Goal: Information Seeking & Learning: Learn about a topic

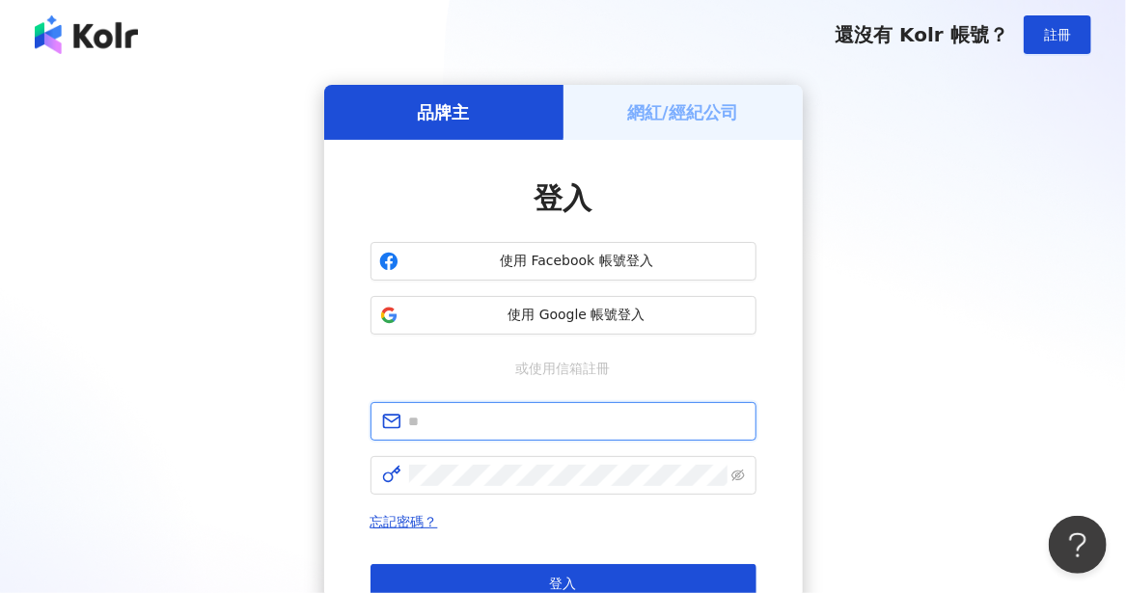
click at [473, 419] on input "text" at bounding box center [577, 421] width 336 height 21
type input "**********"
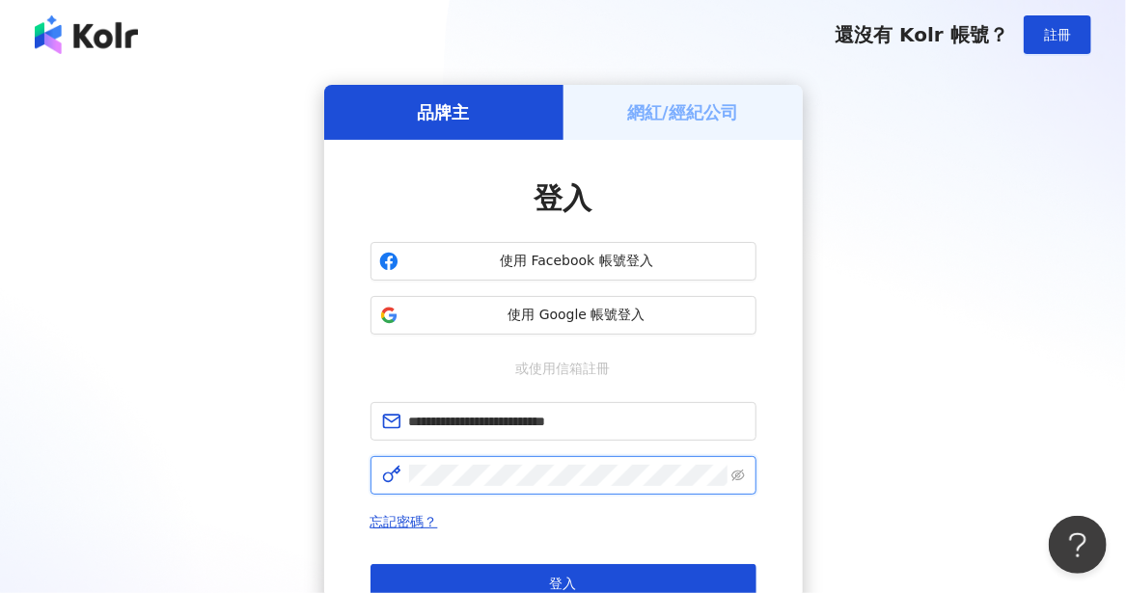
click button "登入" at bounding box center [563, 583] width 386 height 39
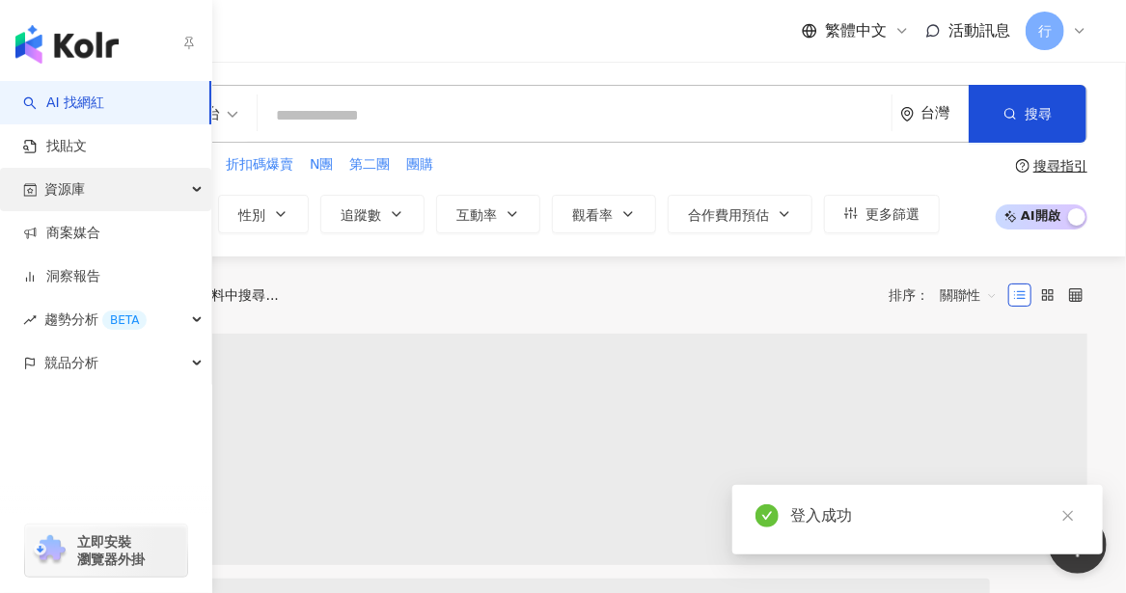
drag, startPoint x: 64, startPoint y: 194, endPoint x: 78, endPoint y: 272, distance: 79.5
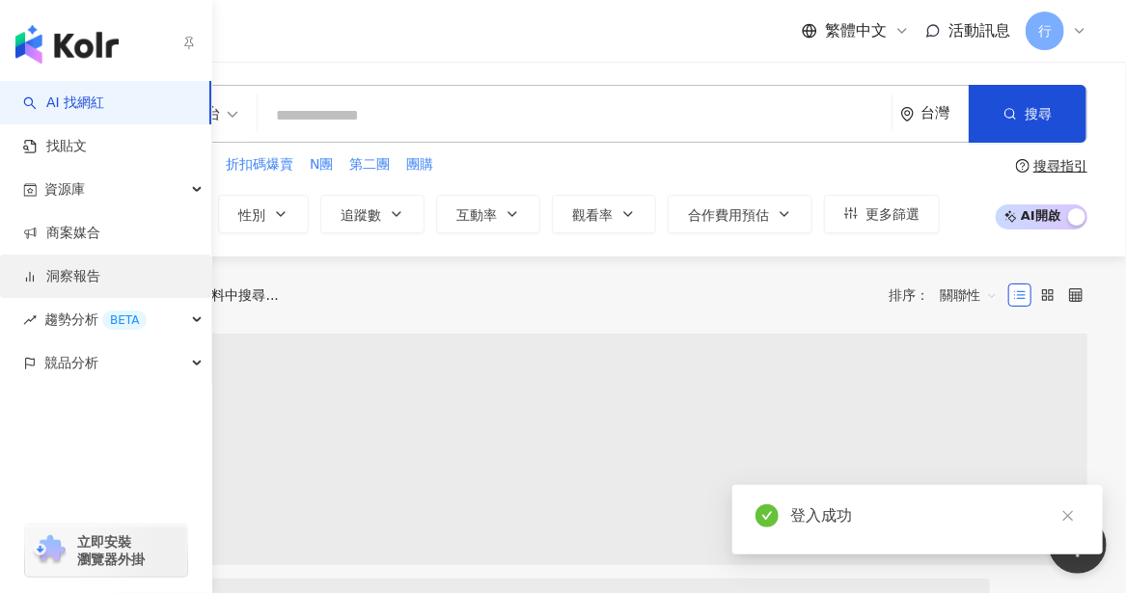
click at [64, 194] on span "資源庫" at bounding box center [64, 189] width 41 height 43
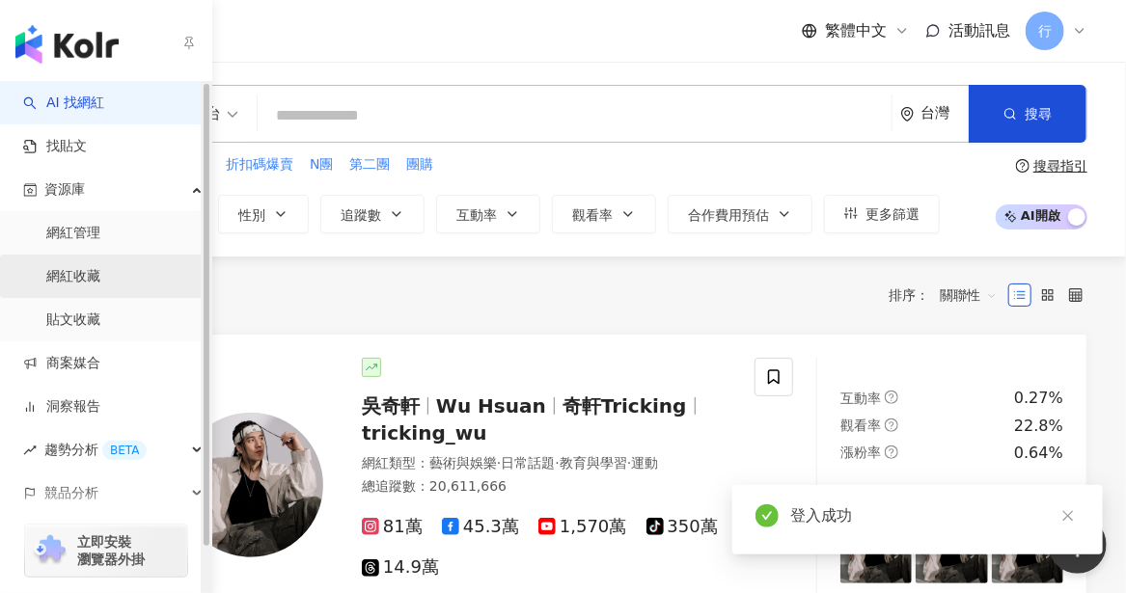
click at [81, 278] on link "網紅收藏" at bounding box center [73, 276] width 54 height 19
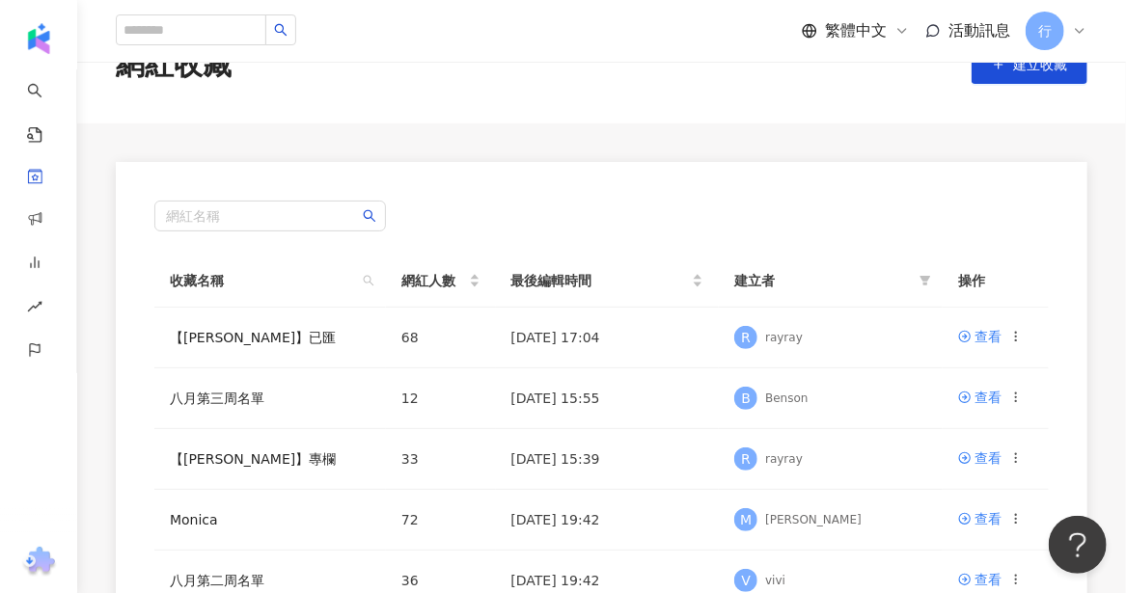
scroll to position [96, 0]
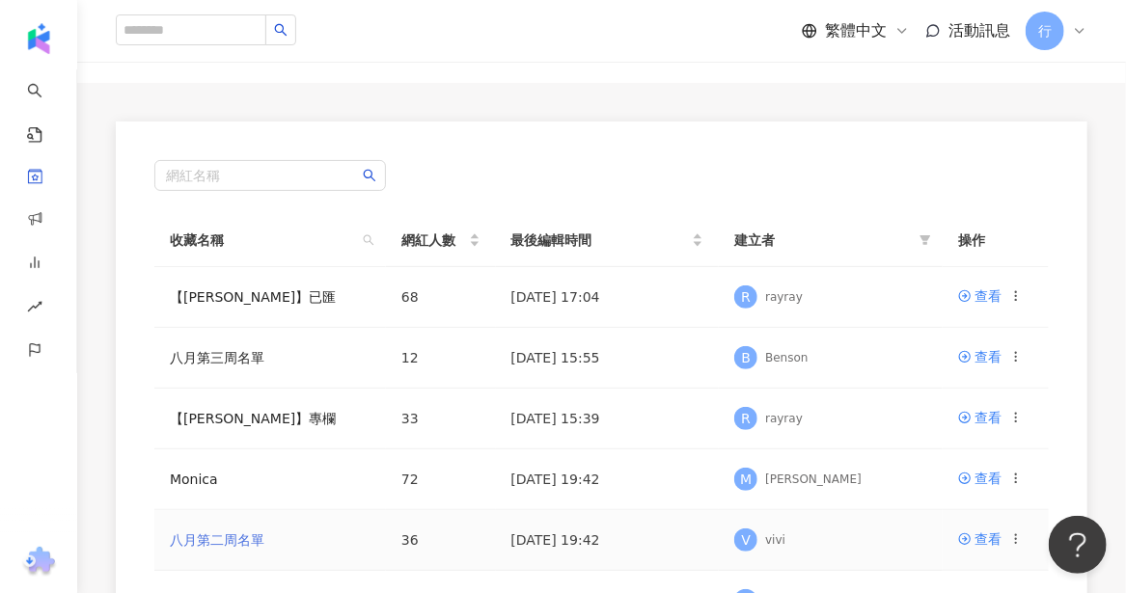
click at [244, 537] on link "八月第二周名單" at bounding box center [217, 540] width 95 height 15
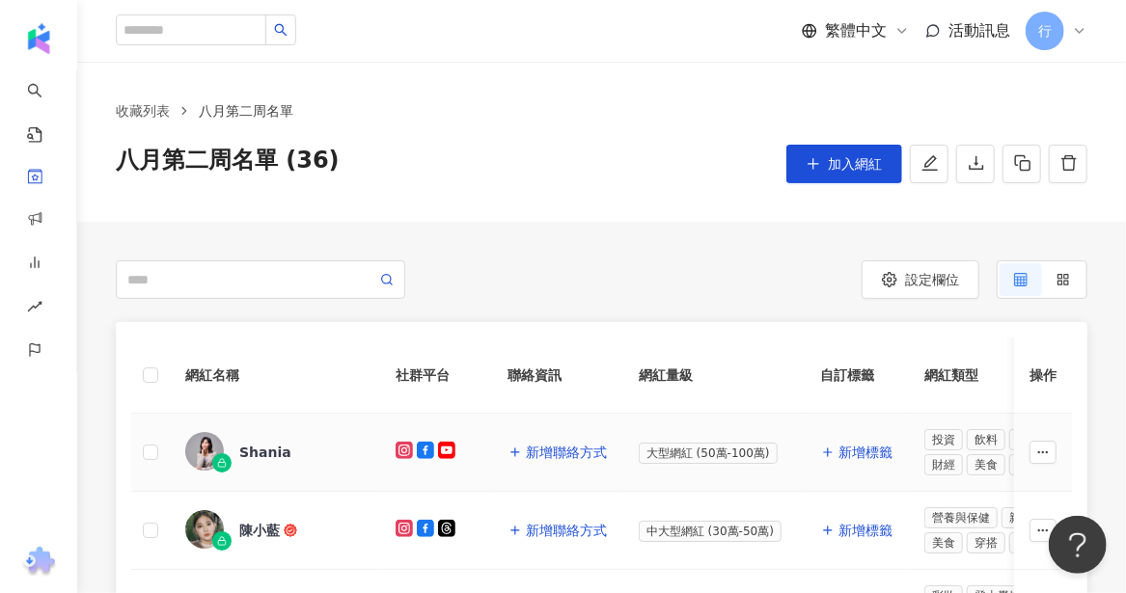
click at [267, 451] on div "Shania" at bounding box center [265, 452] width 52 height 19
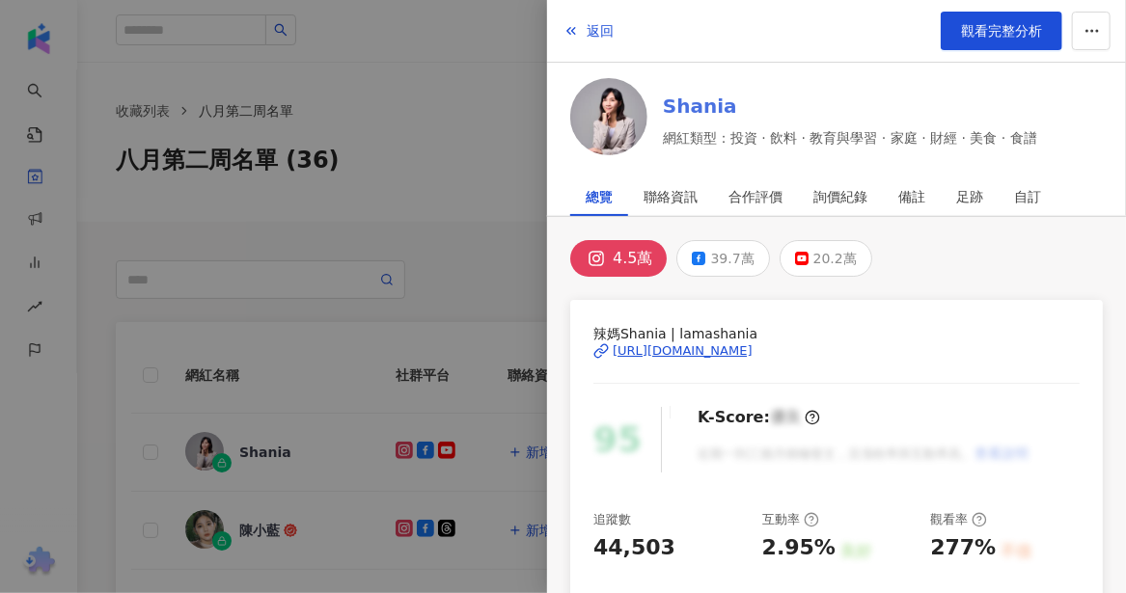
click at [693, 107] on link "Shania" at bounding box center [850, 106] width 374 height 27
click at [395, 233] on div at bounding box center [563, 296] width 1126 height 593
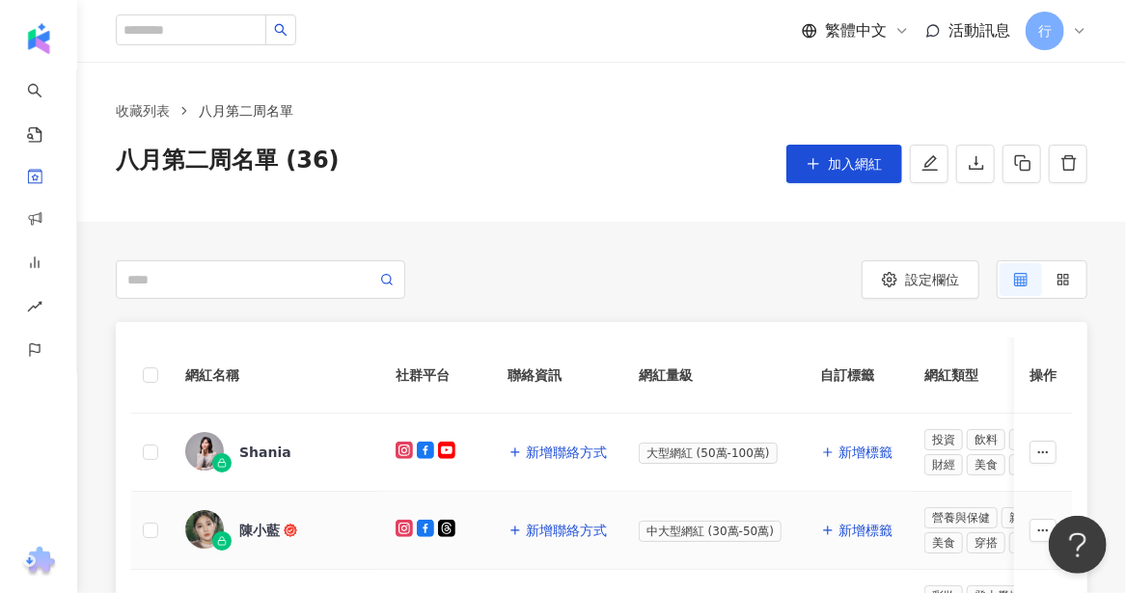
click at [249, 529] on div "陳小藍" at bounding box center [259, 530] width 41 height 19
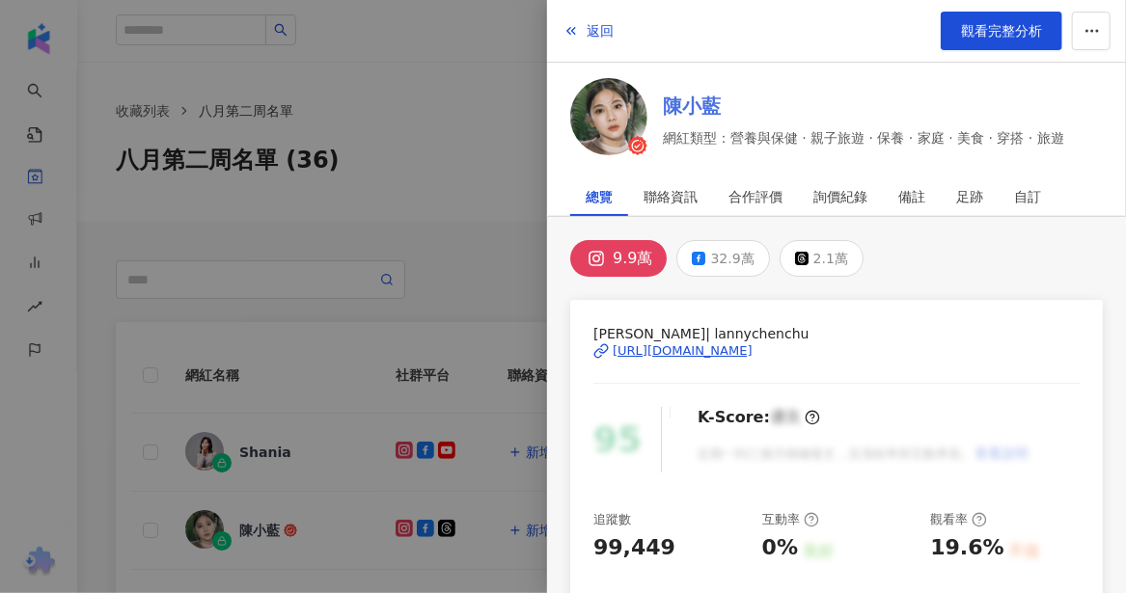
click at [698, 96] on link "陳小藍" at bounding box center [863, 106] width 401 height 27
click at [292, 550] on div at bounding box center [563, 296] width 1126 height 593
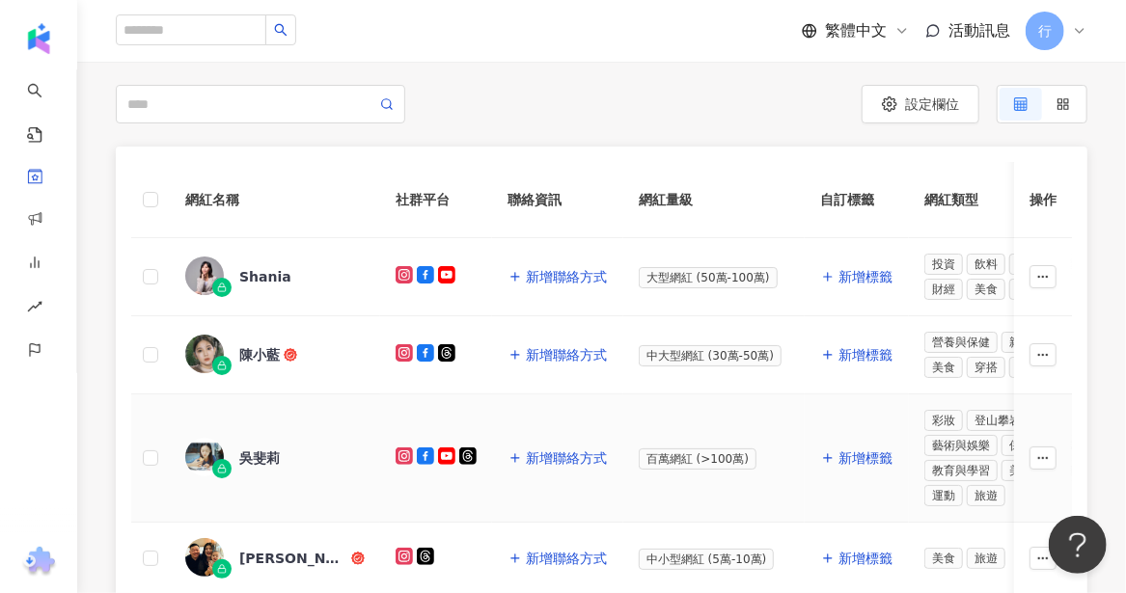
scroll to position [289, 0]
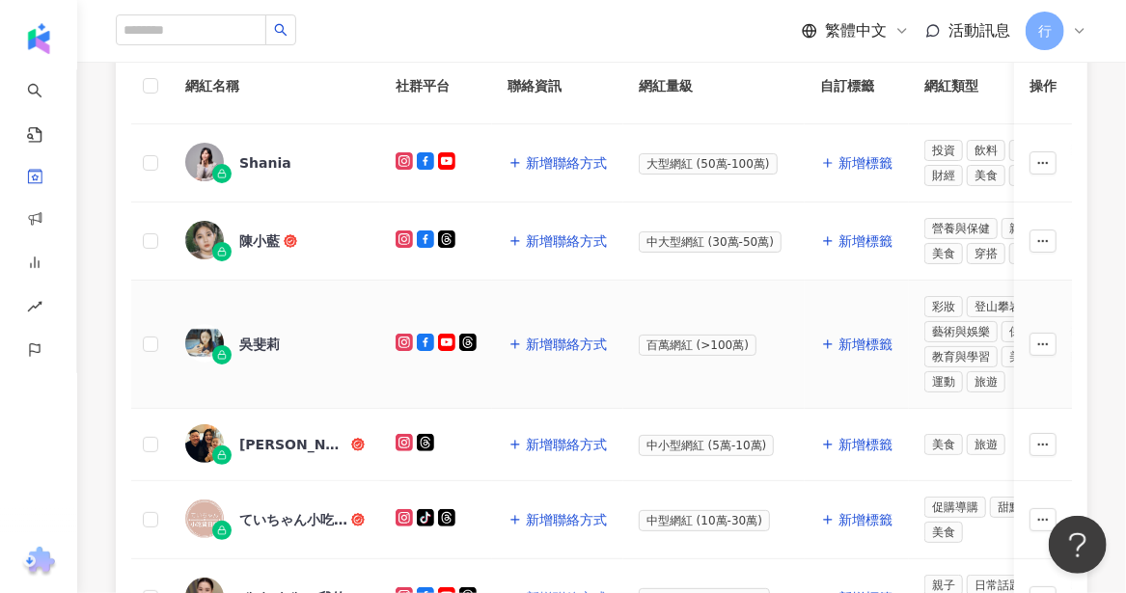
click at [261, 338] on div "吳斐莉" at bounding box center [259, 344] width 41 height 19
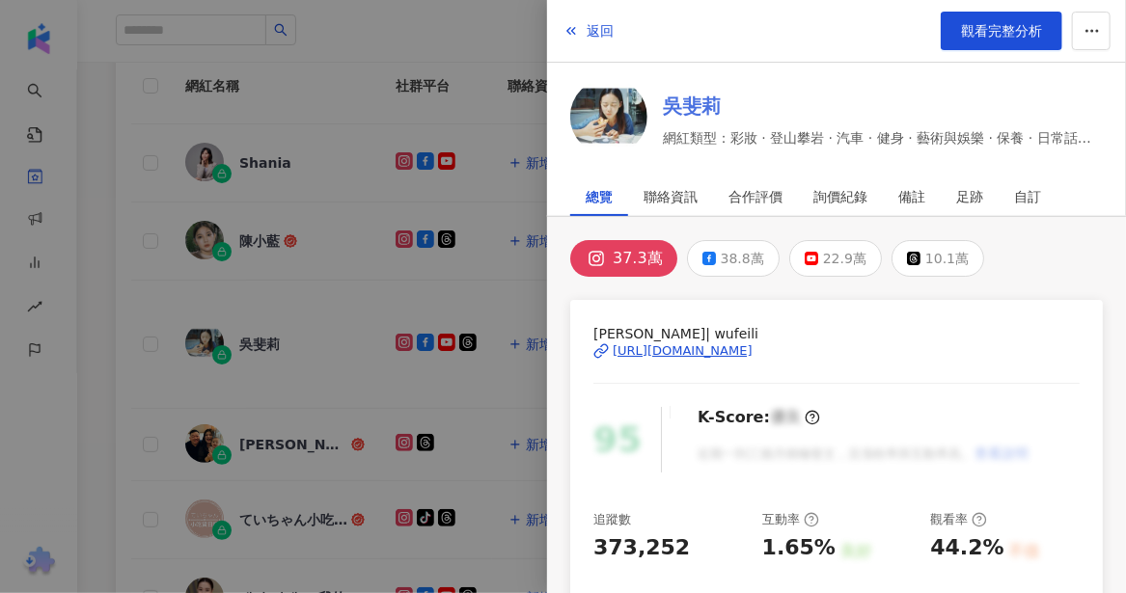
click at [691, 104] on link "吳斐莉" at bounding box center [883, 106] width 440 height 27
click at [115, 300] on div at bounding box center [563, 296] width 1126 height 593
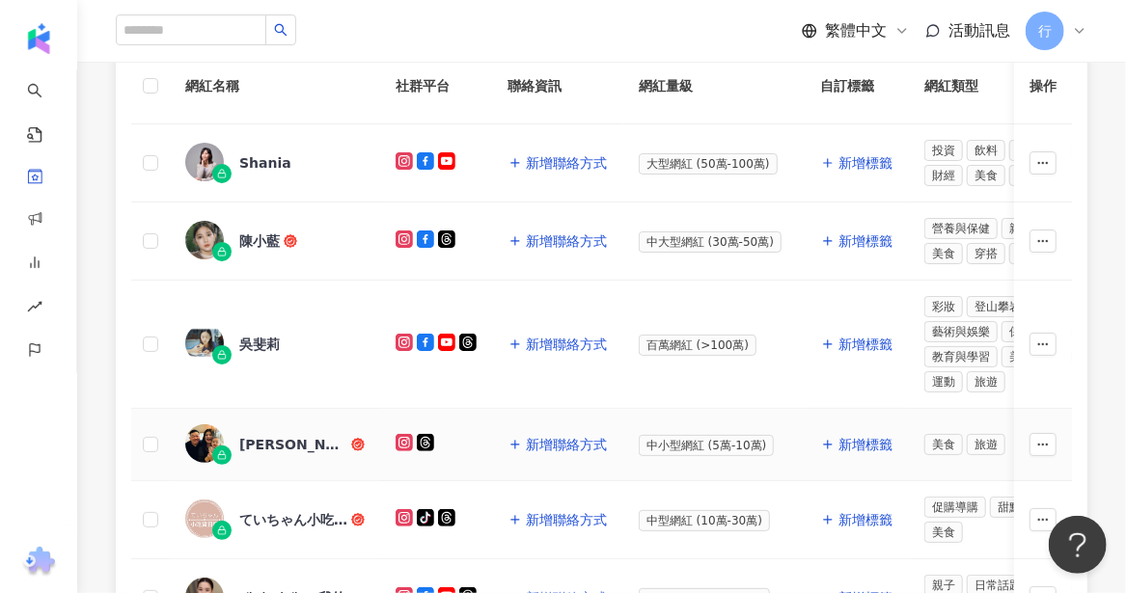
click at [248, 435] on div "江軒走走 J.S Gogo" at bounding box center [293, 444] width 108 height 19
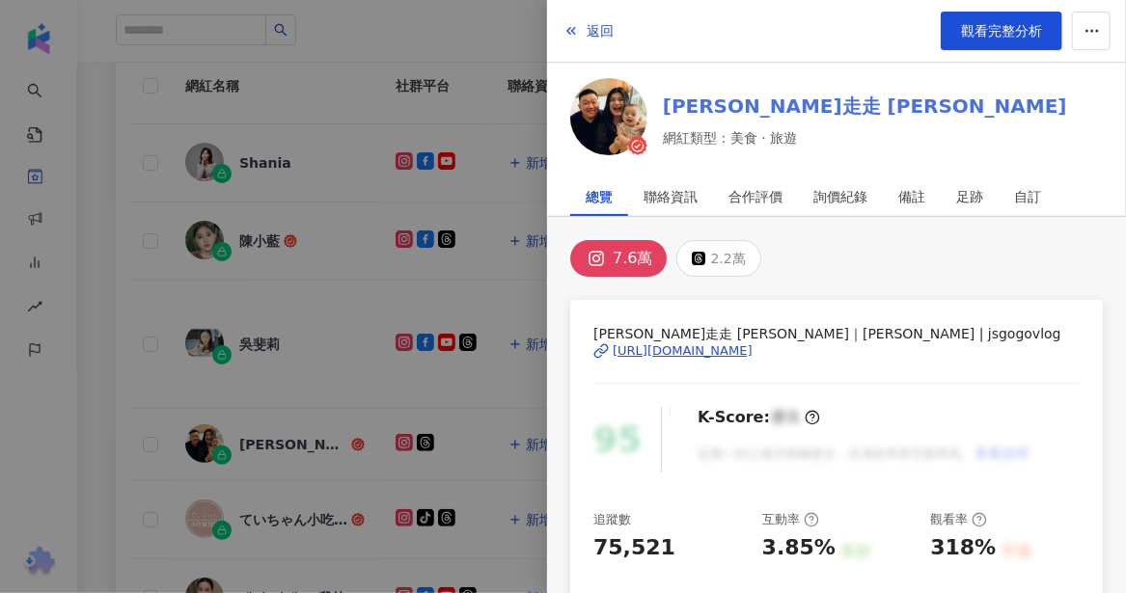
click at [731, 109] on link "江軒走走 J.S Gogo" at bounding box center [865, 106] width 404 height 27
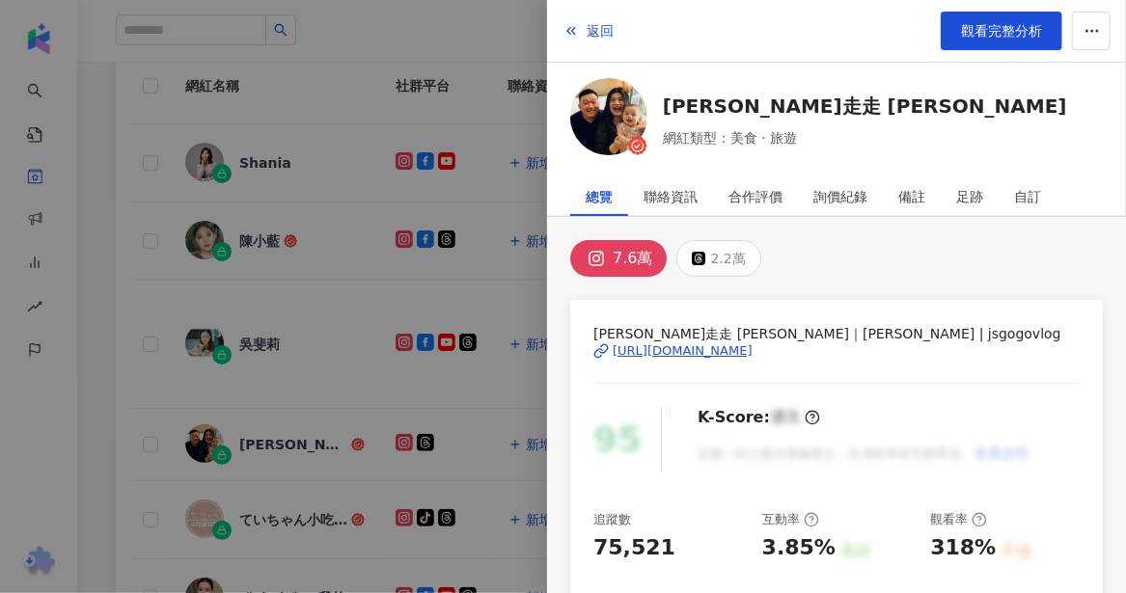
click at [119, 488] on div at bounding box center [563, 296] width 1126 height 593
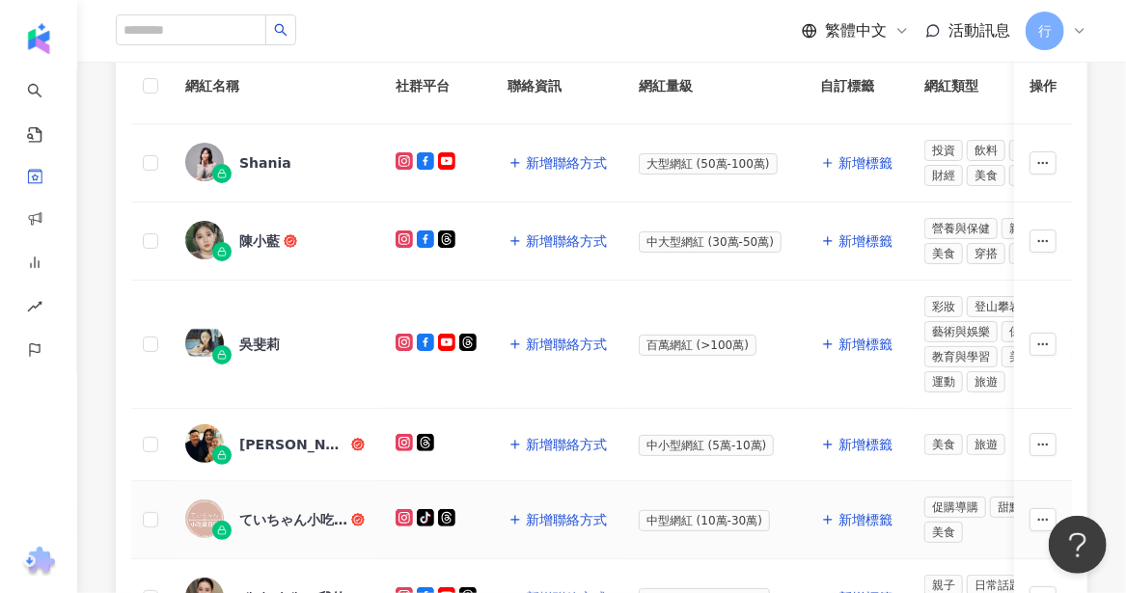
click at [256, 513] on div "ていちゃん小吃貨日記" at bounding box center [293, 519] width 108 height 19
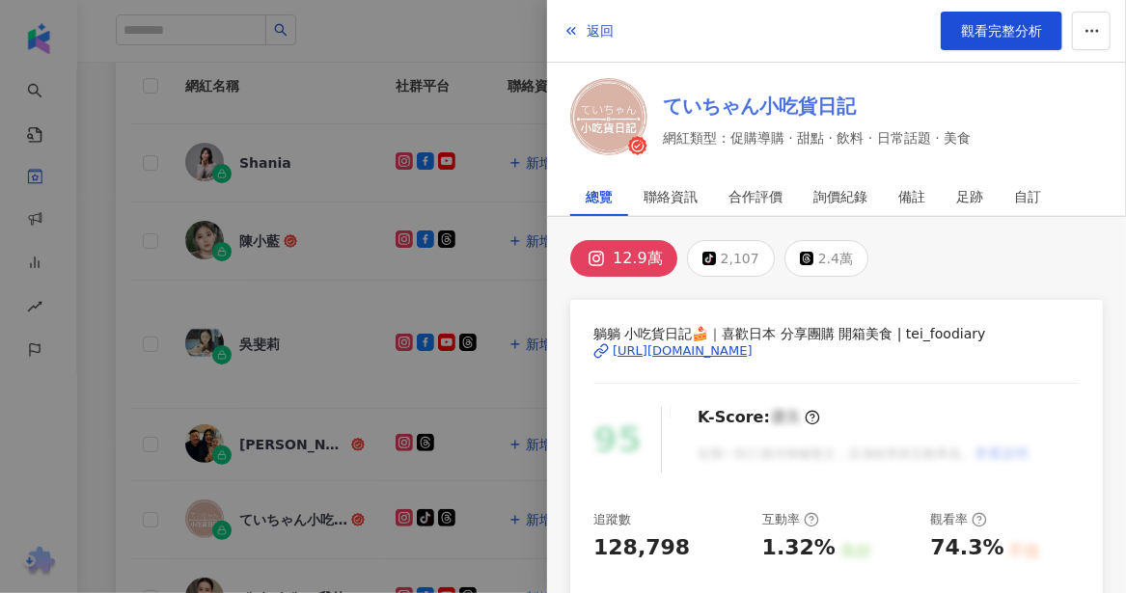
click at [739, 110] on link "ていちゃん小吃貨日記" at bounding box center [817, 106] width 308 height 27
click at [102, 504] on div at bounding box center [563, 296] width 1126 height 593
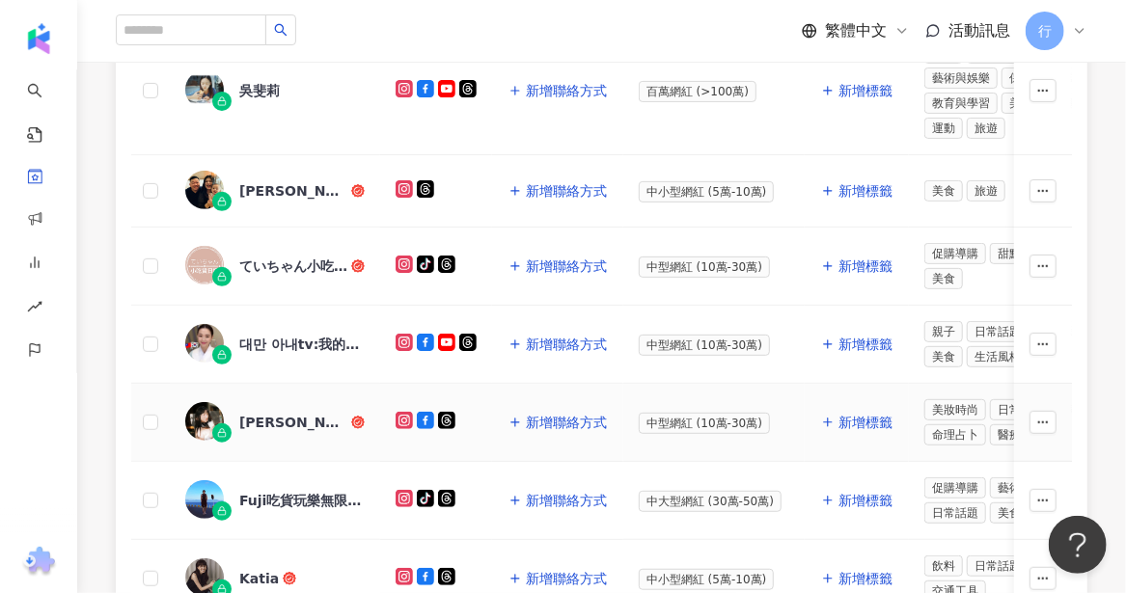
scroll to position [579, 0]
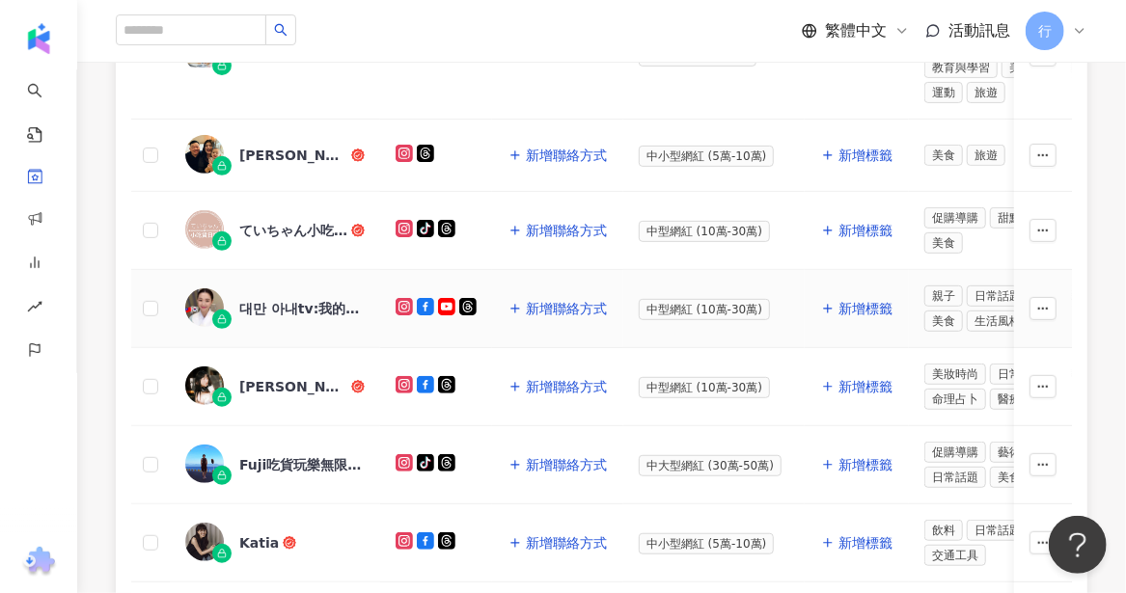
click at [298, 299] on div "대만 아내tv:我的老婆大人" at bounding box center [301, 308] width 125 height 19
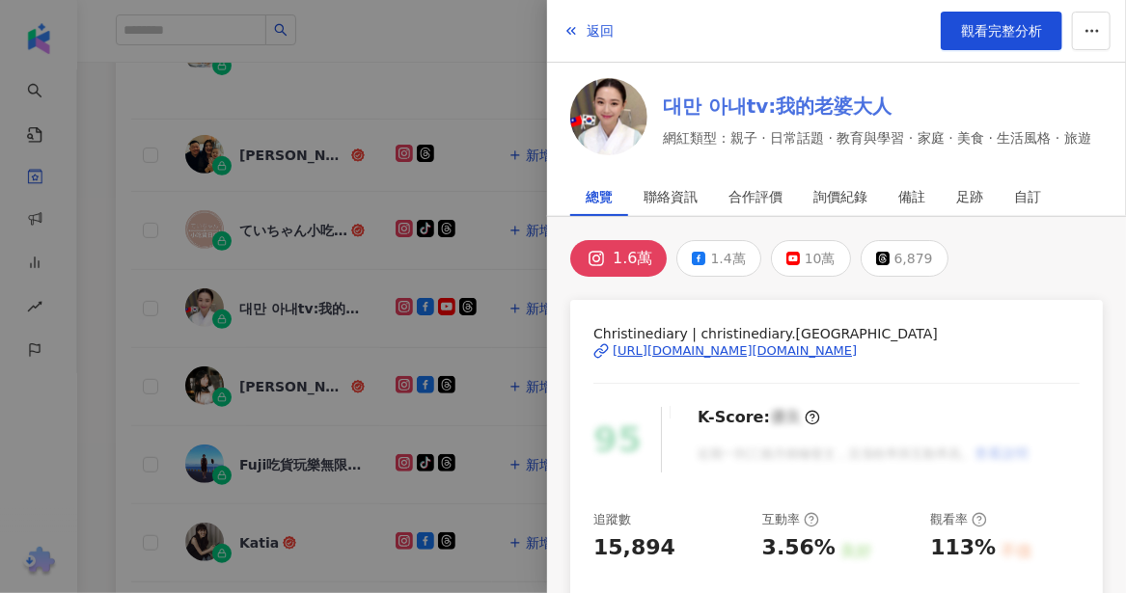
click at [744, 103] on link "대만 아내tv:我的老婆大人" at bounding box center [877, 106] width 428 height 27
click at [296, 370] on div at bounding box center [563, 296] width 1126 height 593
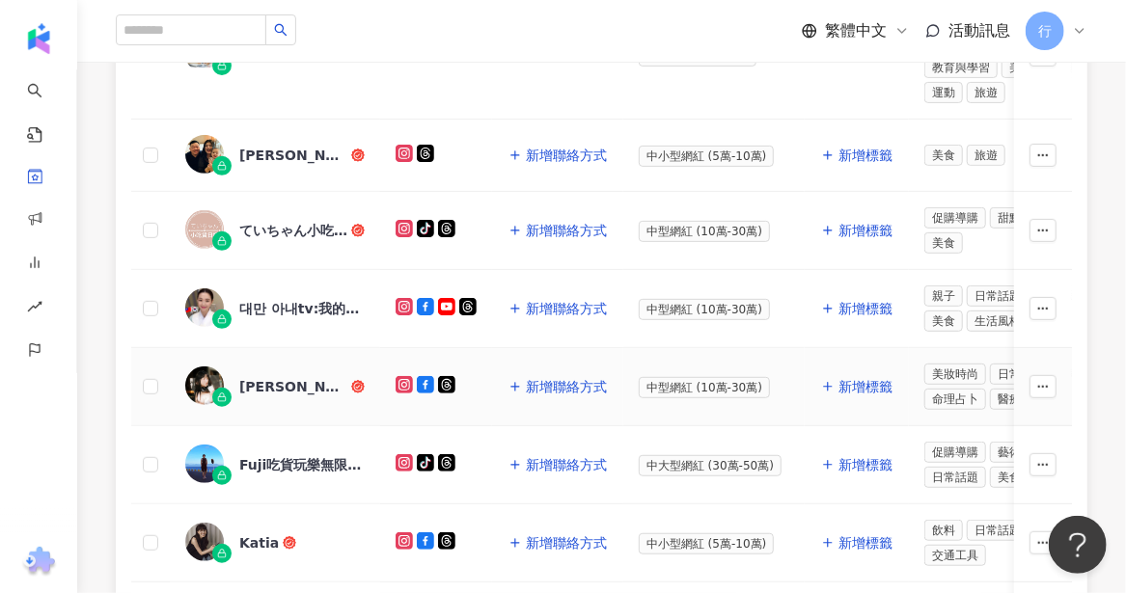
click at [293, 377] on div "Anna Peng 楚燕" at bounding box center [293, 386] width 108 height 19
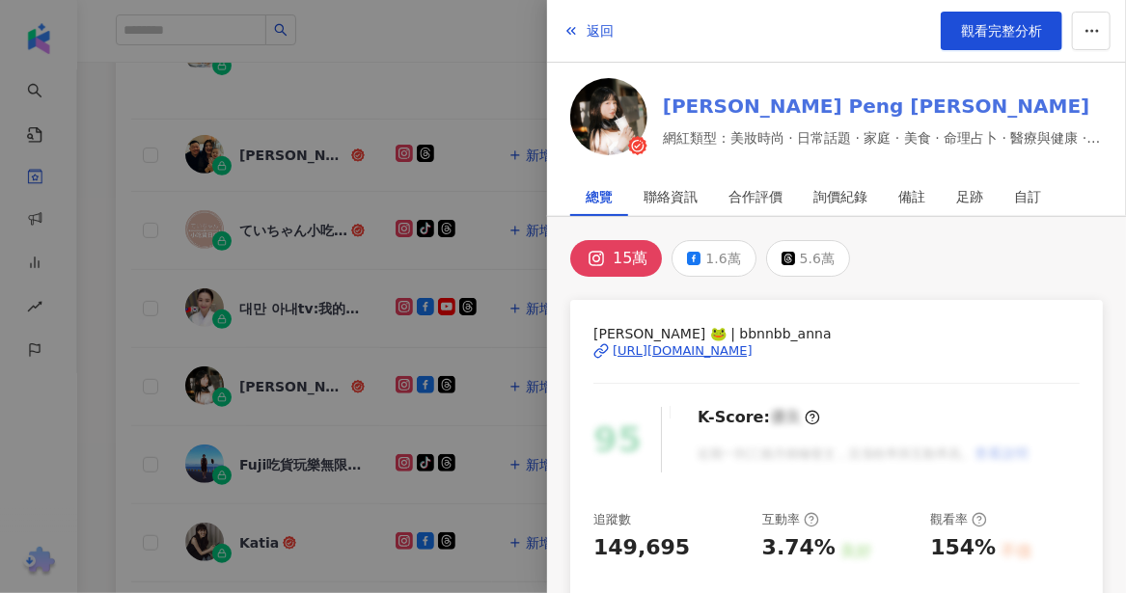
click at [675, 113] on link "Anna Peng 楚燕" at bounding box center [883, 106] width 440 height 27
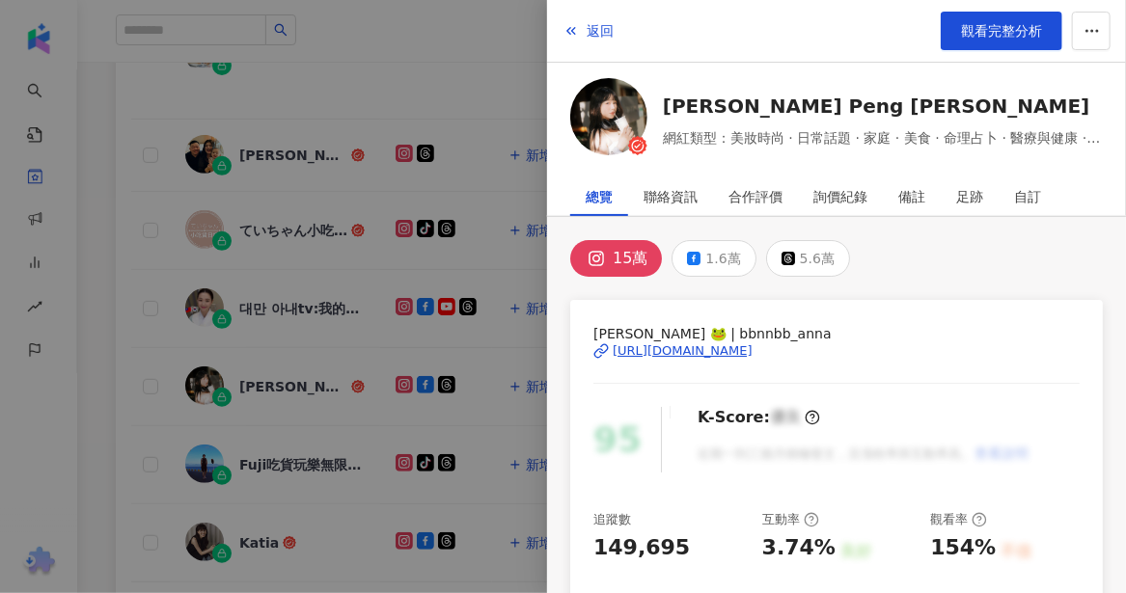
click at [247, 442] on div at bounding box center [563, 296] width 1126 height 593
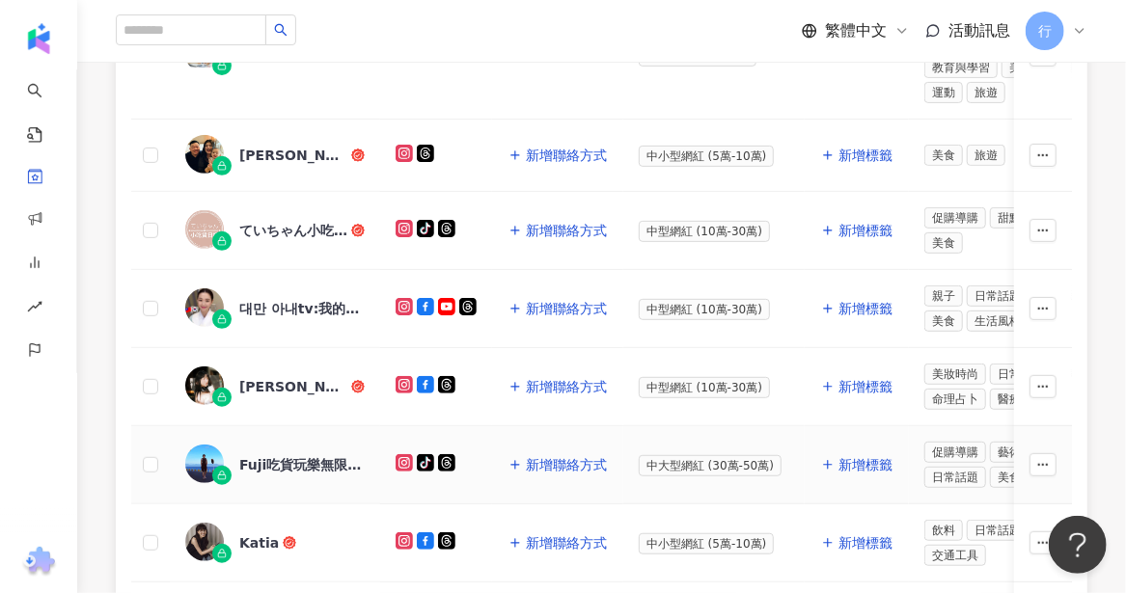
click at [256, 455] on div "Fuji吃貨玩樂無限公司" at bounding box center [301, 464] width 125 height 19
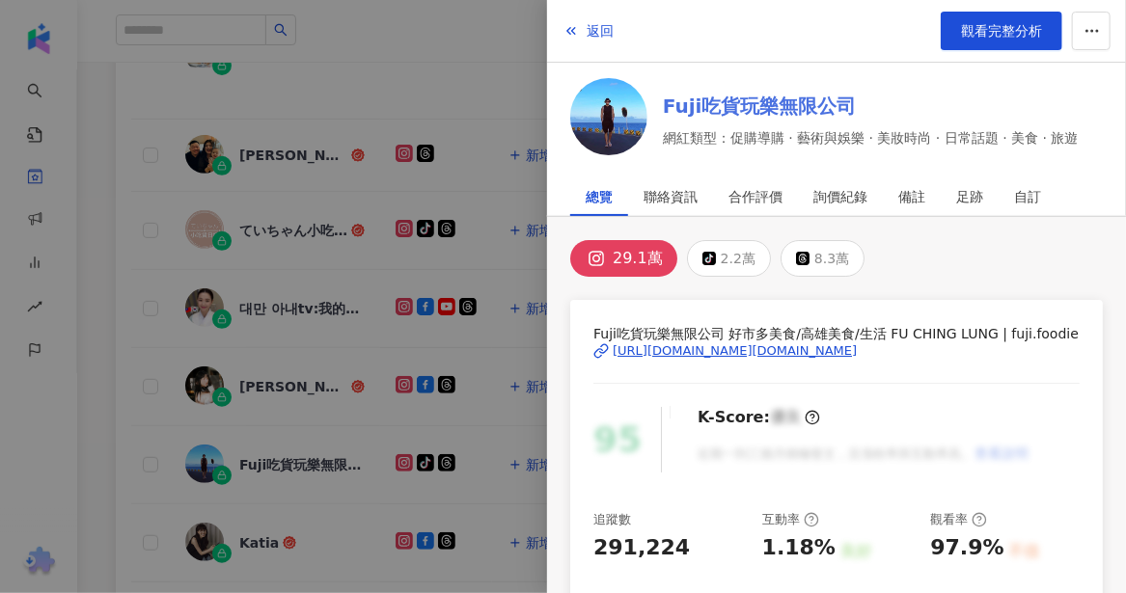
click at [710, 102] on link "Fuji吃貨玩樂無限公司" at bounding box center [871, 106] width 416 height 27
click at [243, 527] on div at bounding box center [563, 296] width 1126 height 593
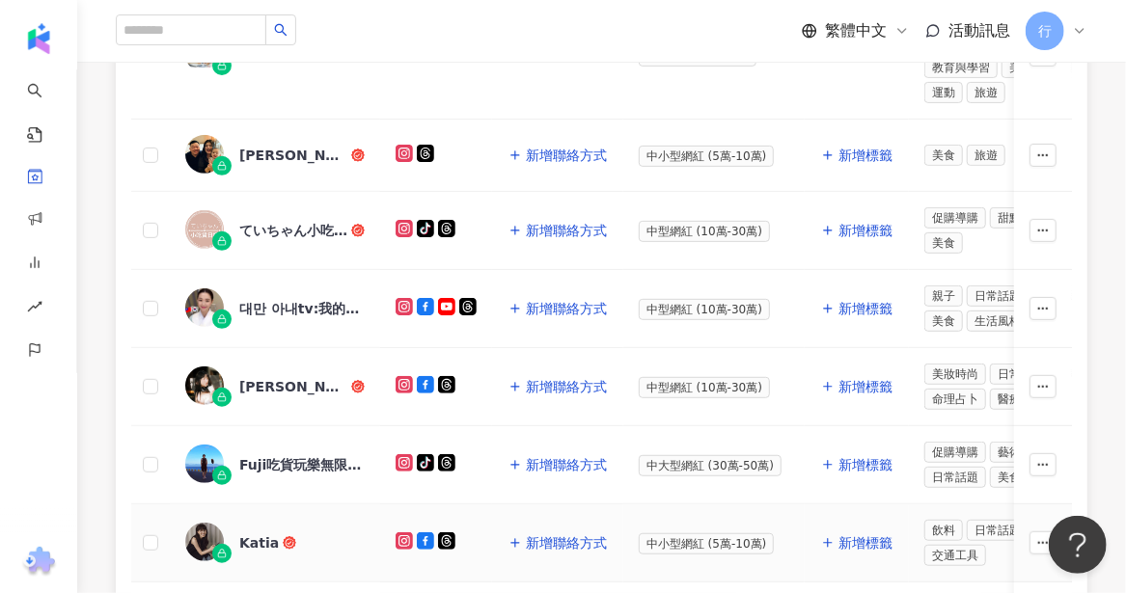
click at [255, 534] on div "Katia" at bounding box center [259, 543] width 40 height 19
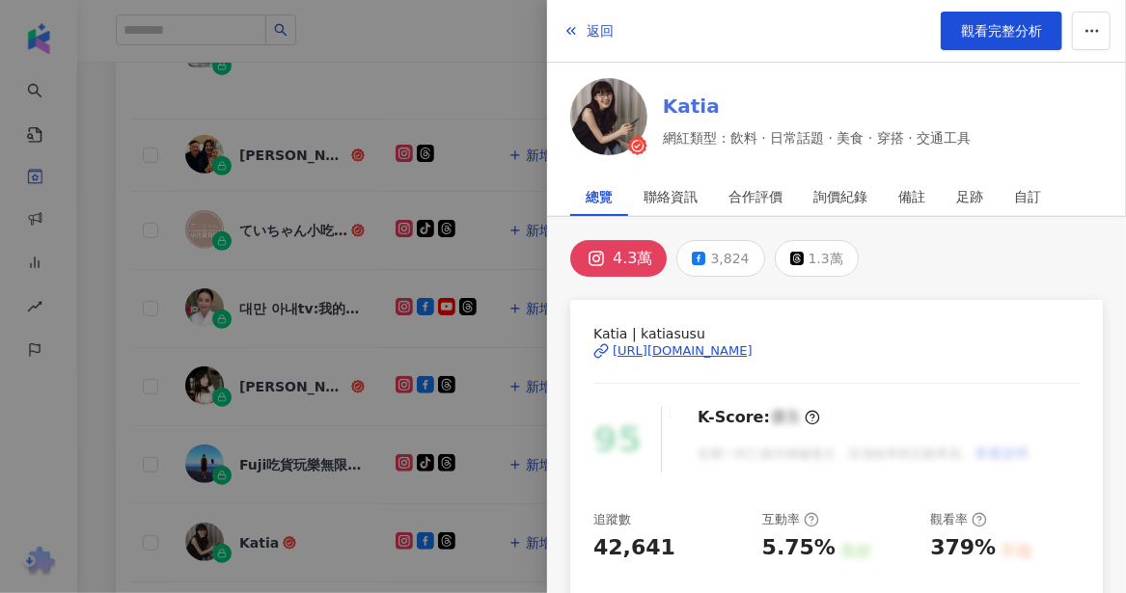
click at [680, 113] on link "Katia" at bounding box center [817, 106] width 308 height 27
click at [328, 516] on div at bounding box center [563, 296] width 1126 height 593
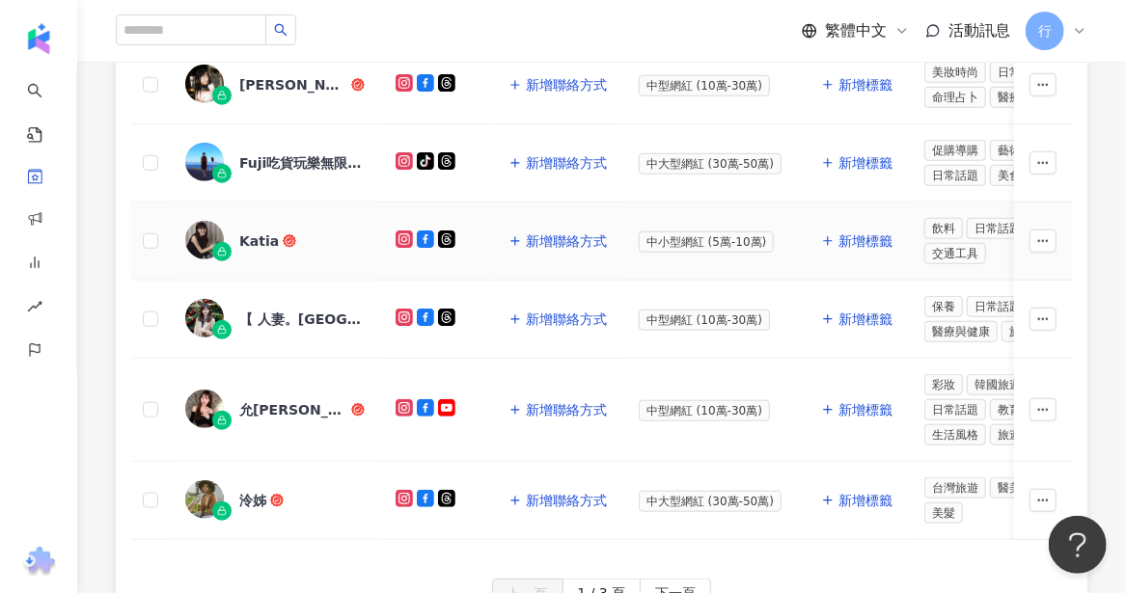
scroll to position [965, 0]
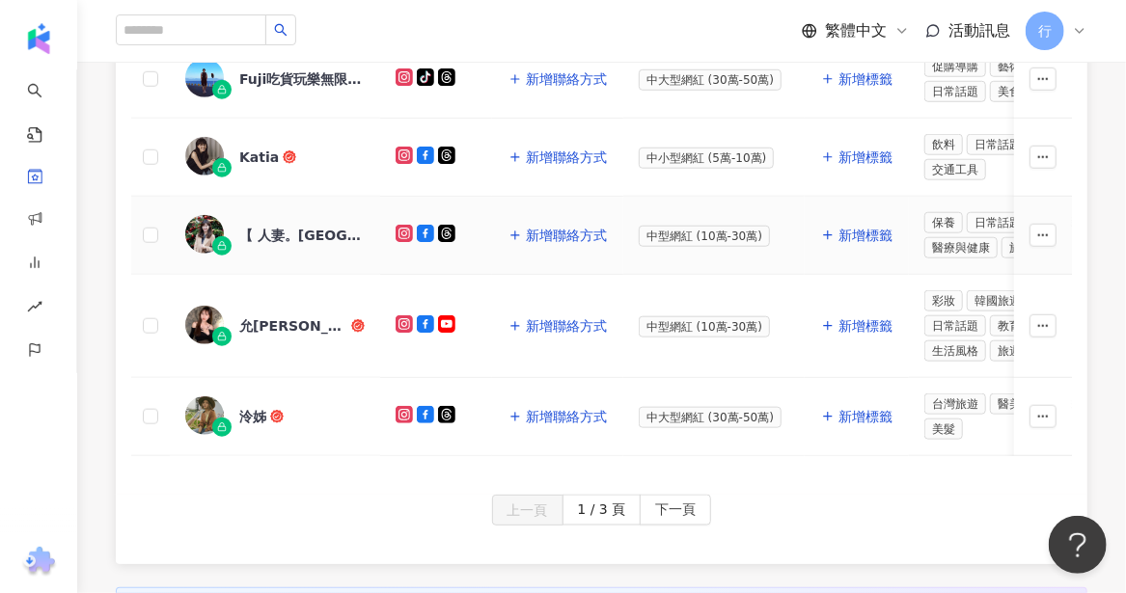
click at [301, 226] on div "【 人妻。倫敦。習作簿】" at bounding box center [301, 235] width 125 height 19
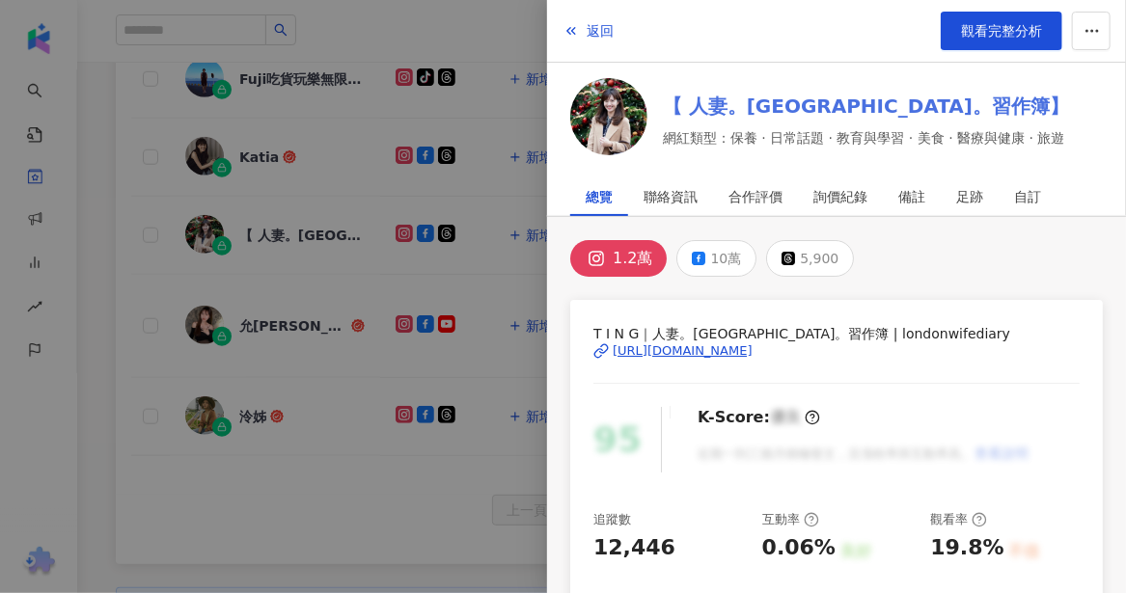
click at [776, 101] on link "【 人妻。倫敦。習作簿】" at bounding box center [866, 106] width 406 height 27
click at [258, 312] on div at bounding box center [563, 296] width 1126 height 593
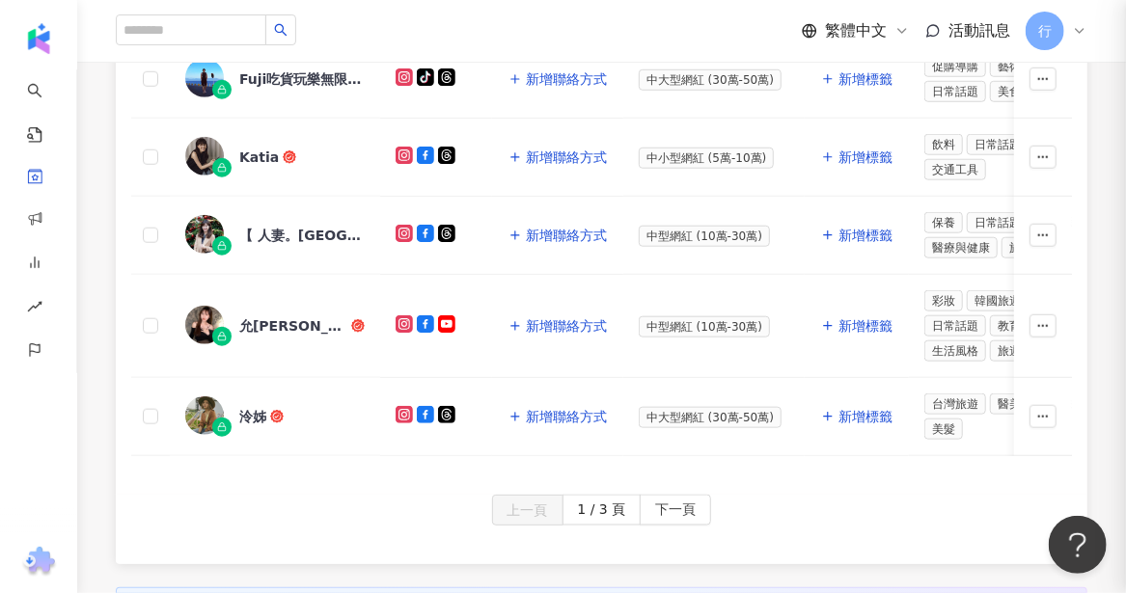
click at [255, 316] on div "允熊 Aya" at bounding box center [293, 325] width 108 height 19
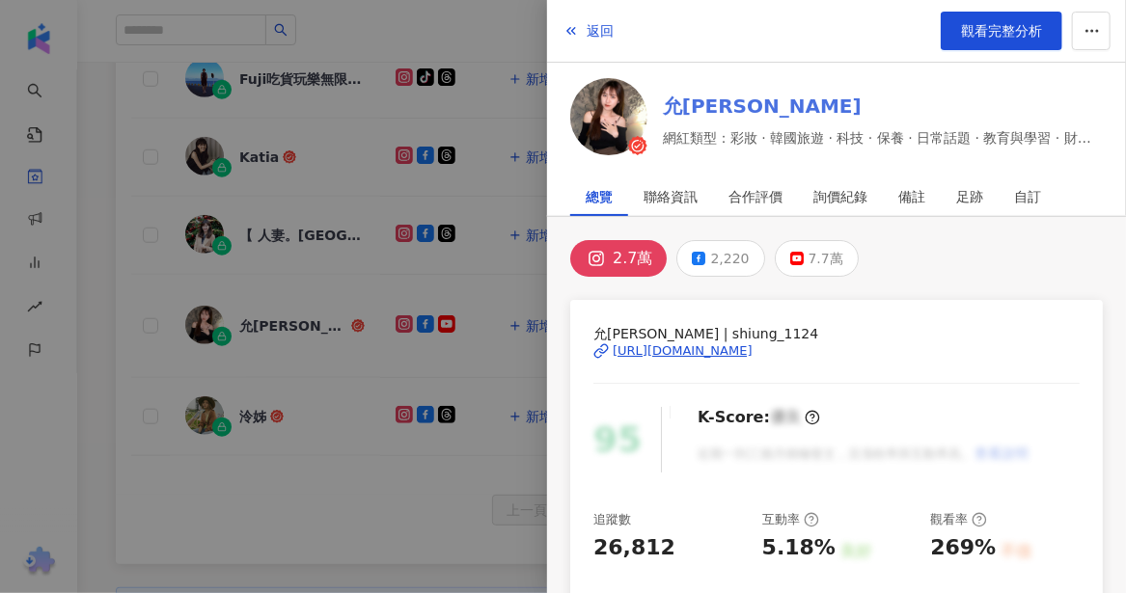
click at [698, 100] on link "允熊 Aya" at bounding box center [883, 106] width 440 height 27
click at [262, 398] on div at bounding box center [563, 296] width 1126 height 593
click at [256, 395] on div at bounding box center [563, 296] width 1126 height 593
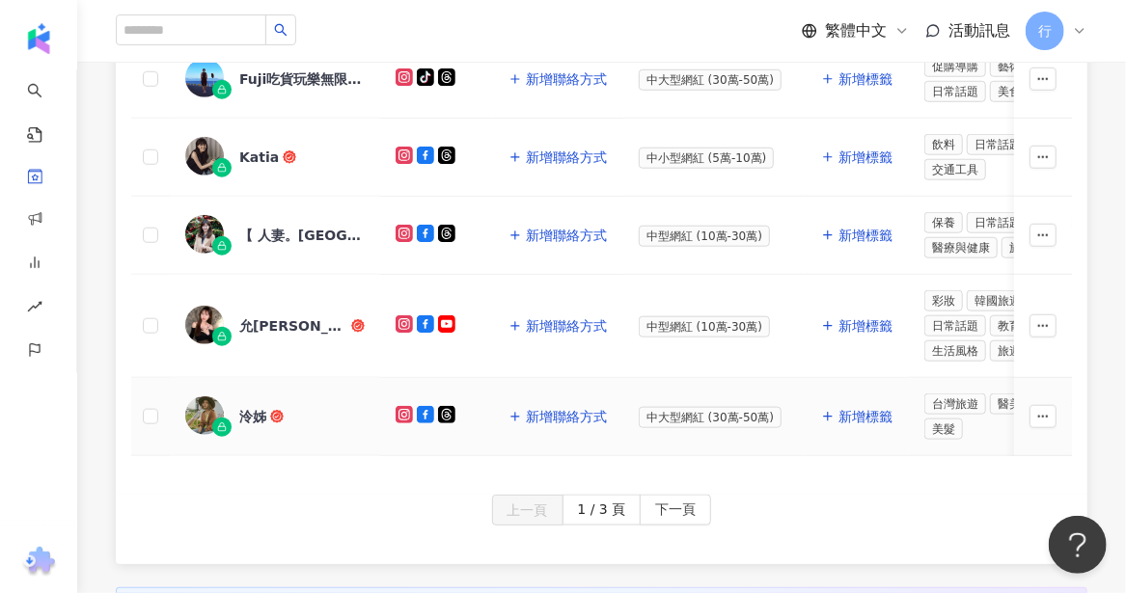
click at [254, 407] on div "泠姊" at bounding box center [252, 416] width 27 height 19
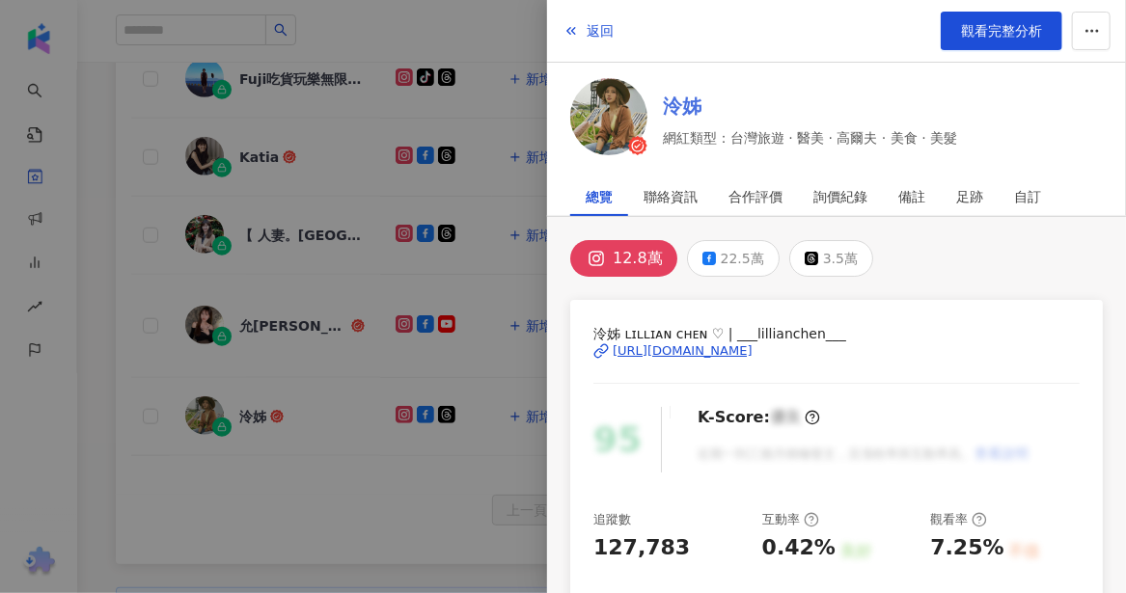
click at [683, 105] on link "泠姊" at bounding box center [810, 106] width 294 height 27
click at [315, 436] on div at bounding box center [563, 296] width 1126 height 593
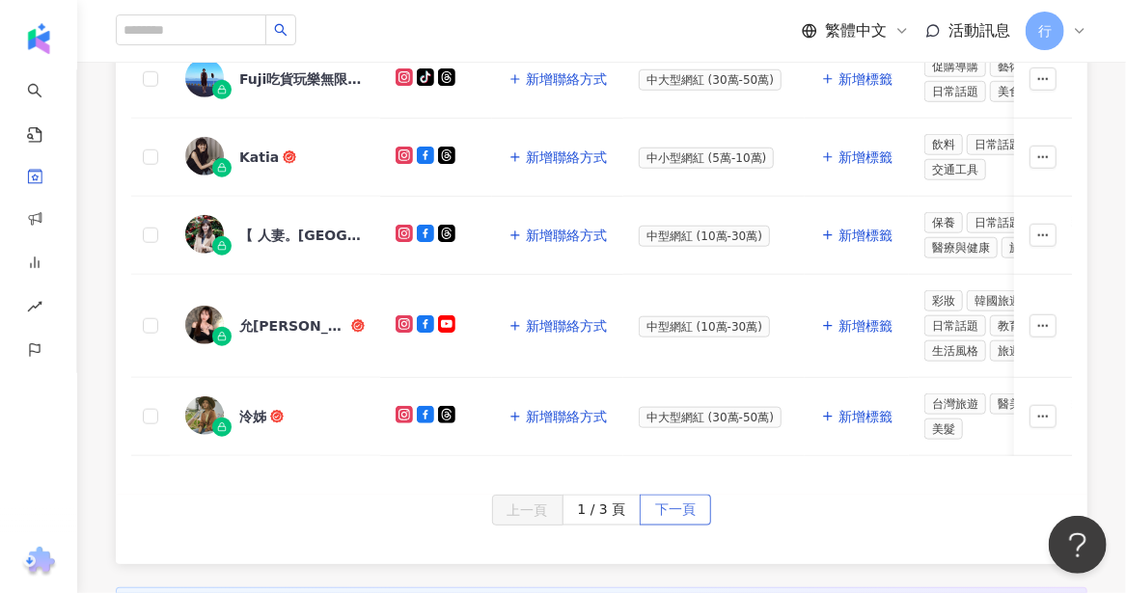
click at [682, 504] on span "下一頁" at bounding box center [675, 511] width 41 height 31
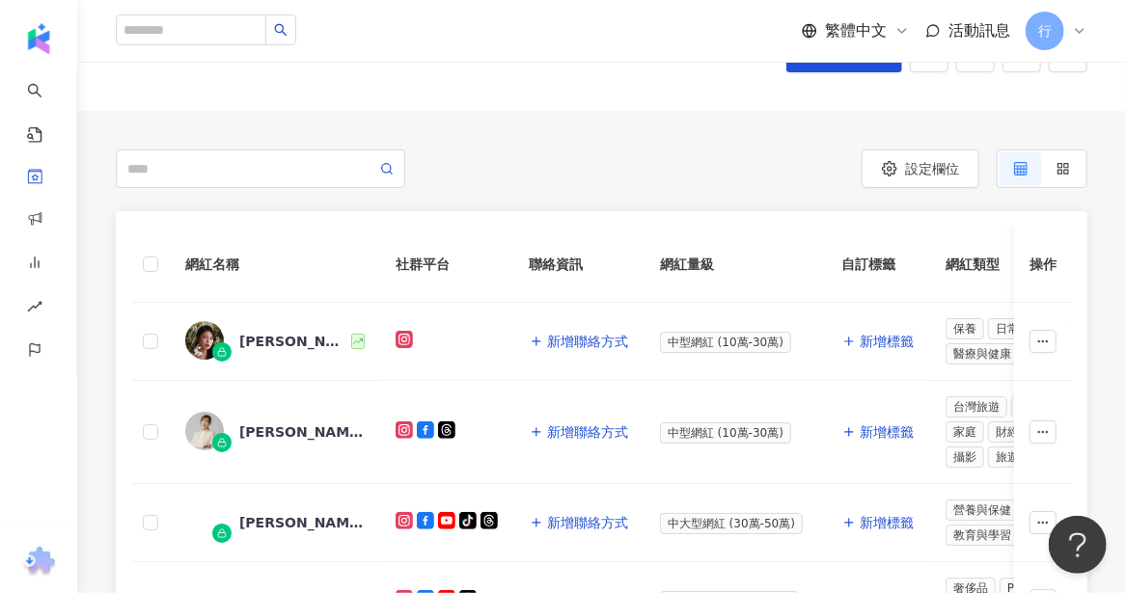
scroll to position [193, 0]
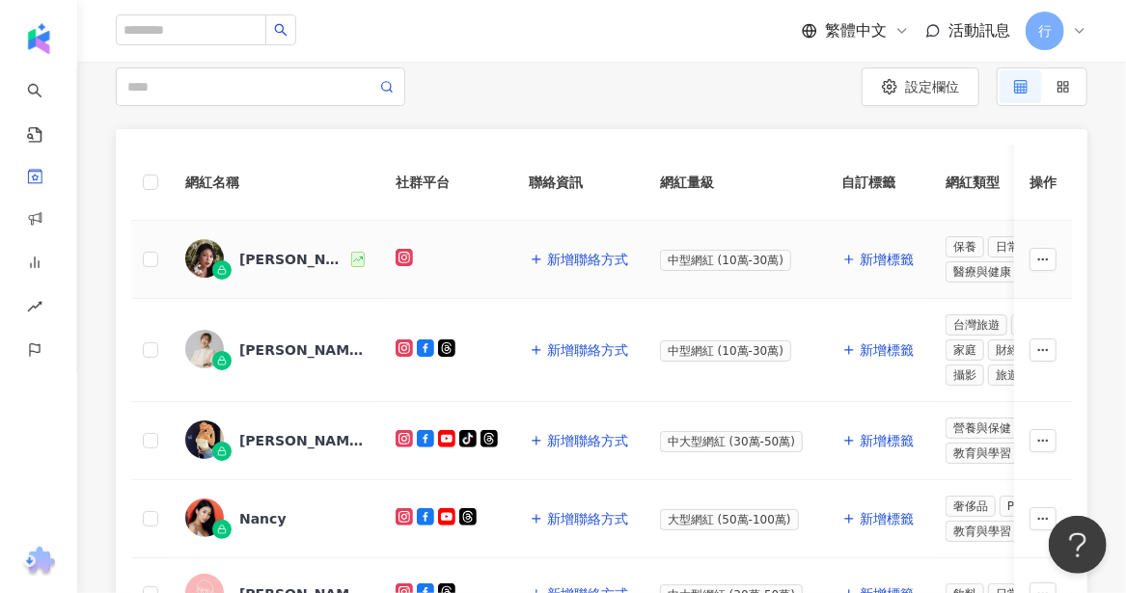
click at [268, 254] on div "Althea昕" at bounding box center [293, 259] width 108 height 19
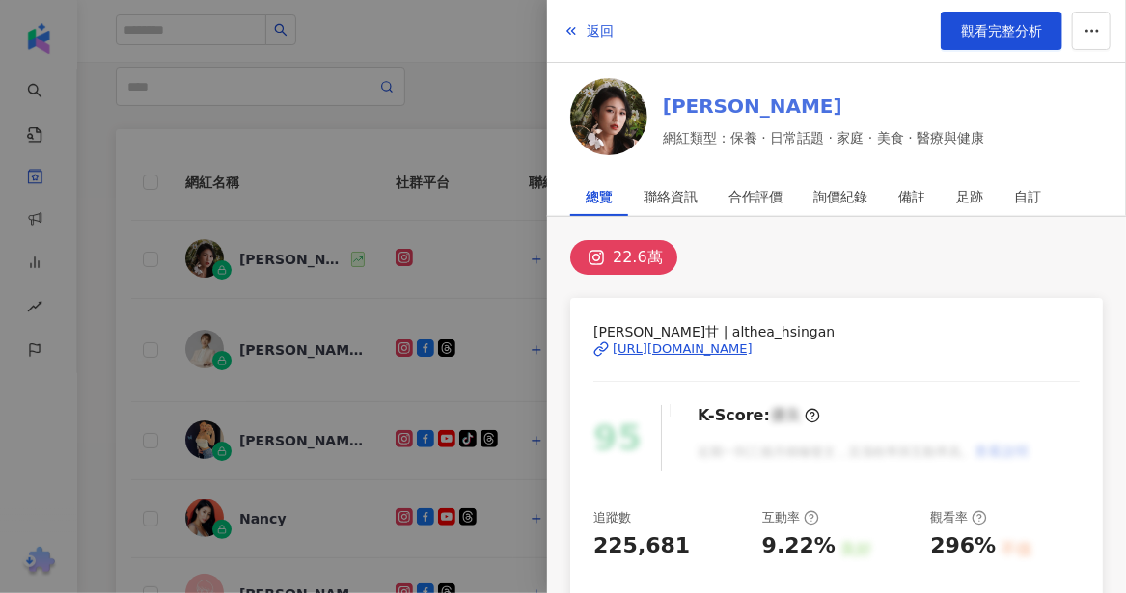
click at [686, 105] on link "Althea昕" at bounding box center [823, 106] width 321 height 27
click at [259, 337] on div at bounding box center [563, 296] width 1126 height 593
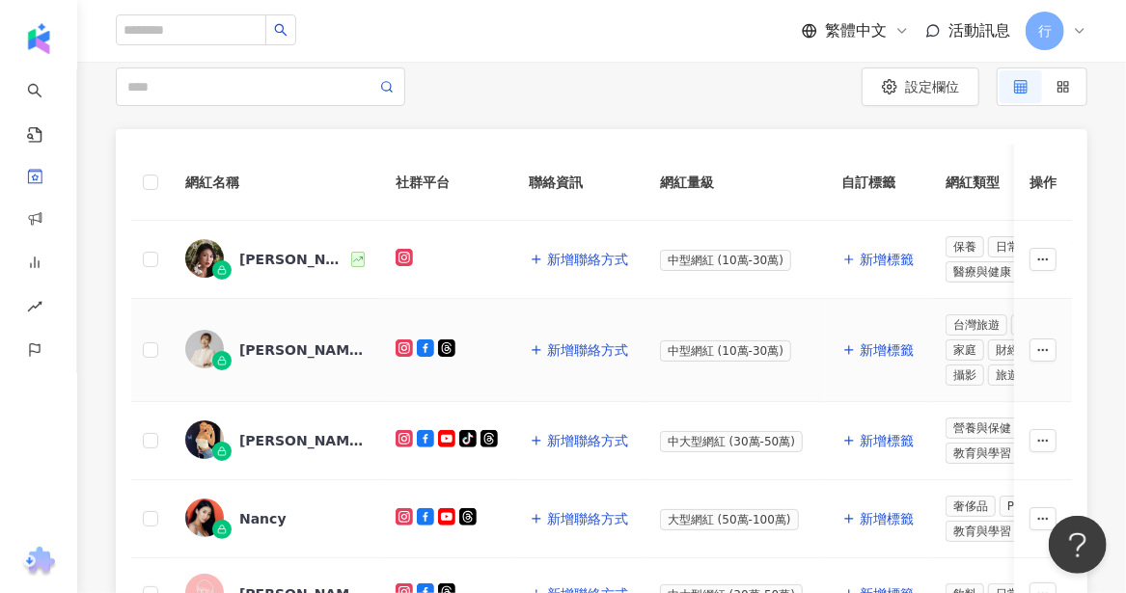
click at [260, 345] on div "廖廷娟" at bounding box center [301, 350] width 125 height 19
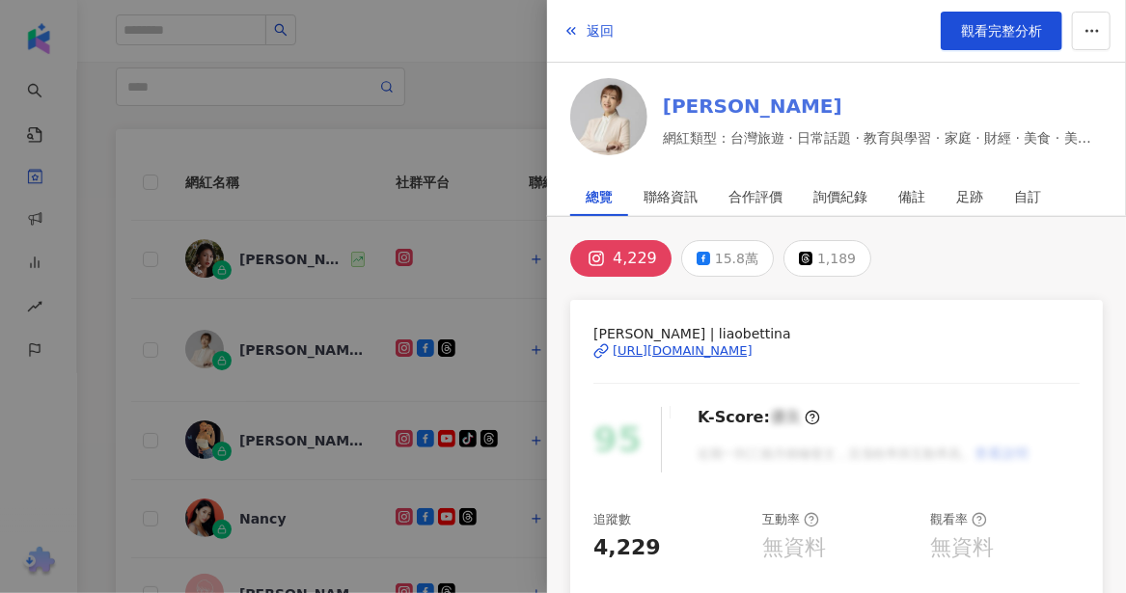
click at [693, 104] on link "廖廷娟" at bounding box center [883, 106] width 440 height 27
click at [253, 421] on div at bounding box center [563, 296] width 1126 height 593
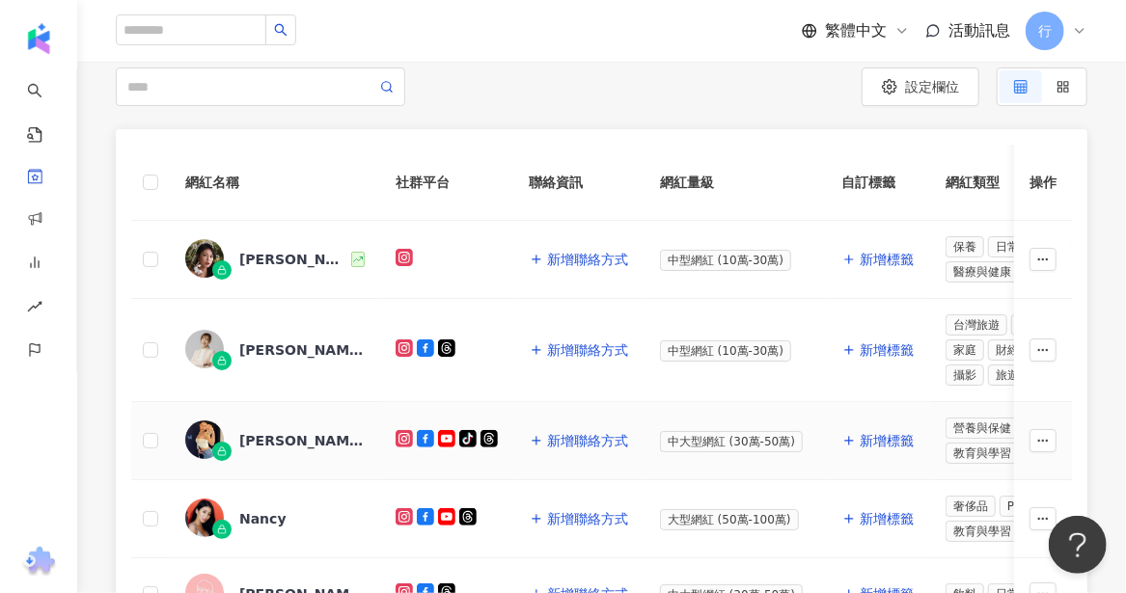
click at [256, 435] on div "CHELSEA CHIANG 雀兒" at bounding box center [301, 440] width 125 height 19
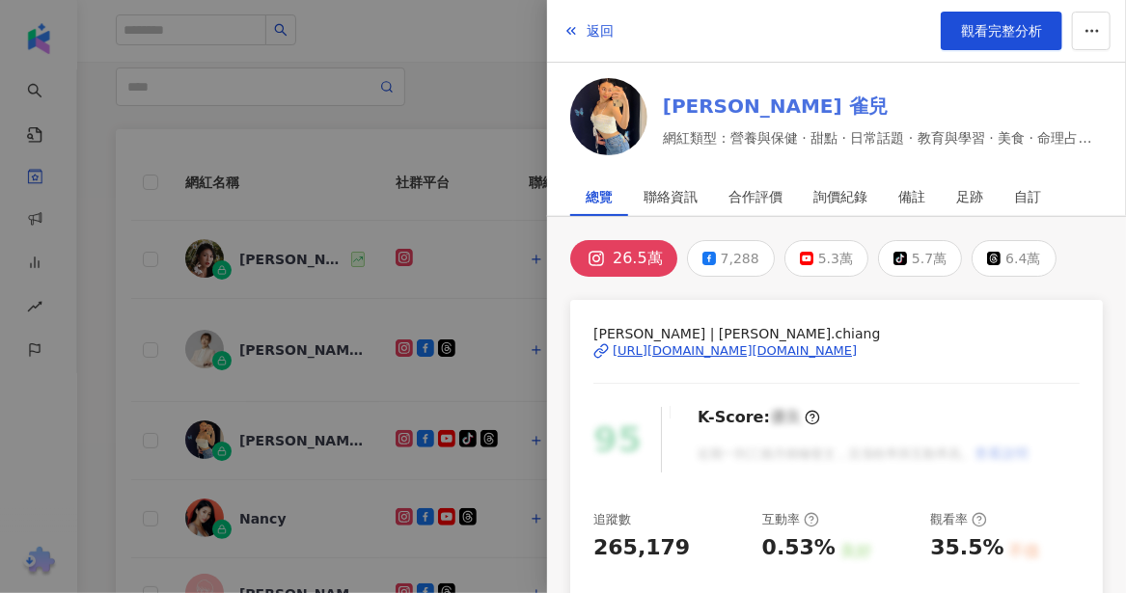
click at [753, 104] on link "CHELSEA CHIANG 雀兒" at bounding box center [883, 106] width 440 height 27
click at [256, 520] on div at bounding box center [563, 296] width 1126 height 593
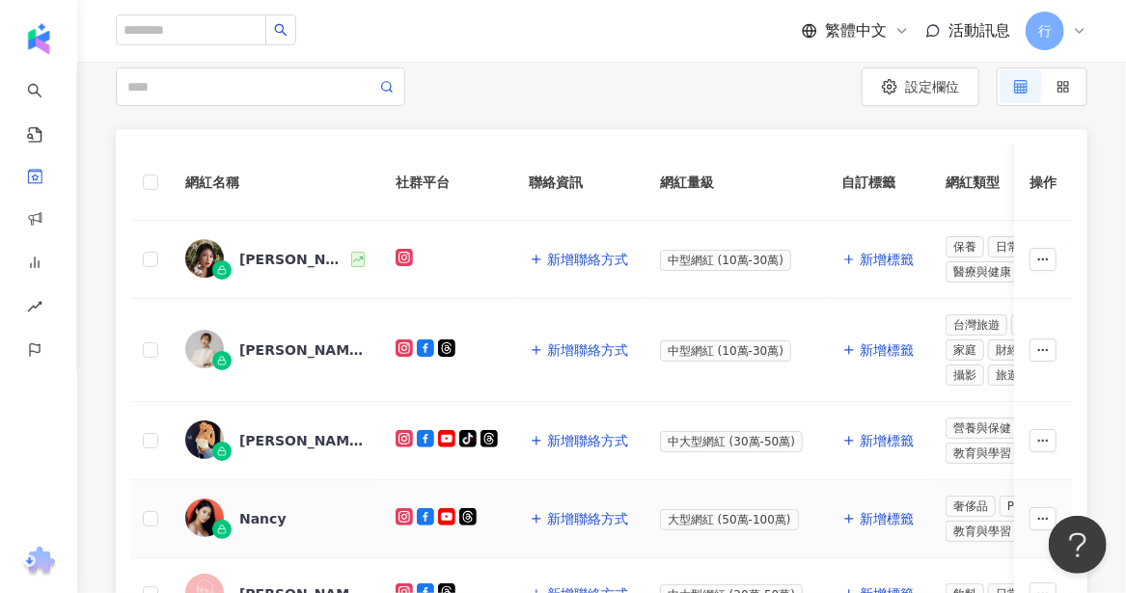
click at [256, 518] on div "Nancy" at bounding box center [262, 518] width 47 height 19
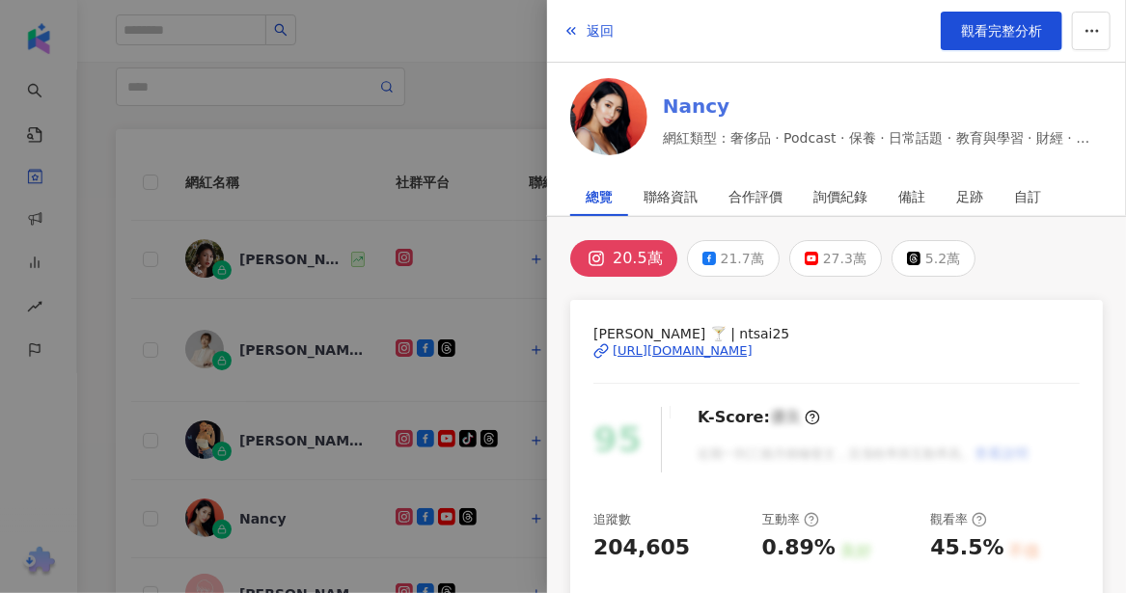
click at [699, 112] on link "Nancy" at bounding box center [883, 106] width 440 height 27
drag, startPoint x: 657, startPoint y: 104, endPoint x: 752, endPoint y: 104, distance: 94.5
click at [752, 104] on div "Nancy 網紅類型：奢侈品 · Podcast · 保養 · 日常話題 · 教育與學習 · 財經 · 穿搭 · 旅遊" at bounding box center [836, 120] width 533 height 84
copy link "Nancy"
click at [149, 499] on div at bounding box center [563, 296] width 1126 height 593
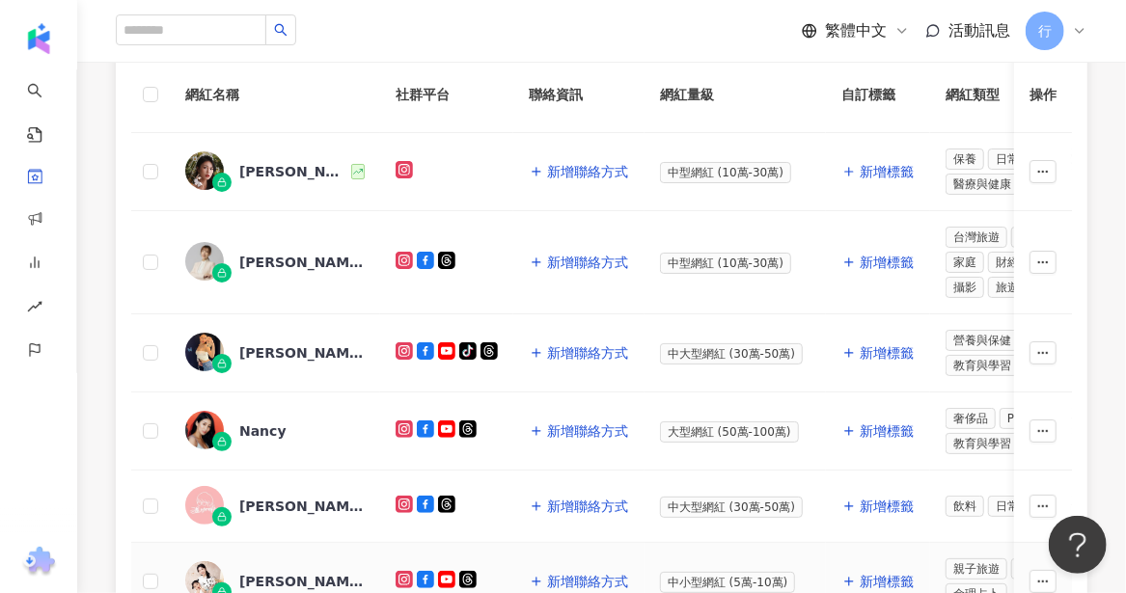
scroll to position [386, 0]
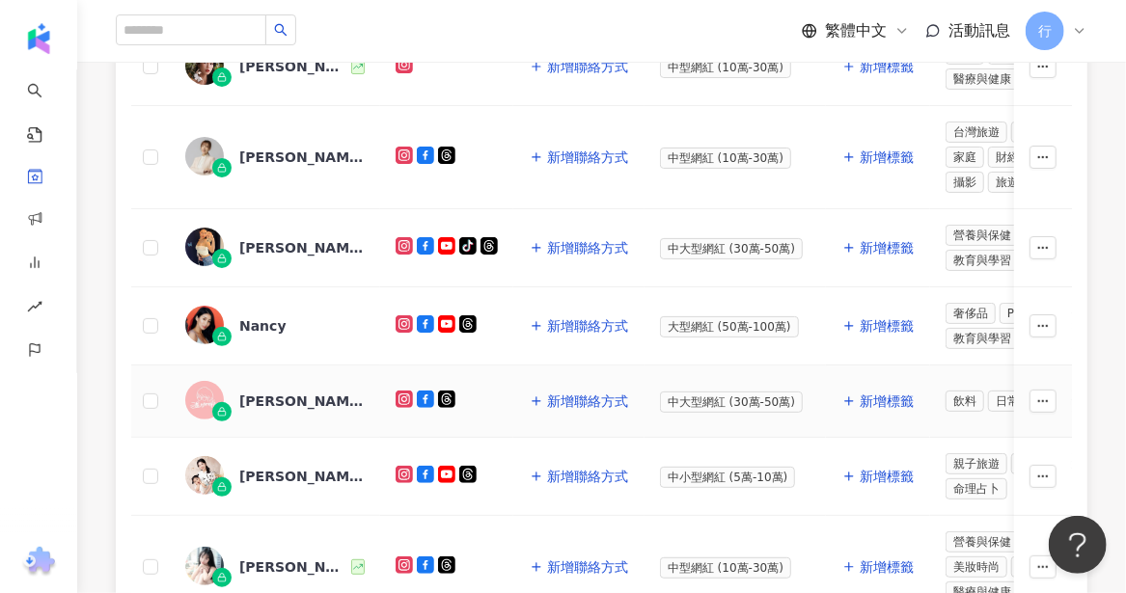
click at [268, 392] on div "溫 阿秉" at bounding box center [301, 401] width 125 height 19
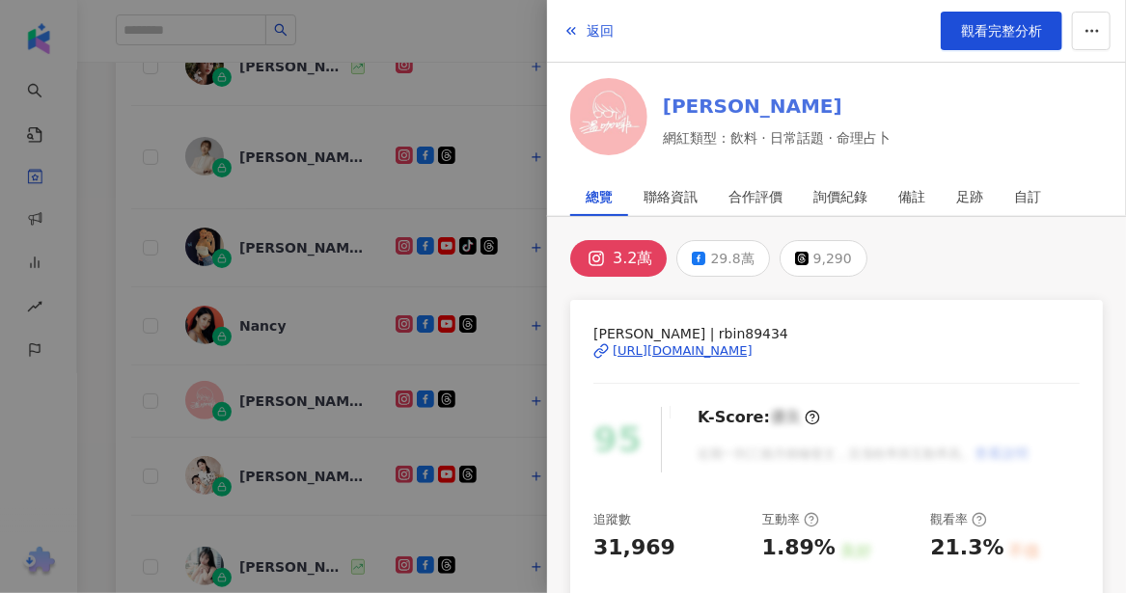
click at [679, 109] on link "溫 阿秉" at bounding box center [777, 106] width 229 height 27
click at [284, 465] on div at bounding box center [563, 296] width 1126 height 593
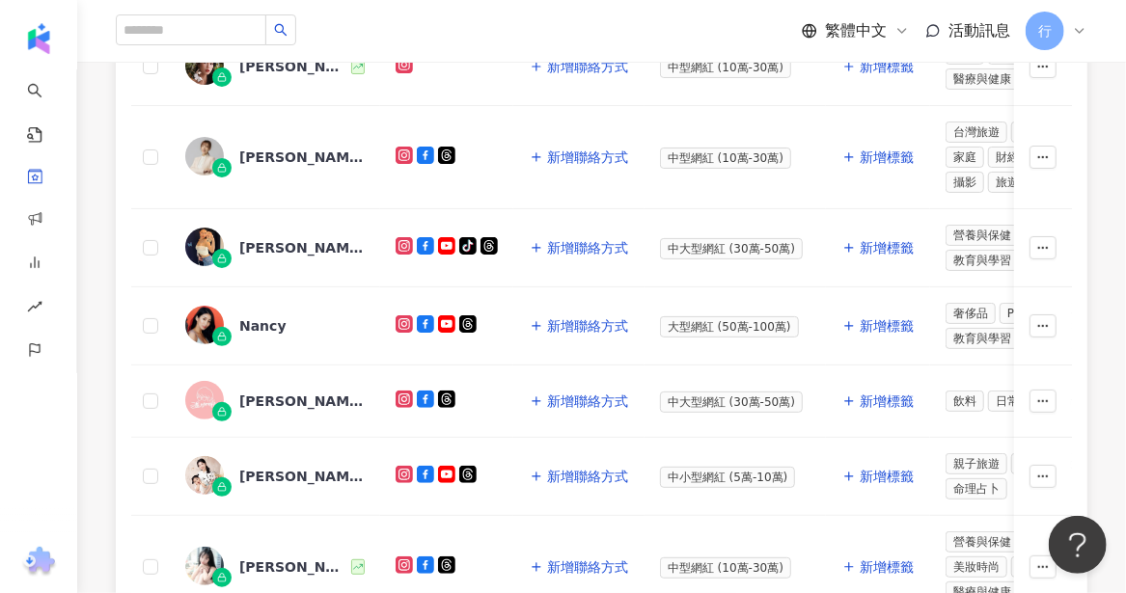
click at [284, 467] on div "小艾的育兒日誌 ｜Montessori Life" at bounding box center [301, 476] width 125 height 19
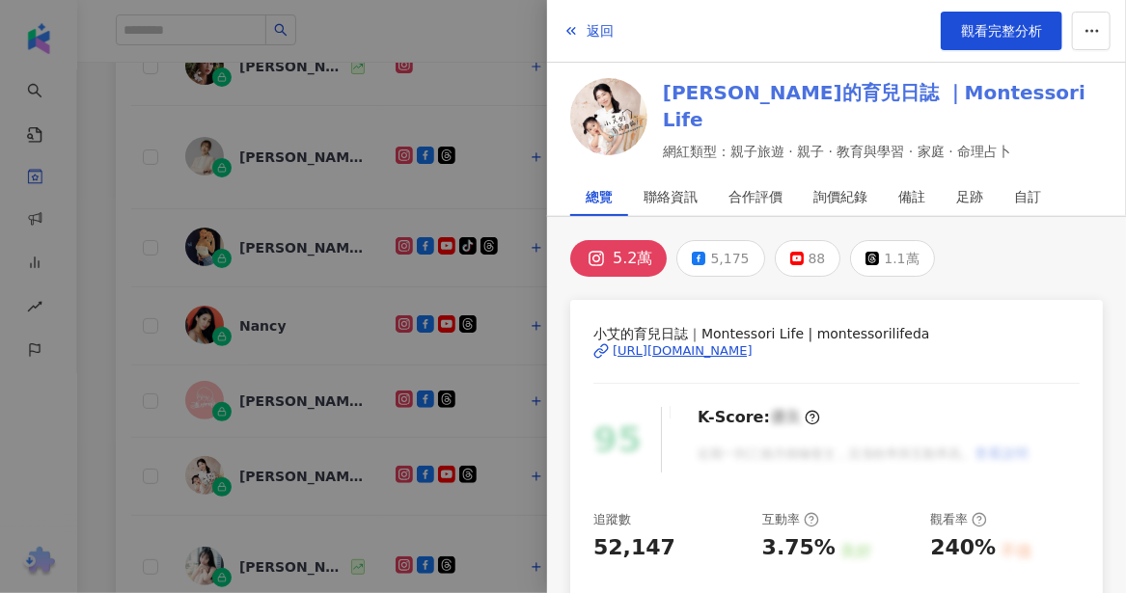
click at [717, 111] on link "小艾的育兒日誌 ｜Montessori Life" at bounding box center [883, 106] width 440 height 54
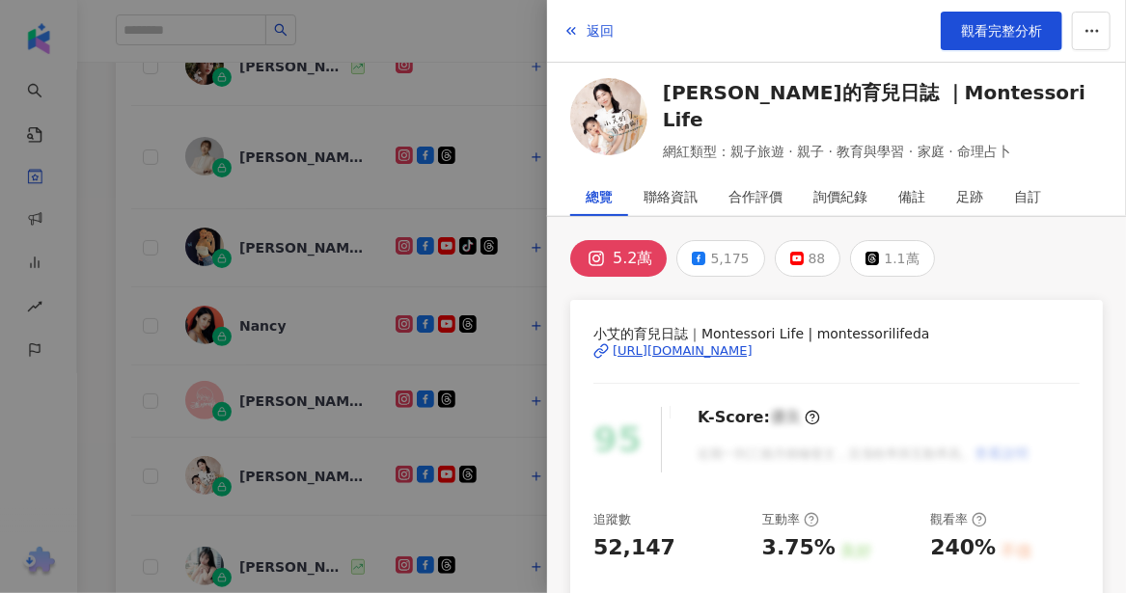
click at [287, 541] on div at bounding box center [563, 296] width 1126 height 593
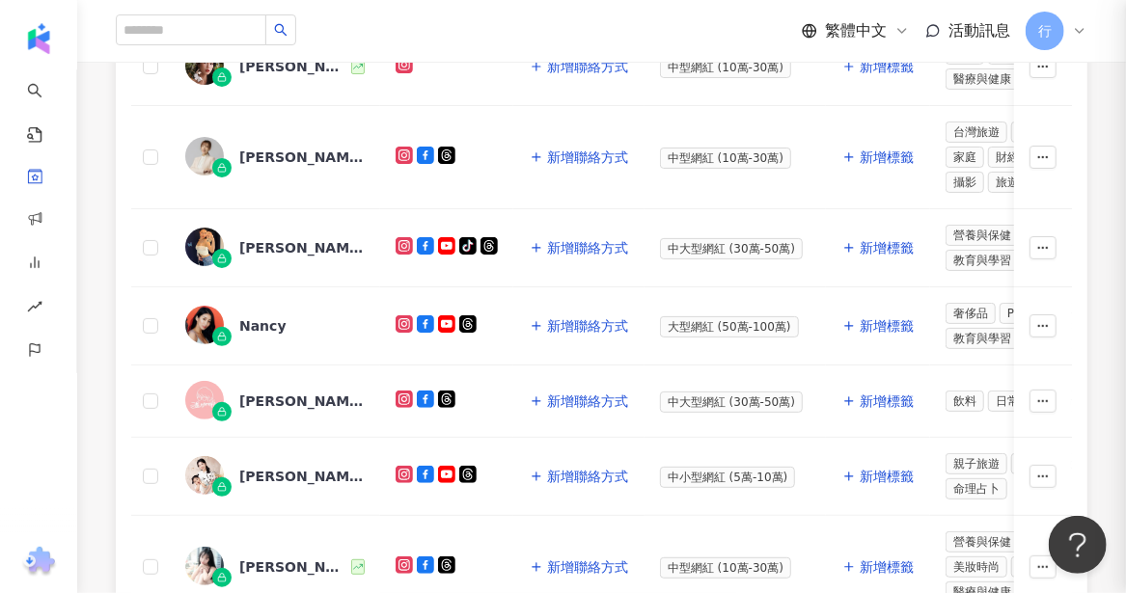
click at [271, 560] on div "Hani軒穎" at bounding box center [293, 567] width 108 height 19
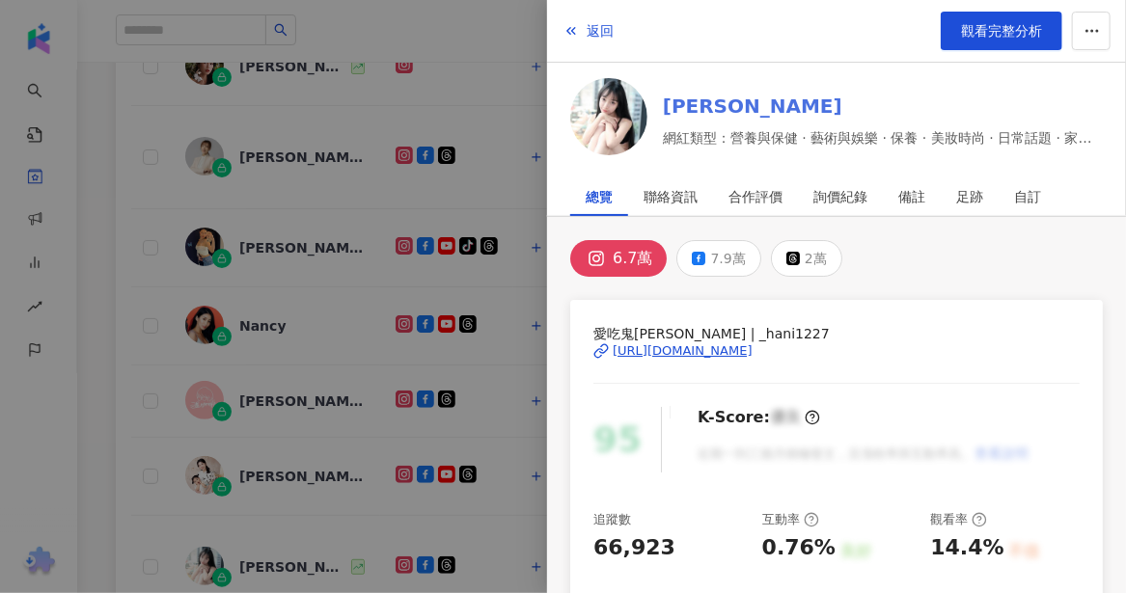
click at [726, 102] on link "Hani軒穎" at bounding box center [883, 106] width 440 height 27
click at [142, 526] on div at bounding box center [563, 296] width 1126 height 593
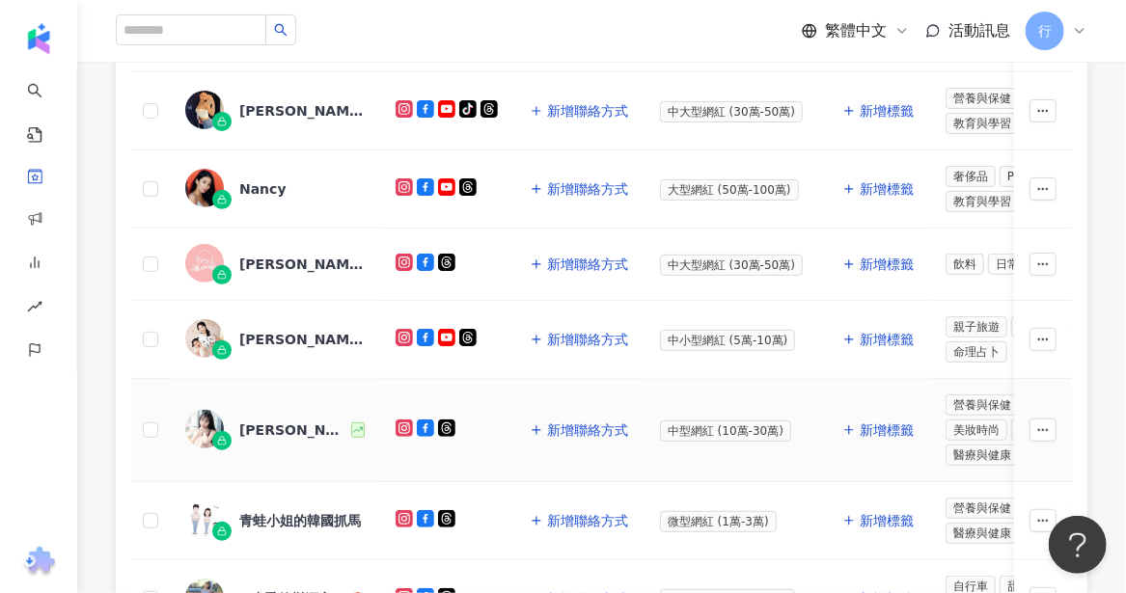
scroll to position [579, 0]
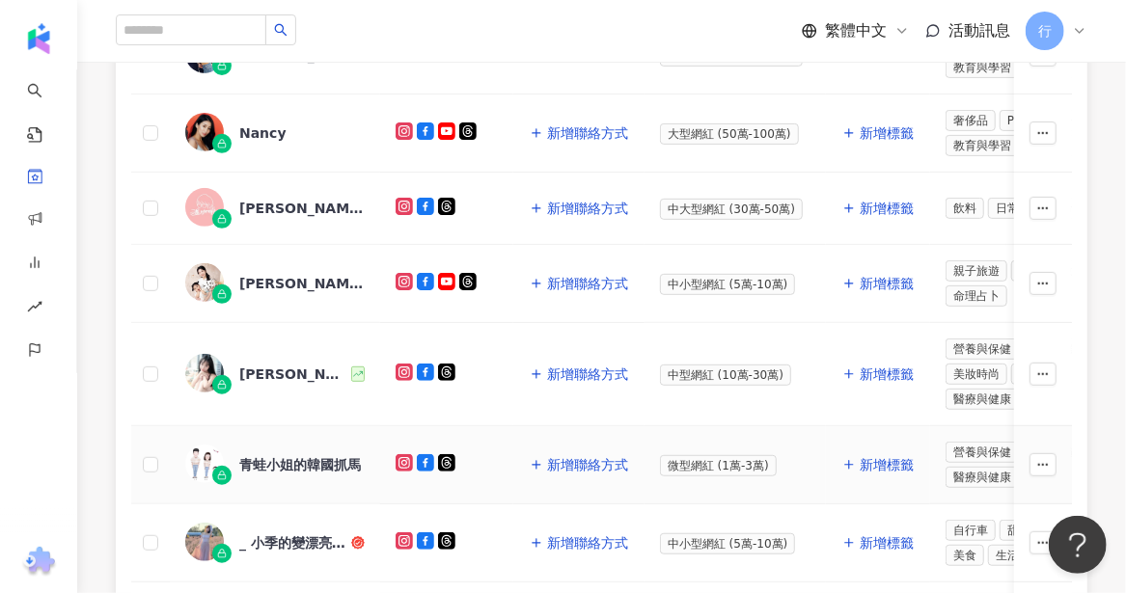
click at [286, 455] on div "青蛙小姐的韓國抓馬" at bounding box center [300, 464] width 122 height 19
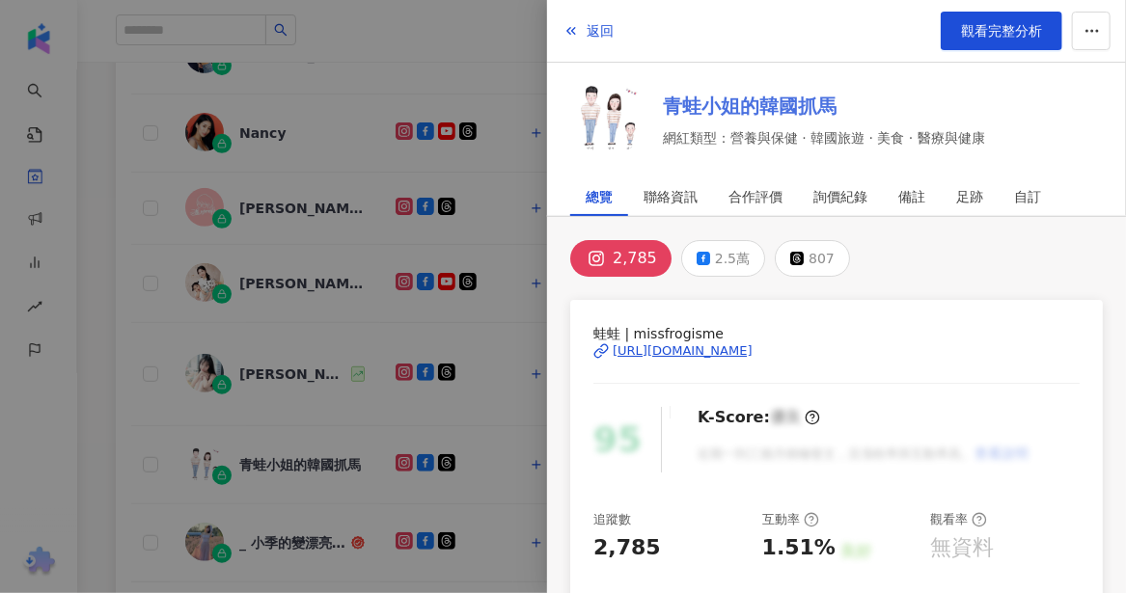
click at [708, 96] on link "青蛙小姐的韓國抓馬" at bounding box center [824, 106] width 322 height 27
drag, startPoint x: 302, startPoint y: 513, endPoint x: 302, endPoint y: 530, distance: 16.4
click at [302, 514] on div at bounding box center [563, 296] width 1126 height 593
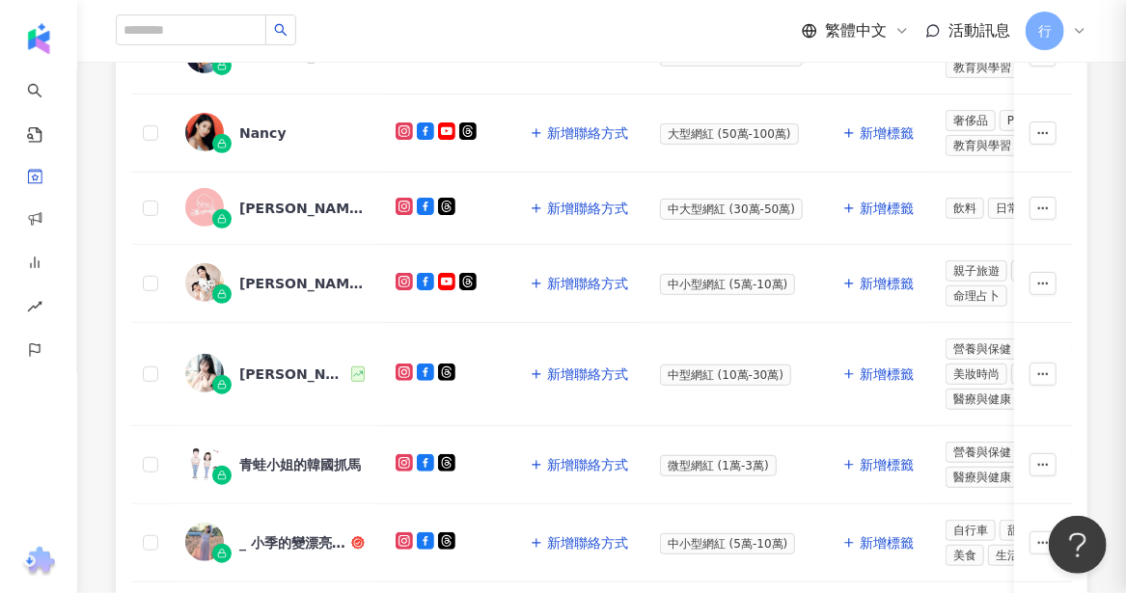
click at [296, 534] on div "_ 小季的變漂亮Blog _" at bounding box center [293, 543] width 108 height 19
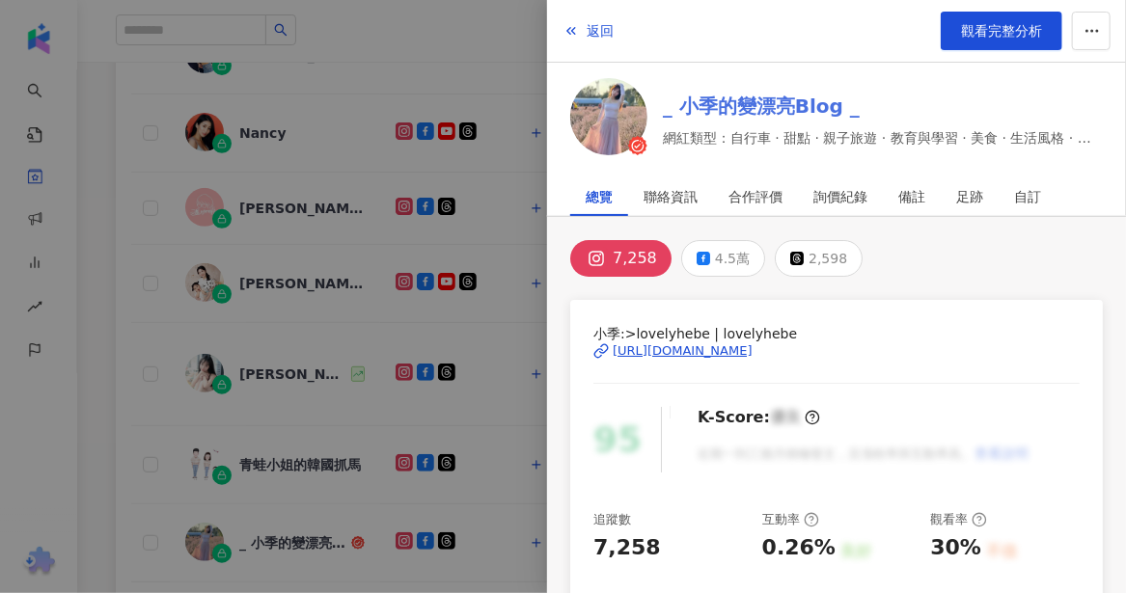
click at [749, 101] on link "_ 小季的變漂亮Blog _" at bounding box center [883, 106] width 440 height 27
click at [122, 476] on div at bounding box center [563, 296] width 1126 height 593
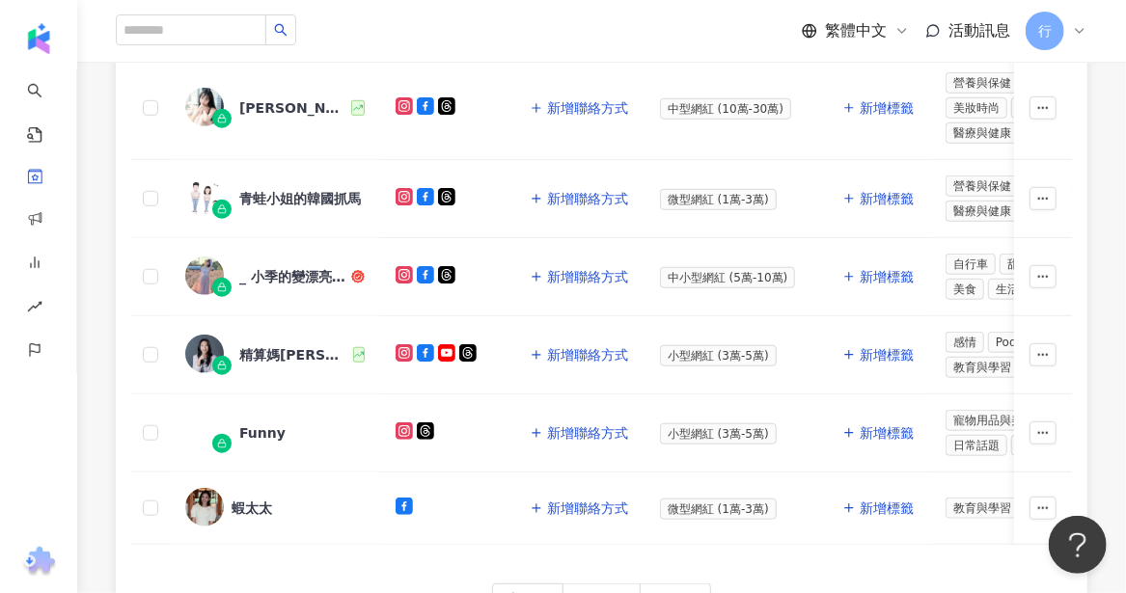
scroll to position [868, 0]
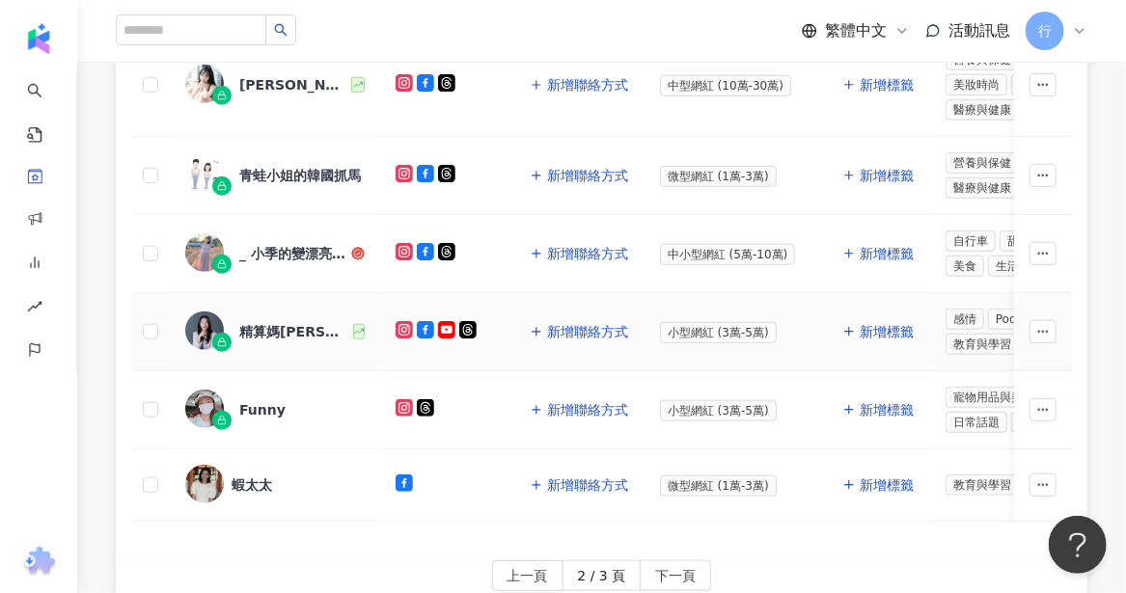
click at [279, 322] on div "精算媽咪珊迪兔-小家庭翻身手札" at bounding box center [294, 331] width 110 height 19
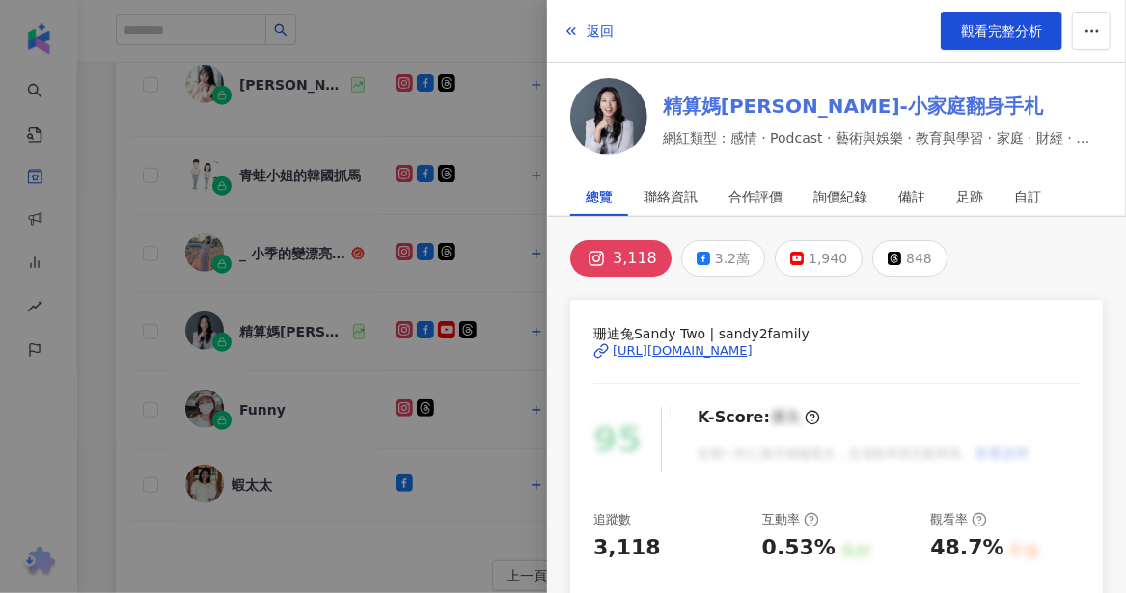
click at [726, 102] on link "精算媽咪珊迪兔-小家庭翻身手札" at bounding box center [883, 106] width 440 height 27
click at [247, 387] on div at bounding box center [563, 296] width 1126 height 593
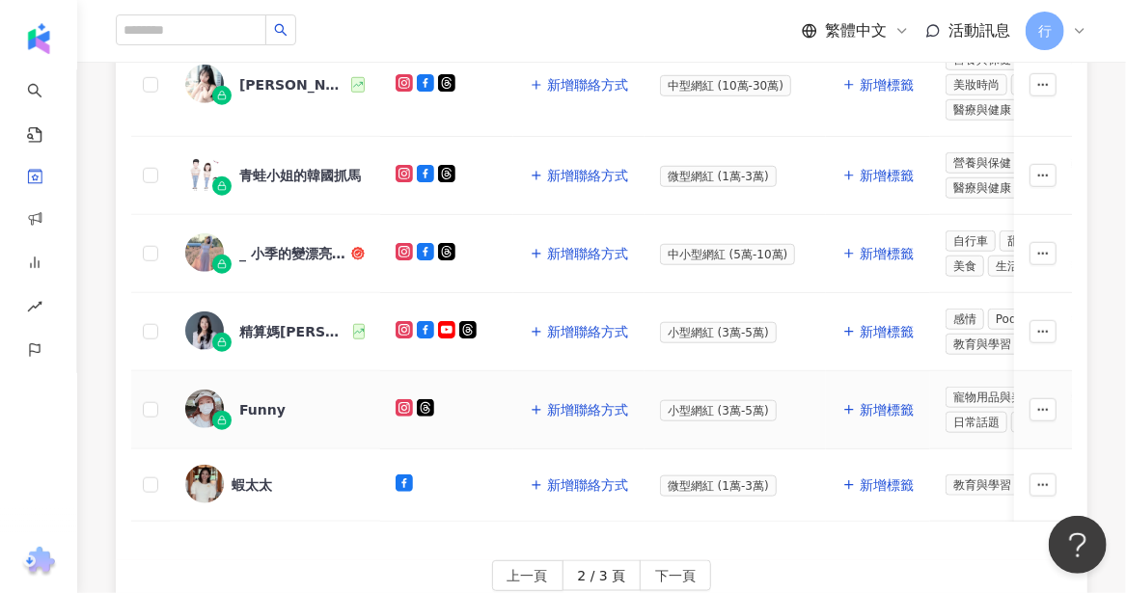
click at [254, 400] on div "Funny" at bounding box center [262, 409] width 46 height 19
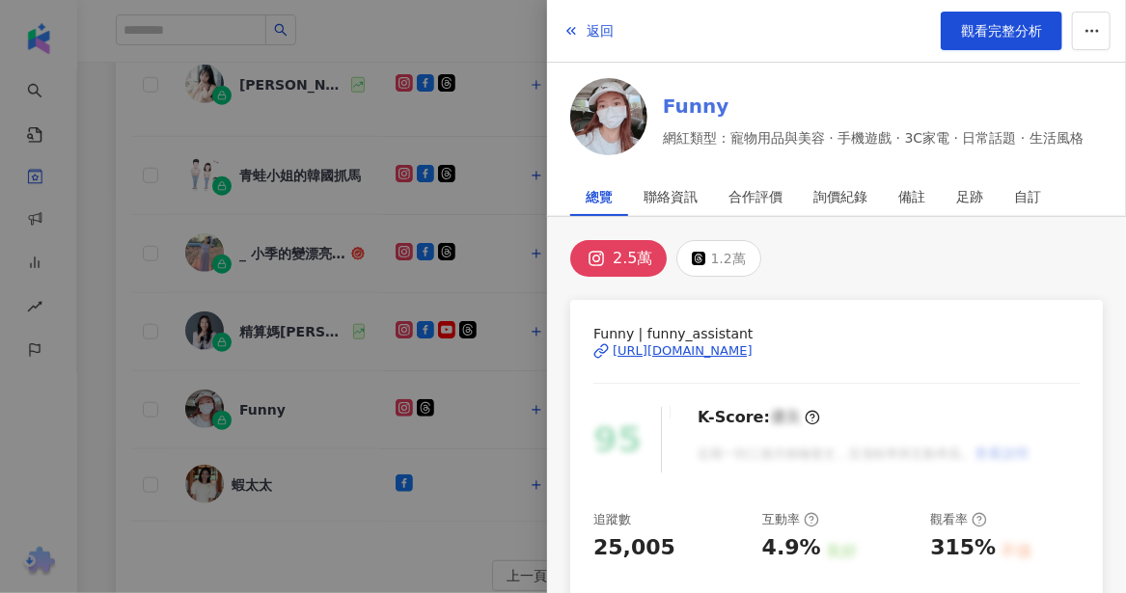
click at [670, 99] on link "Funny" at bounding box center [873, 106] width 421 height 27
click at [276, 475] on div at bounding box center [563, 296] width 1126 height 593
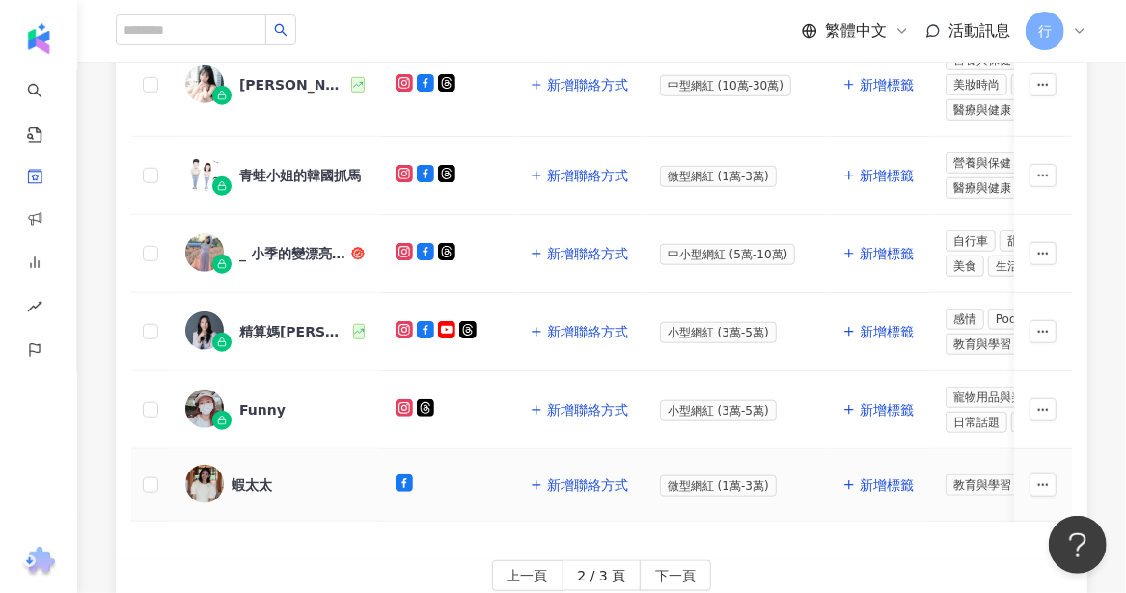
click at [261, 476] on div "蝦太太" at bounding box center [252, 485] width 41 height 19
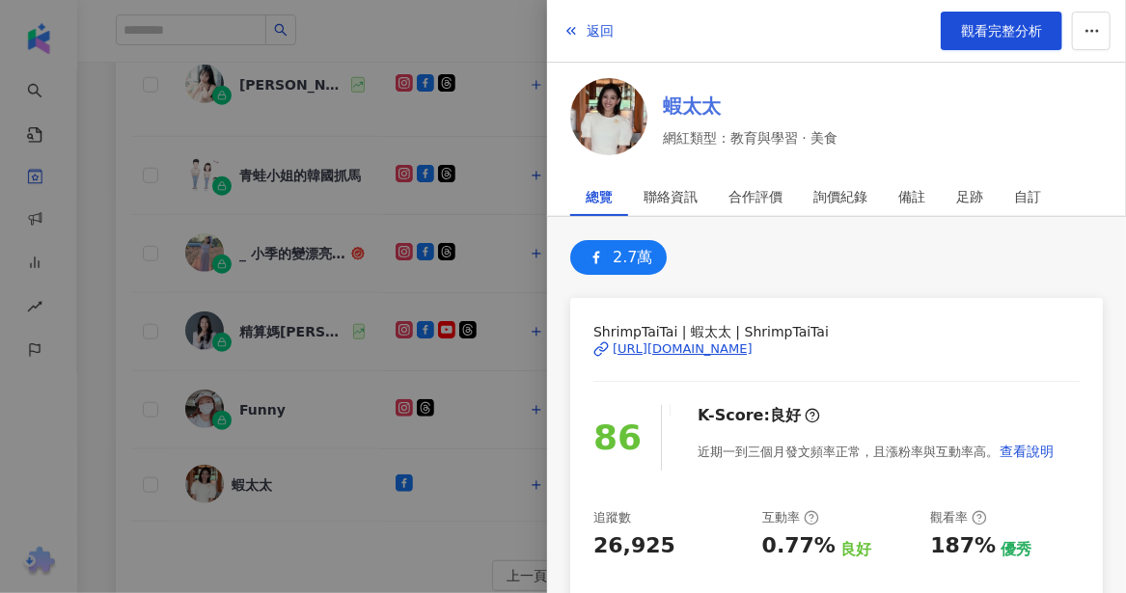
click at [696, 99] on link "蝦太太" at bounding box center [750, 106] width 175 height 27
click at [356, 501] on div at bounding box center [563, 296] width 1126 height 593
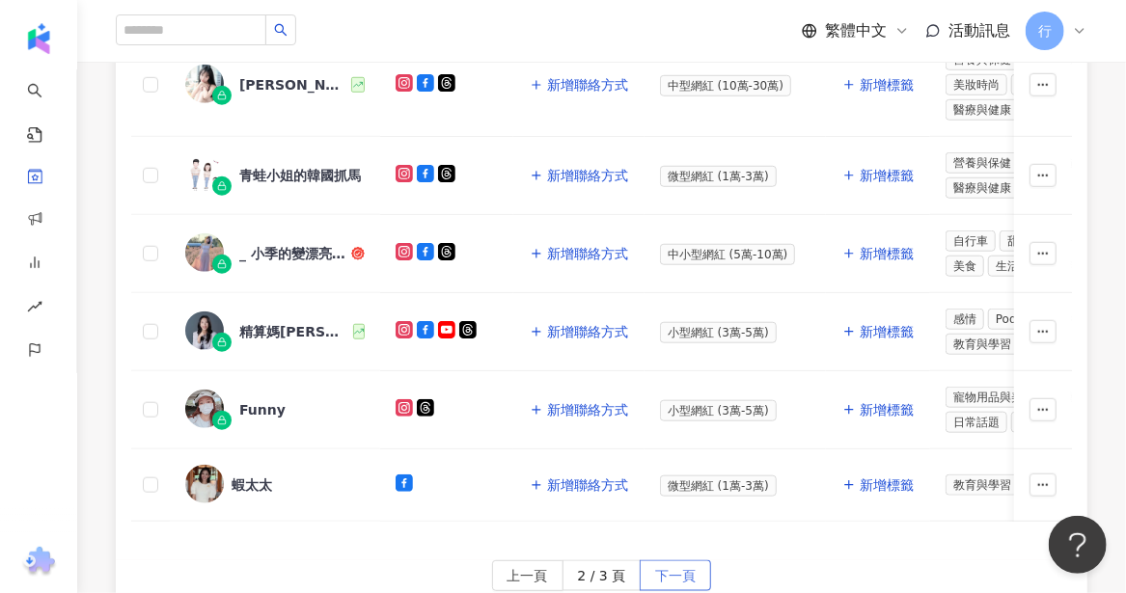
click at [657, 569] on span "下一頁" at bounding box center [675, 576] width 41 height 31
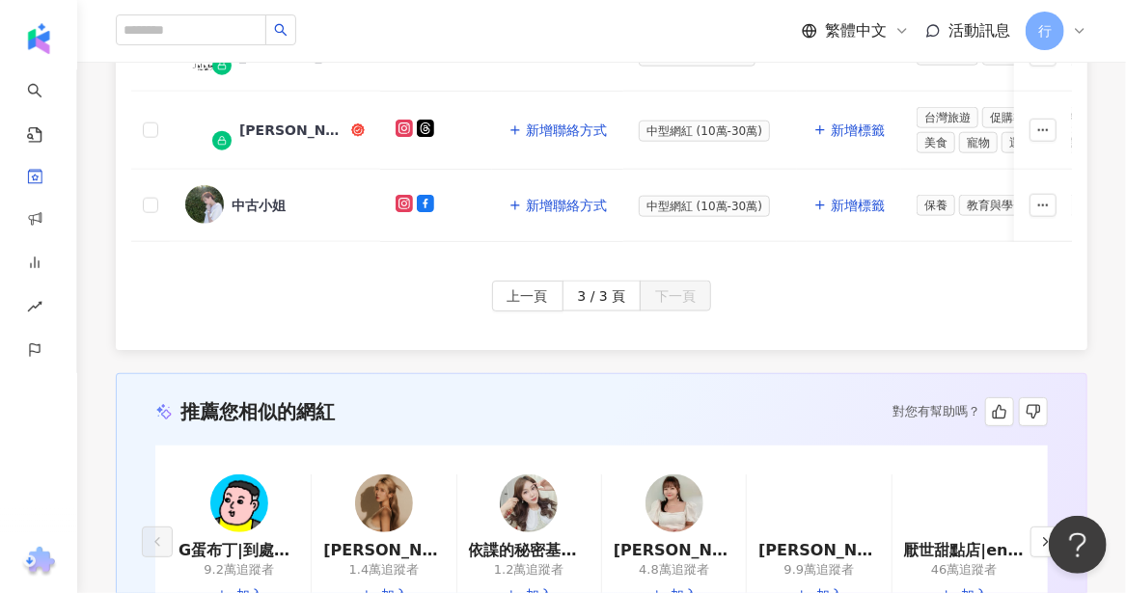
scroll to position [1254, 0]
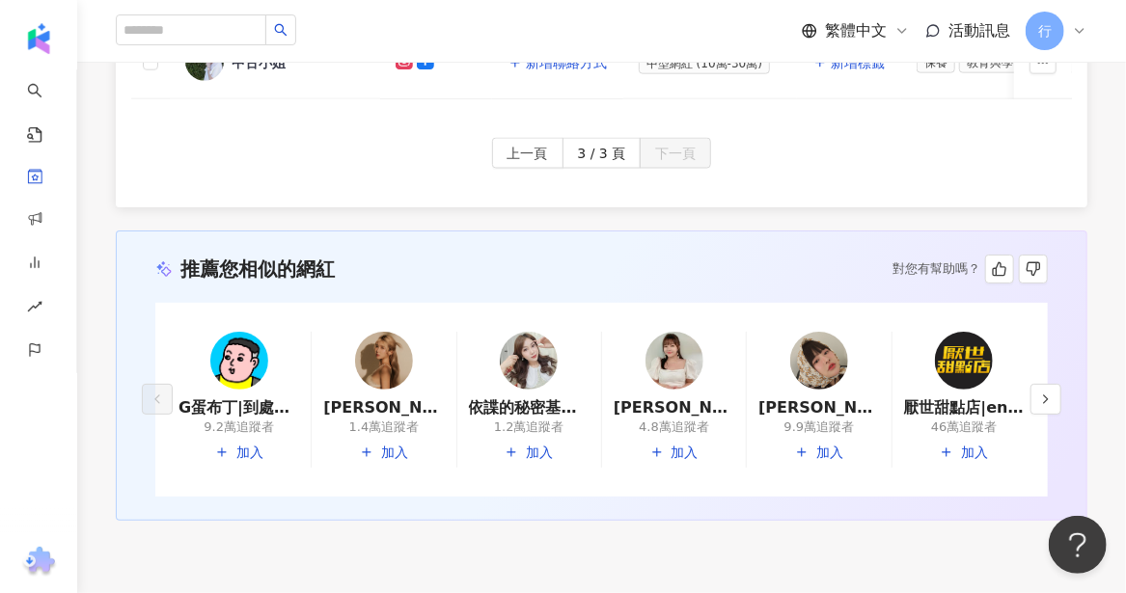
drag, startPoint x: 521, startPoint y: 147, endPoint x: 616, endPoint y: 342, distance: 216.6
click at [521, 147] on span "上一頁" at bounding box center [527, 154] width 41 height 31
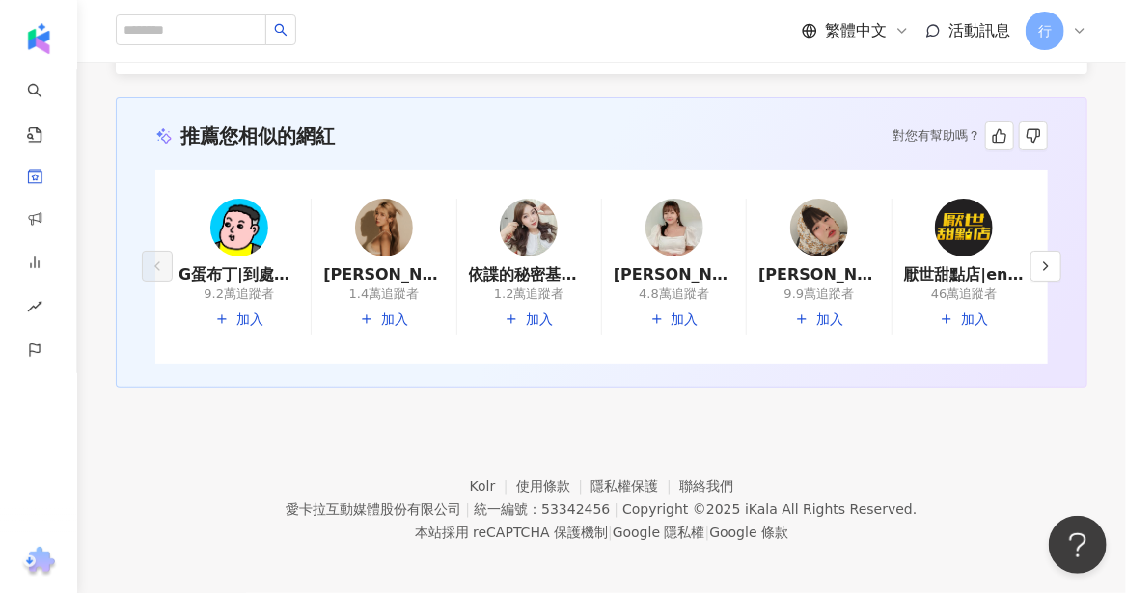
scroll to position [942, 0]
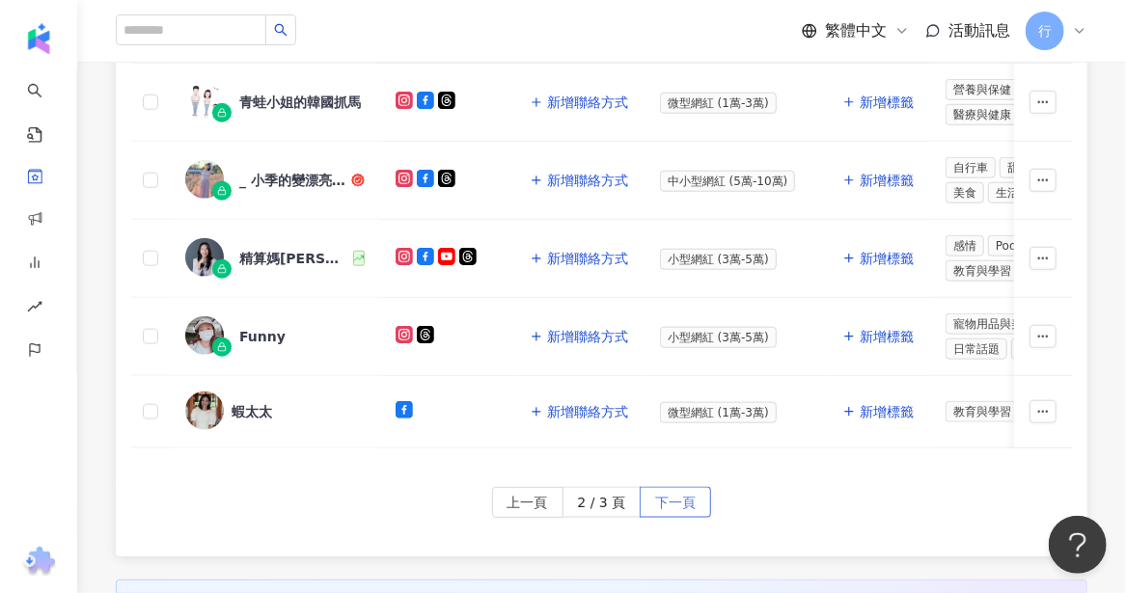
click at [691, 499] on span "下一頁" at bounding box center [675, 503] width 41 height 31
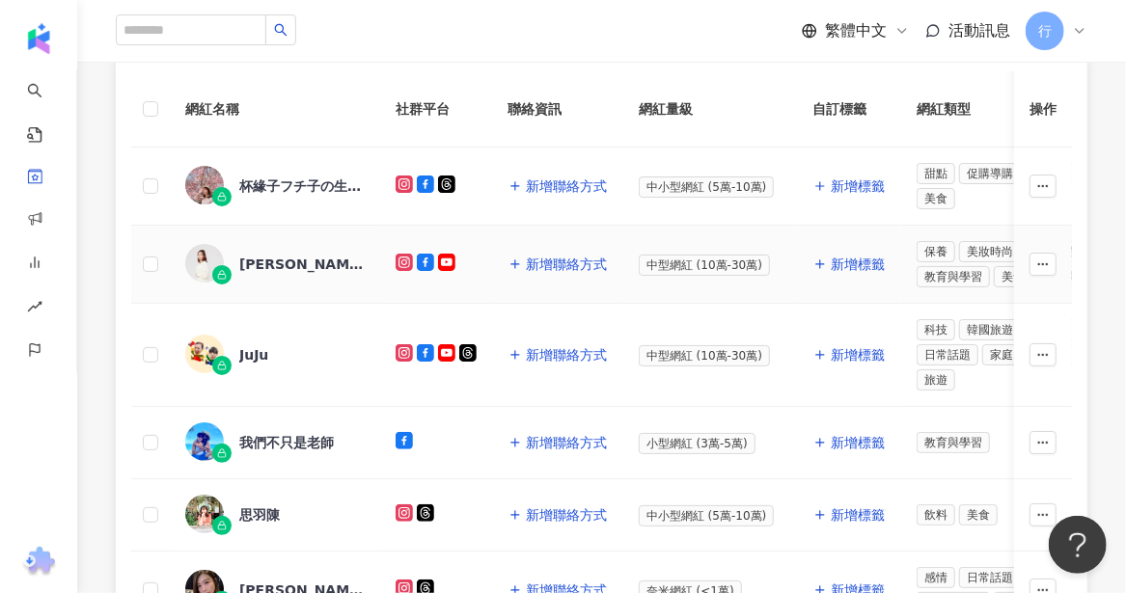
scroll to position [73, 0]
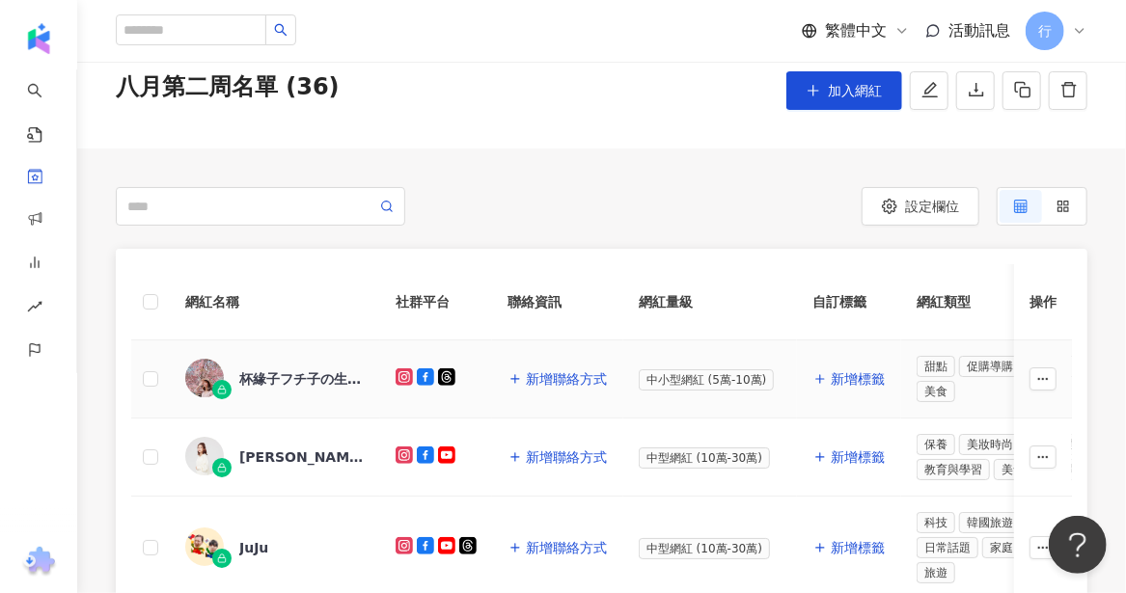
click at [302, 374] on div "杯緣子フチ子の生活日常" at bounding box center [301, 379] width 125 height 19
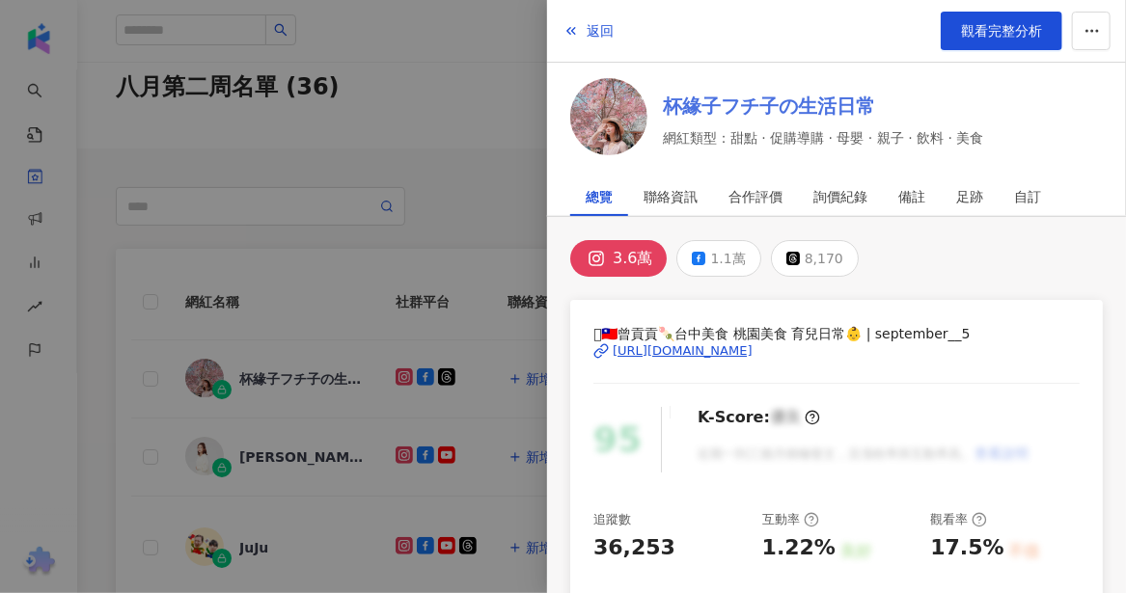
click at [753, 107] on link "杯緣子フチ子の生活日常" at bounding box center [823, 106] width 321 height 27
click at [256, 449] on div at bounding box center [563, 296] width 1126 height 593
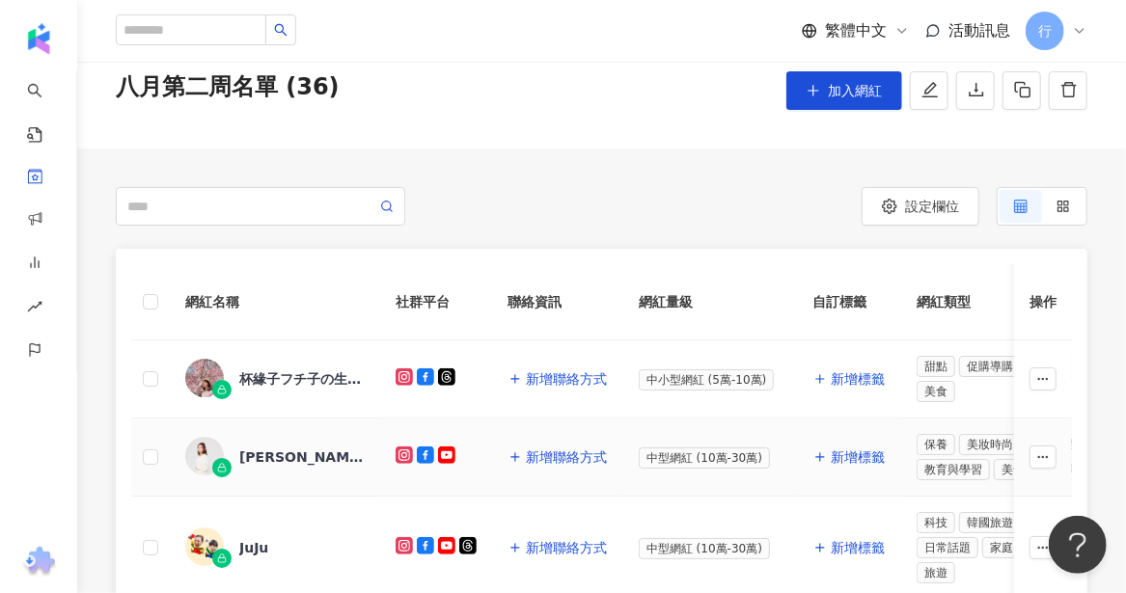
click at [262, 456] on div "柳燕liuyen" at bounding box center [301, 457] width 125 height 19
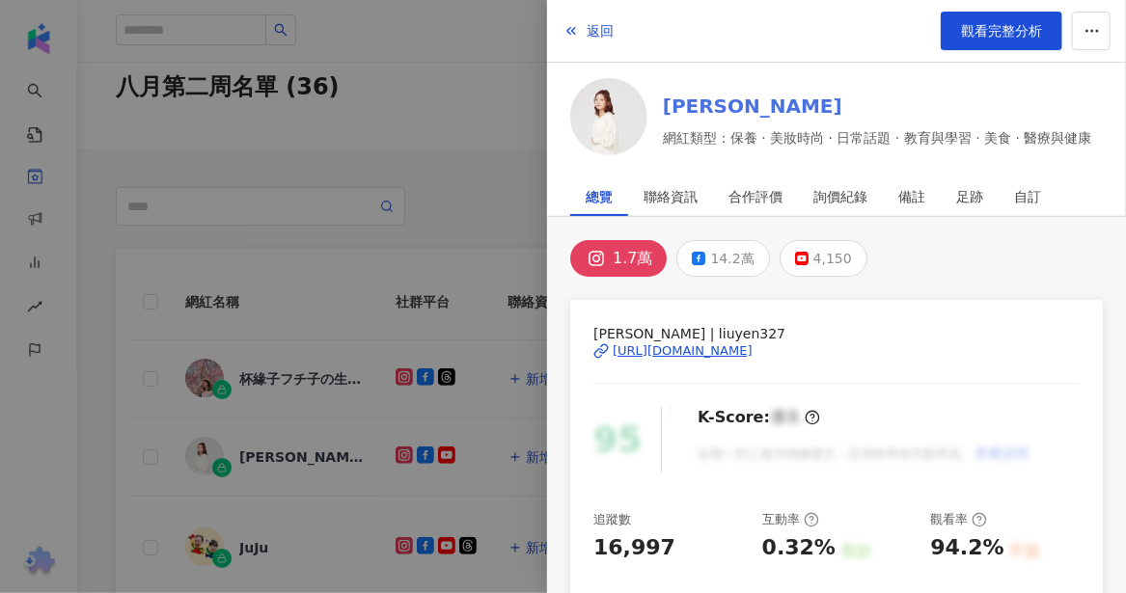
drag, startPoint x: 683, startPoint y: 153, endPoint x: 692, endPoint y: 102, distance: 51.9
click at [692, 102] on link "柳燕liuyen" at bounding box center [877, 106] width 429 height 27
click at [240, 549] on div at bounding box center [563, 296] width 1126 height 593
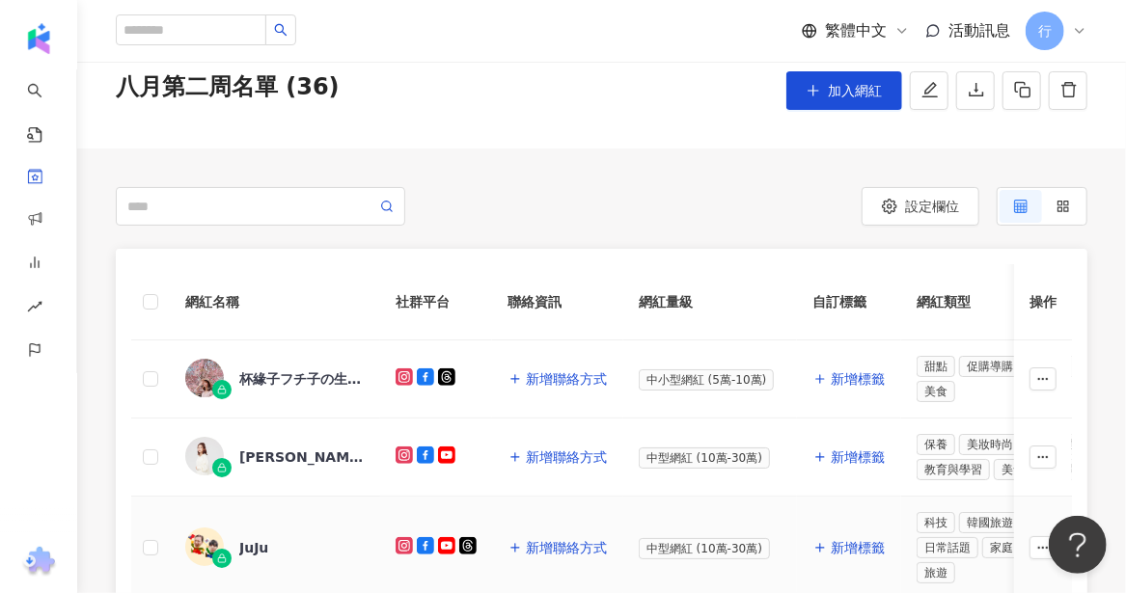
click at [247, 545] on div "JuJu" at bounding box center [253, 547] width 29 height 19
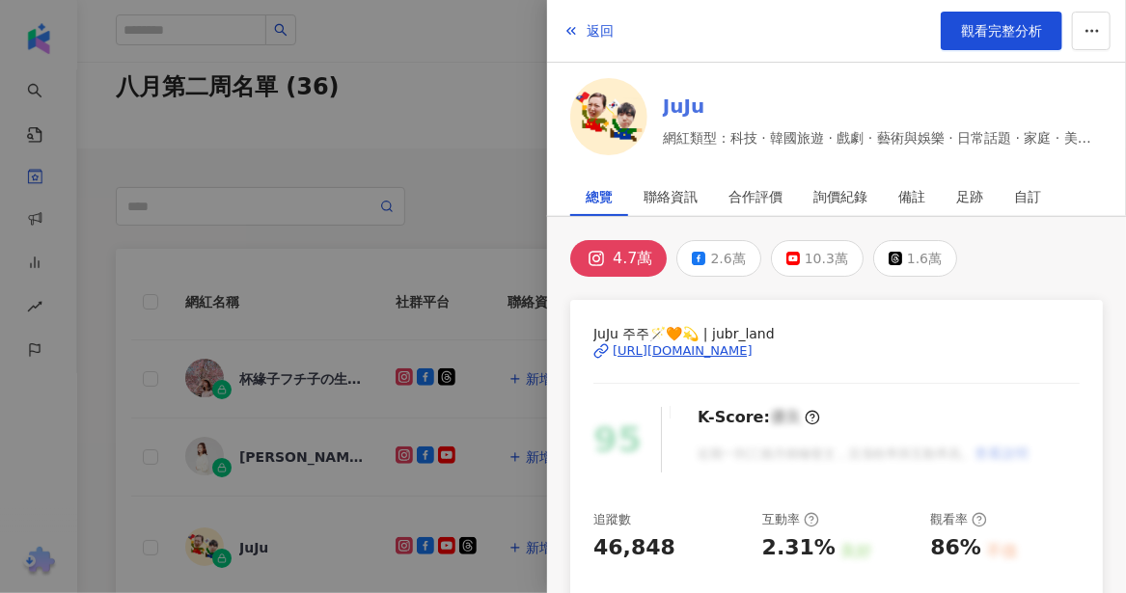
click at [691, 106] on link "JuJu" at bounding box center [883, 106] width 440 height 27
click at [135, 526] on div at bounding box center [563, 296] width 1126 height 593
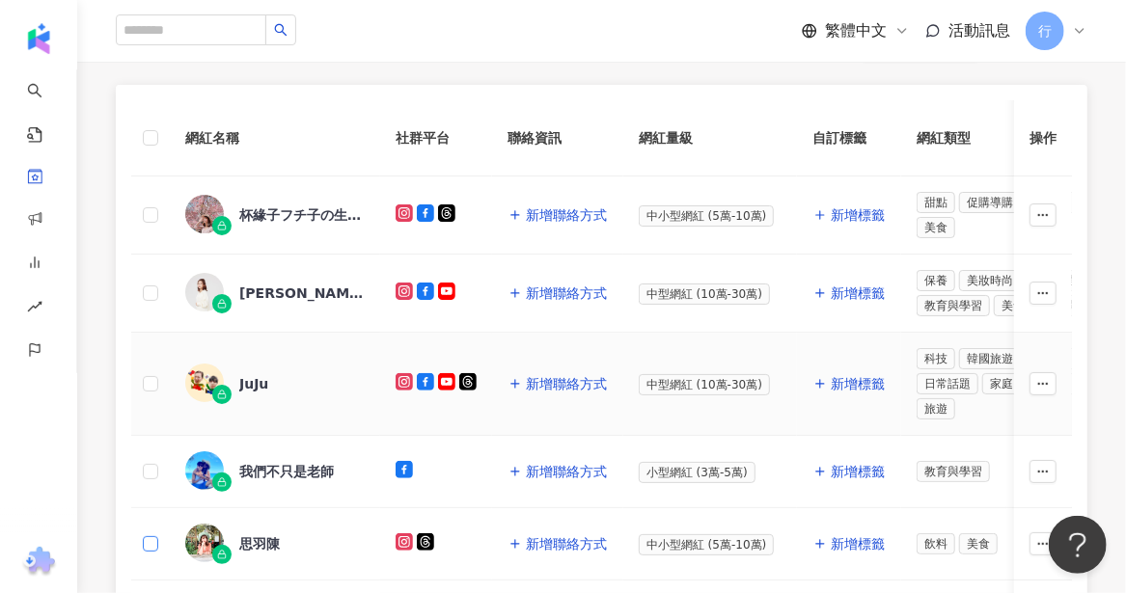
scroll to position [266, 0]
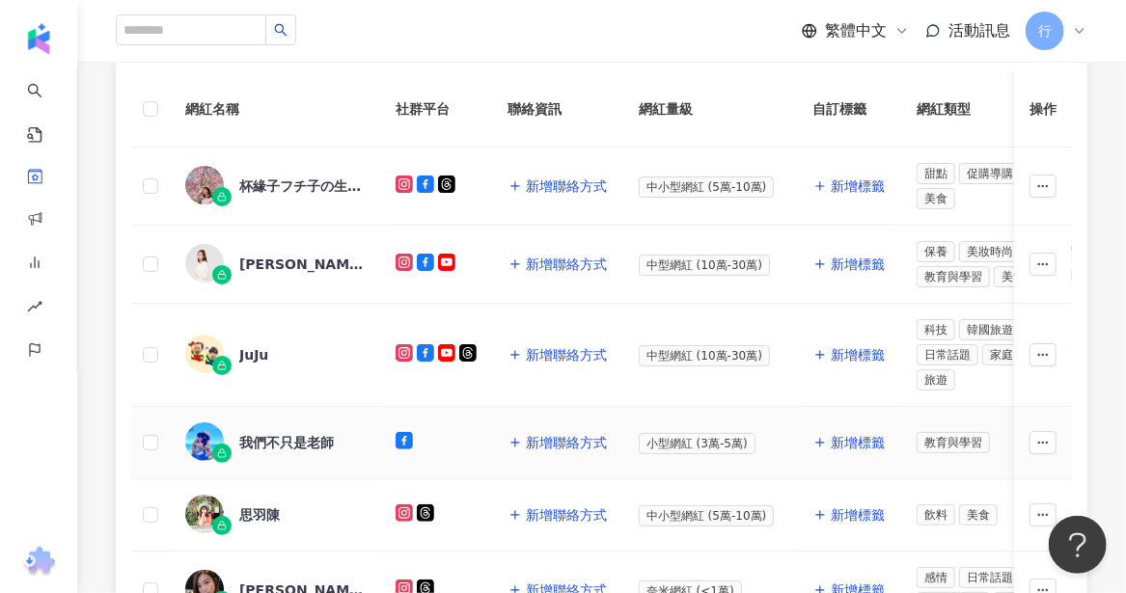
click at [276, 433] on div "我們不只是老師" at bounding box center [286, 442] width 95 height 19
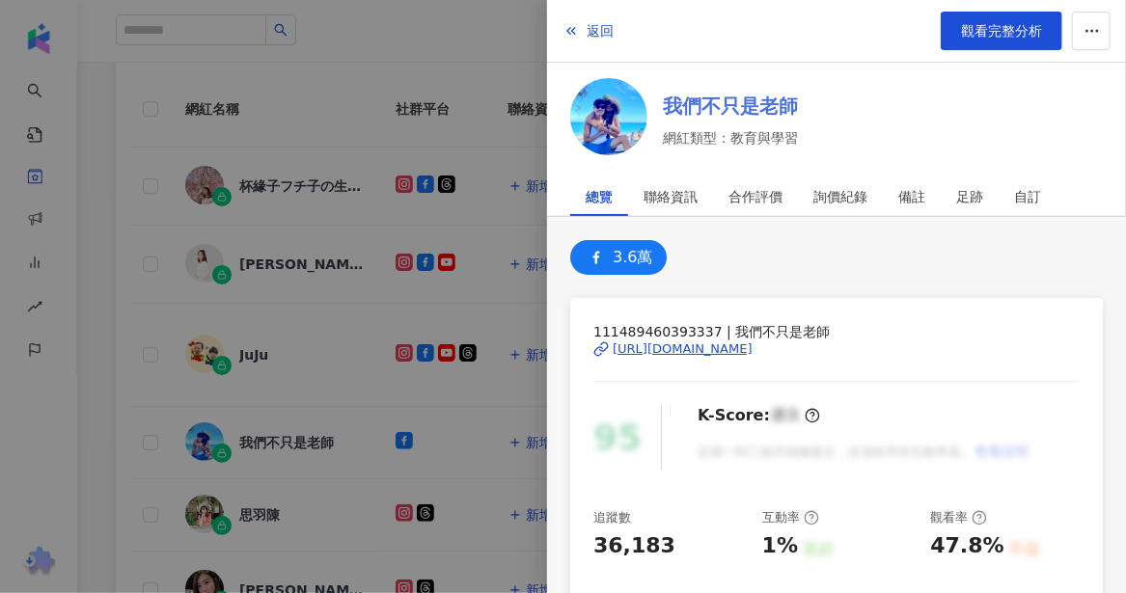
click at [697, 98] on link "我們不只是老師" at bounding box center [730, 106] width 135 height 27
click at [274, 514] on div at bounding box center [563, 296] width 1126 height 593
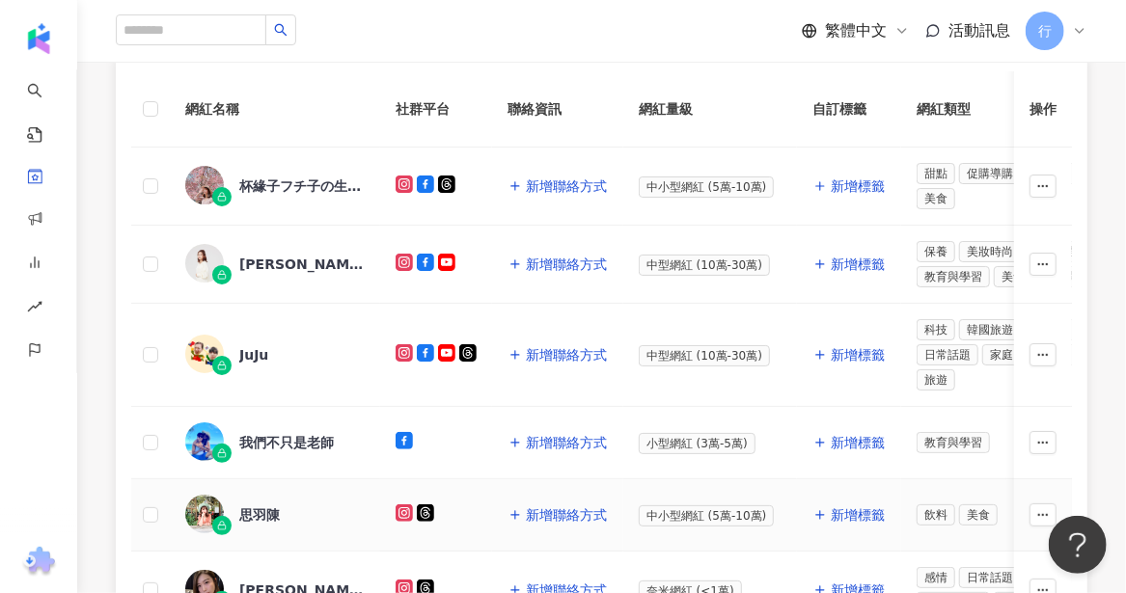
click at [263, 507] on div "思羽陳" at bounding box center [259, 515] width 41 height 19
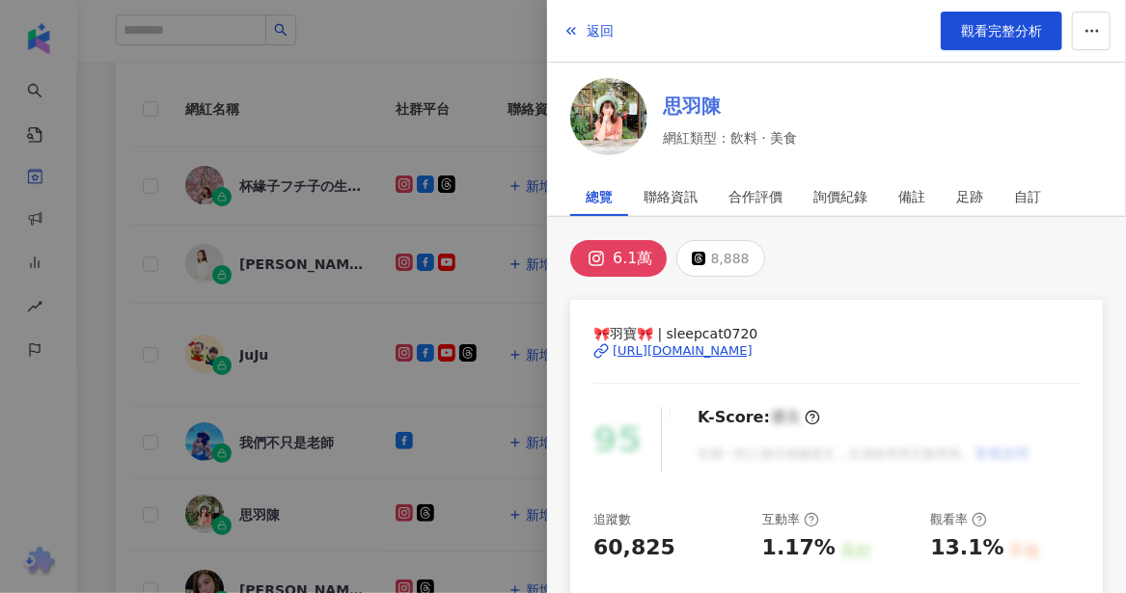
click at [671, 96] on link "思羽陳" at bounding box center [730, 106] width 134 height 27
click at [98, 401] on div at bounding box center [563, 296] width 1126 height 593
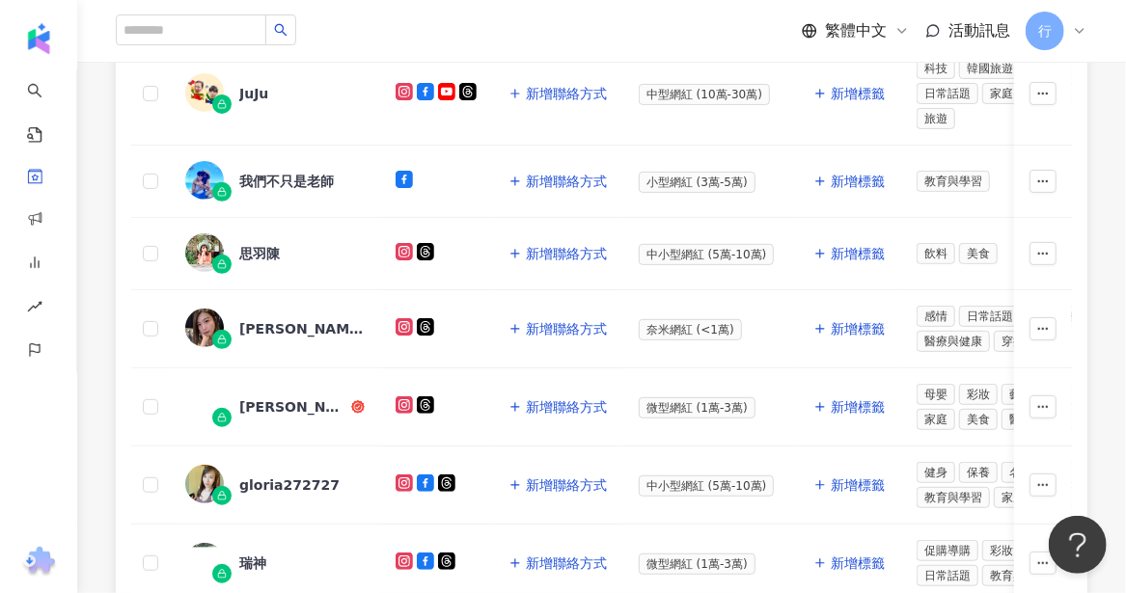
scroll to position [556, 0]
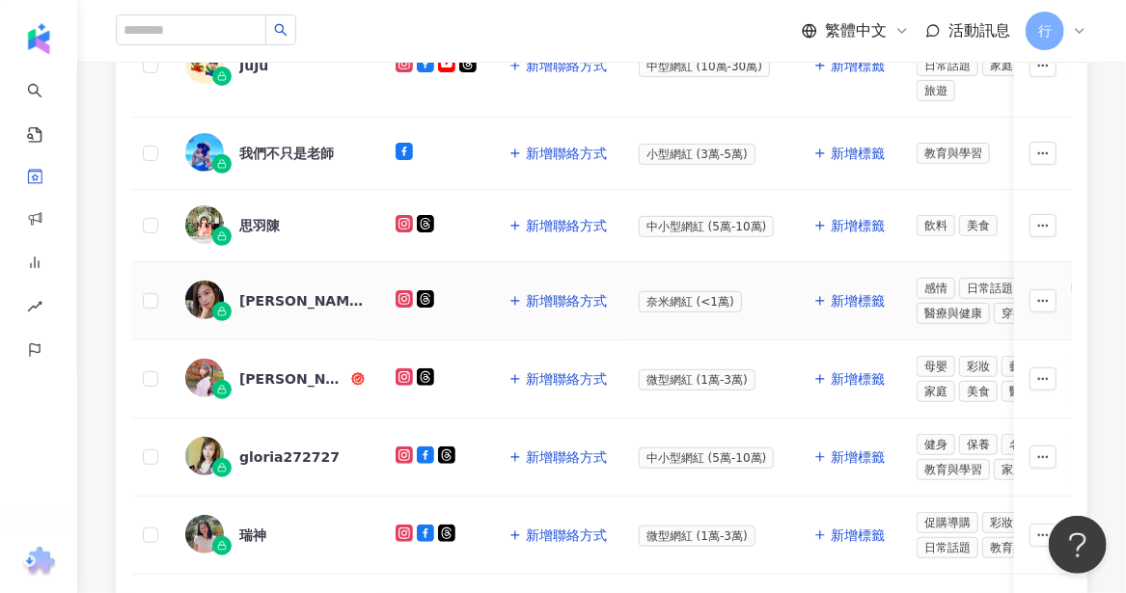
click at [268, 291] on div "邱小涵" at bounding box center [301, 300] width 125 height 19
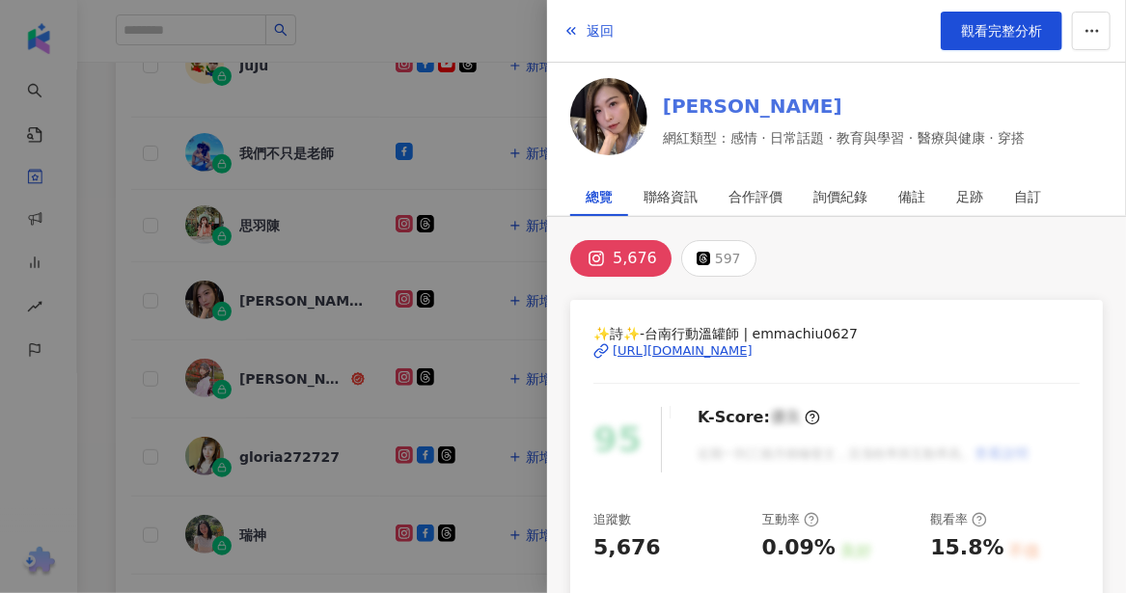
click at [685, 102] on link "邱小涵" at bounding box center [844, 106] width 362 height 27
click at [251, 370] on div at bounding box center [563, 296] width 1126 height 593
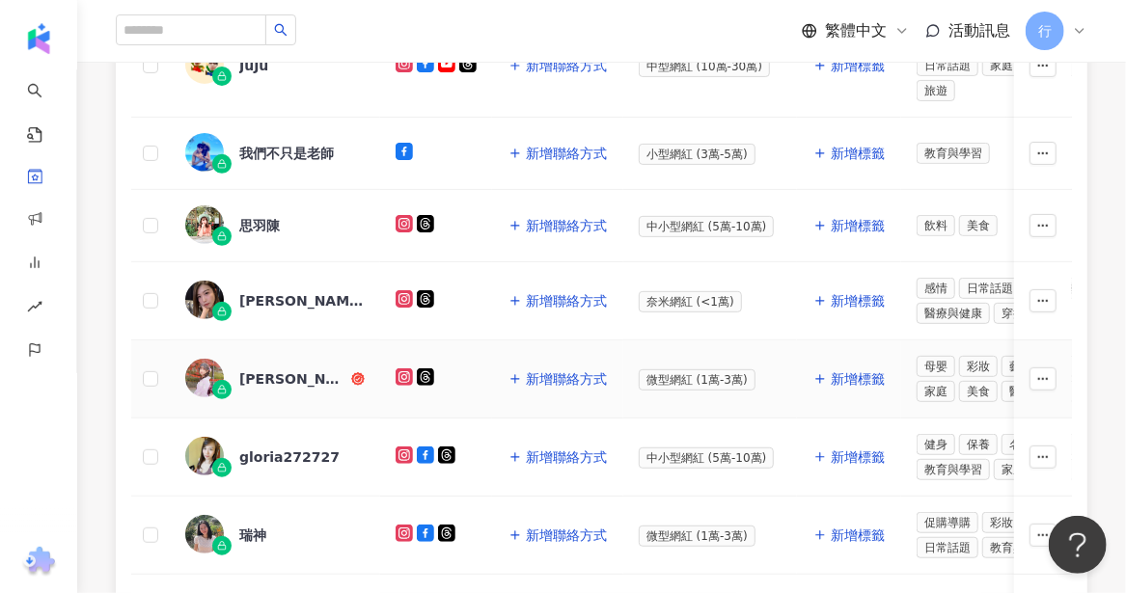
click at [251, 370] on div "王旖暄" at bounding box center [293, 379] width 108 height 19
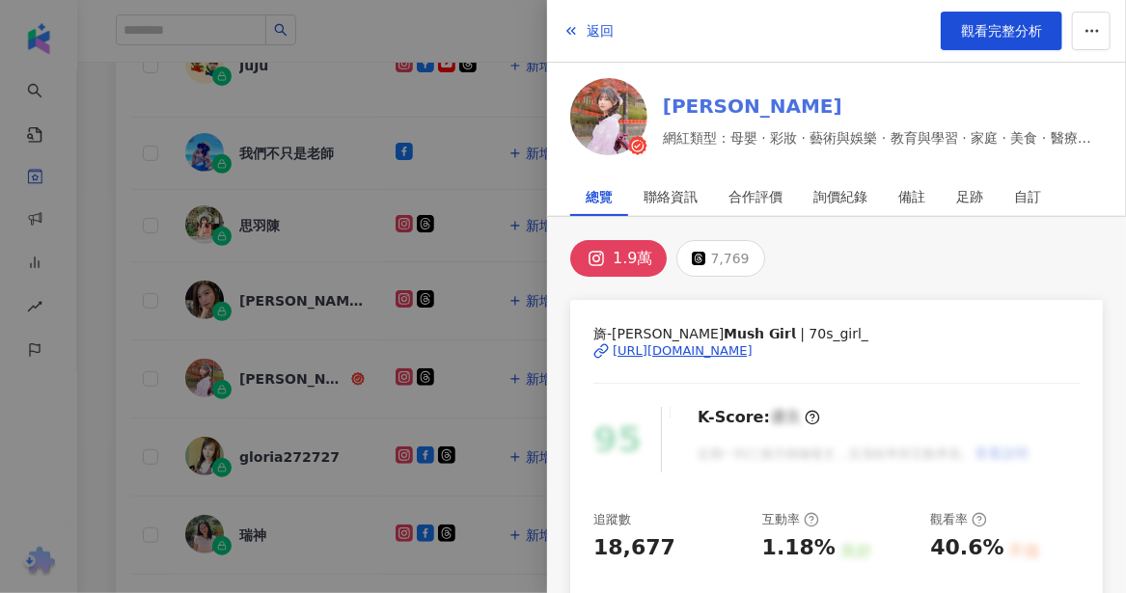
click at [703, 108] on link "王旖暄" at bounding box center [883, 106] width 440 height 27
click at [266, 438] on div at bounding box center [563, 296] width 1126 height 593
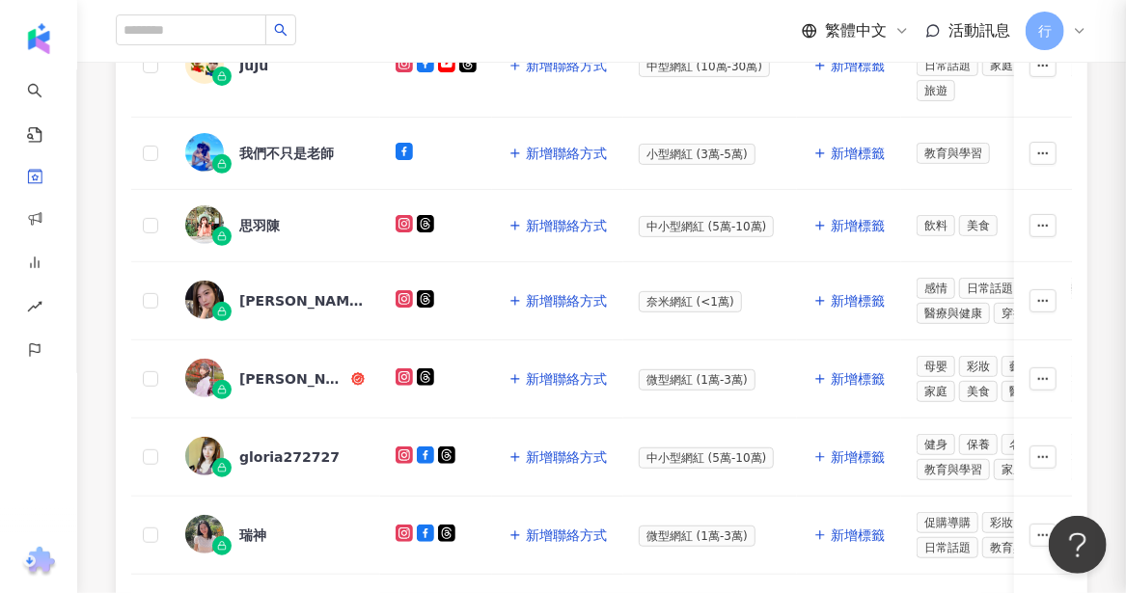
click at [271, 448] on div "gloria272727" at bounding box center [289, 457] width 100 height 19
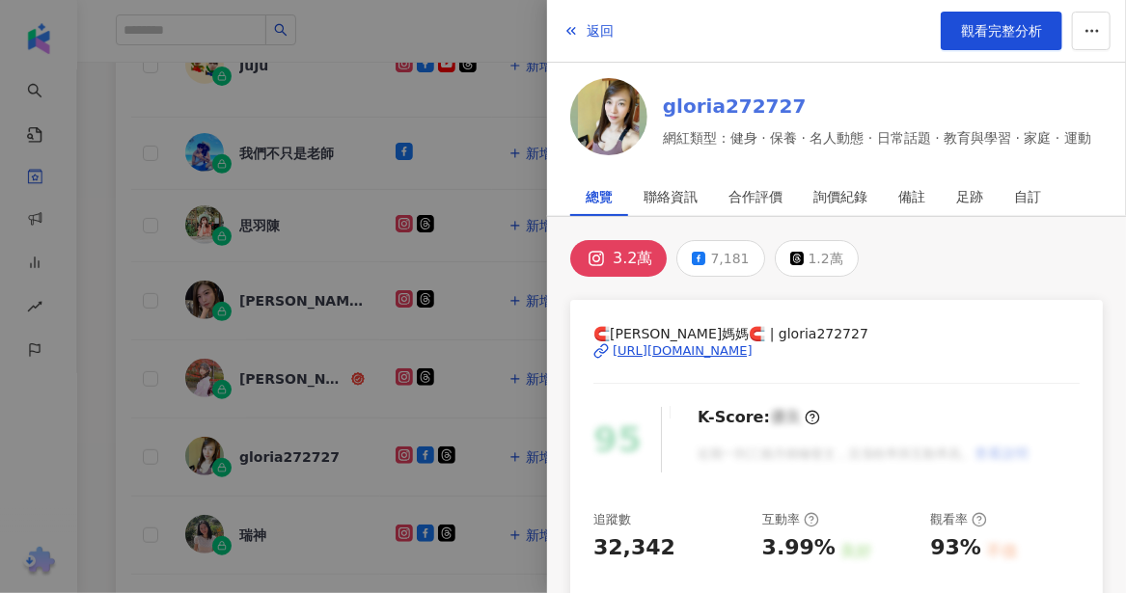
click at [693, 101] on link "gloria272727" at bounding box center [877, 106] width 428 height 27
click at [257, 508] on div at bounding box center [563, 296] width 1126 height 593
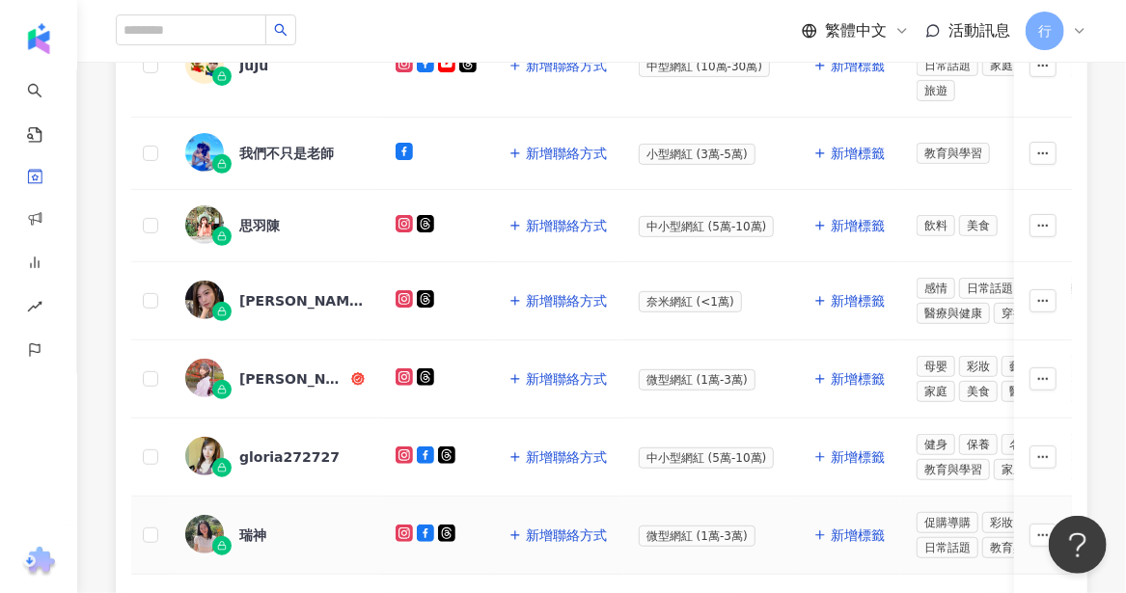
click at [251, 526] on div "瑞神" at bounding box center [252, 535] width 27 height 19
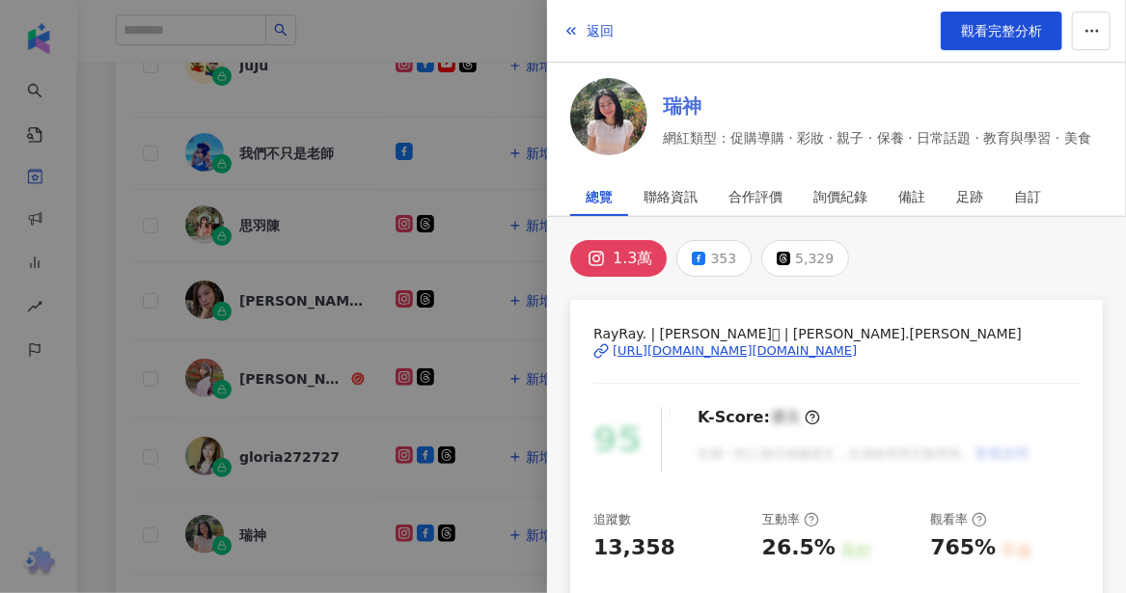
click at [681, 102] on link "瑞神" at bounding box center [877, 106] width 428 height 27
click at [233, 550] on div at bounding box center [563, 296] width 1126 height 593
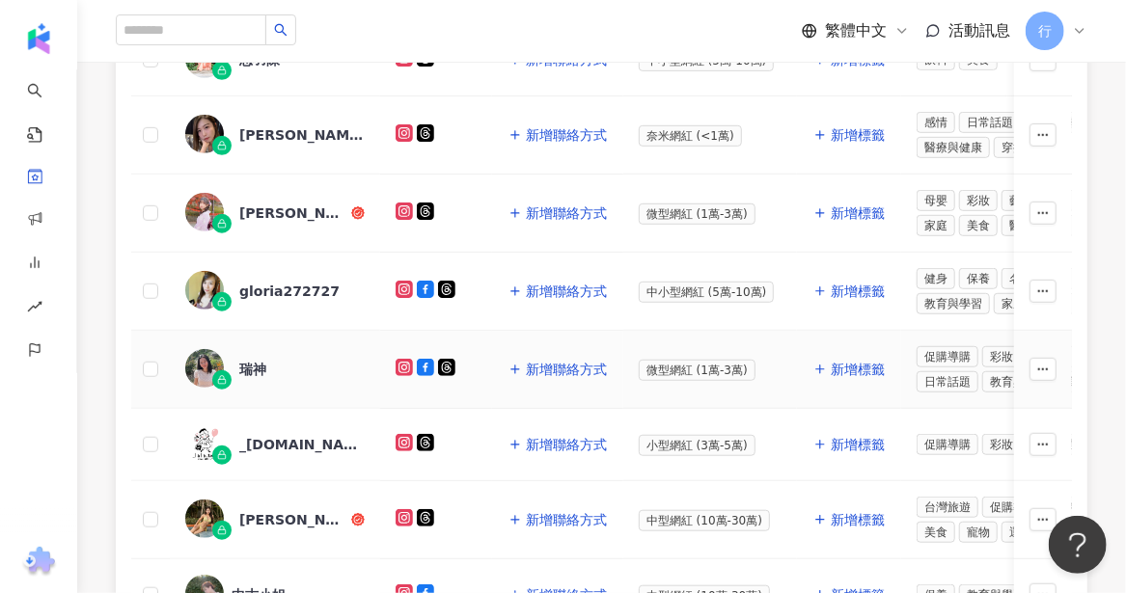
scroll to position [749, 0]
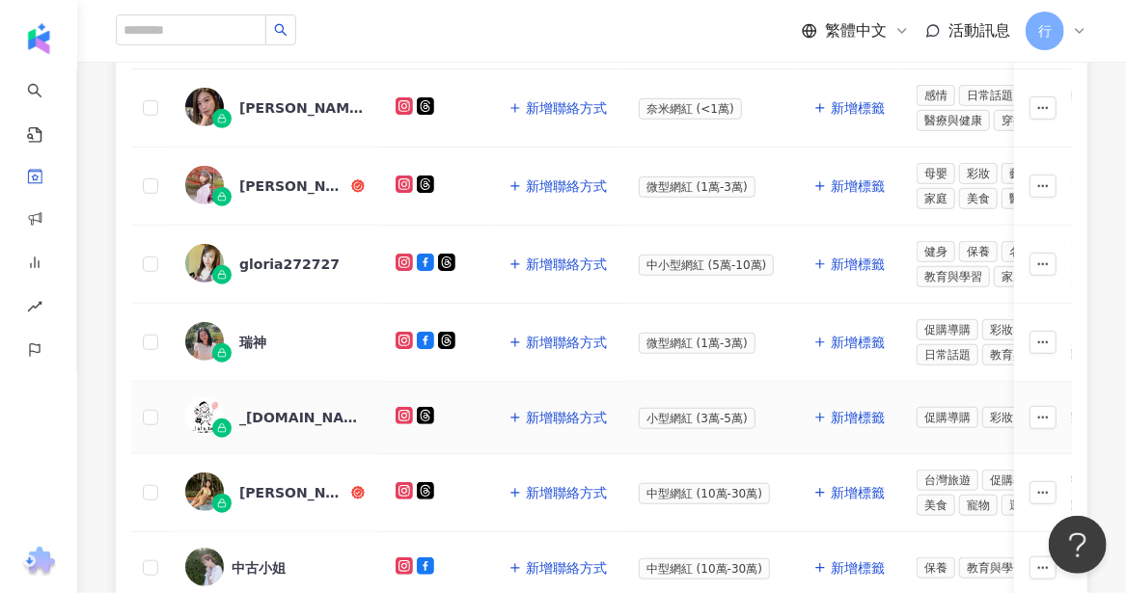
click at [263, 408] on div "_lala.tw" at bounding box center [301, 417] width 125 height 19
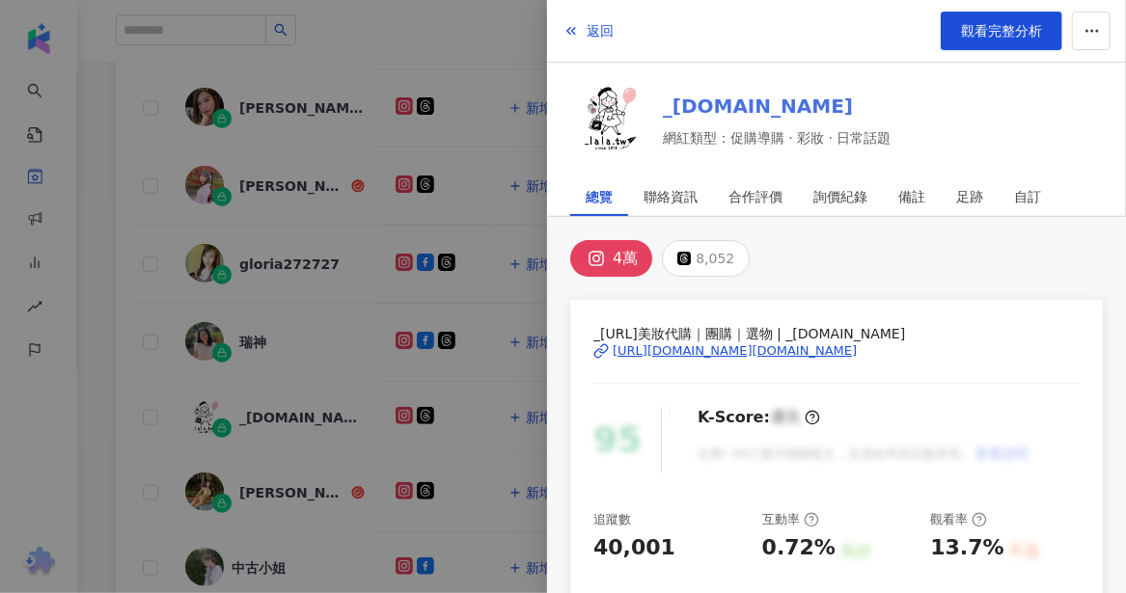
click at [701, 104] on link "_lala.tw" at bounding box center [777, 106] width 229 height 27
click at [229, 467] on div at bounding box center [563, 296] width 1126 height 593
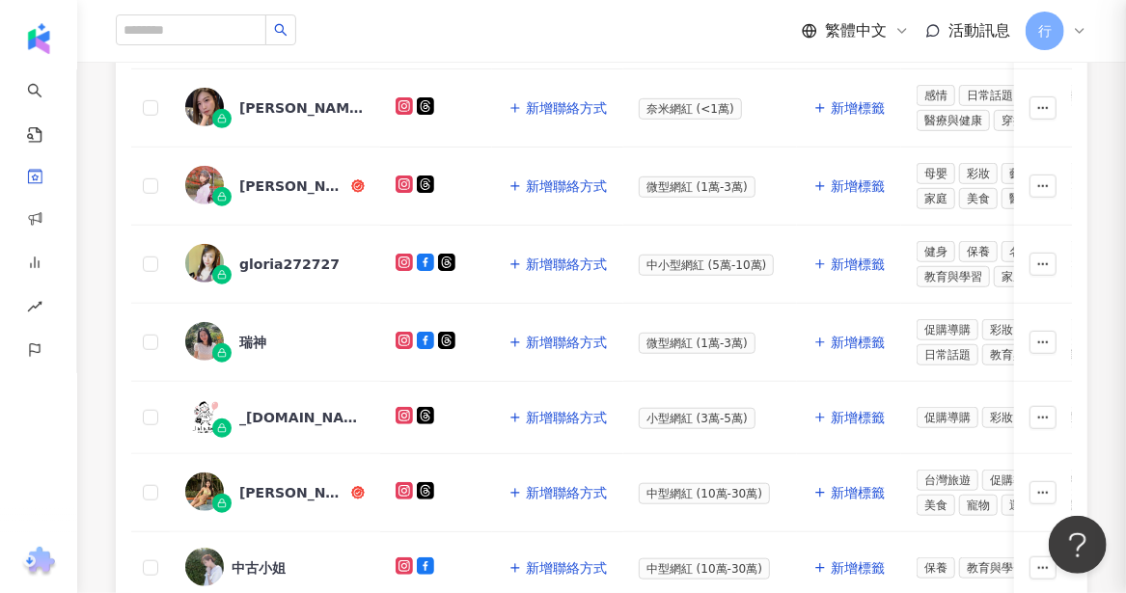
click at [263, 483] on div "PEGGY" at bounding box center [293, 492] width 108 height 19
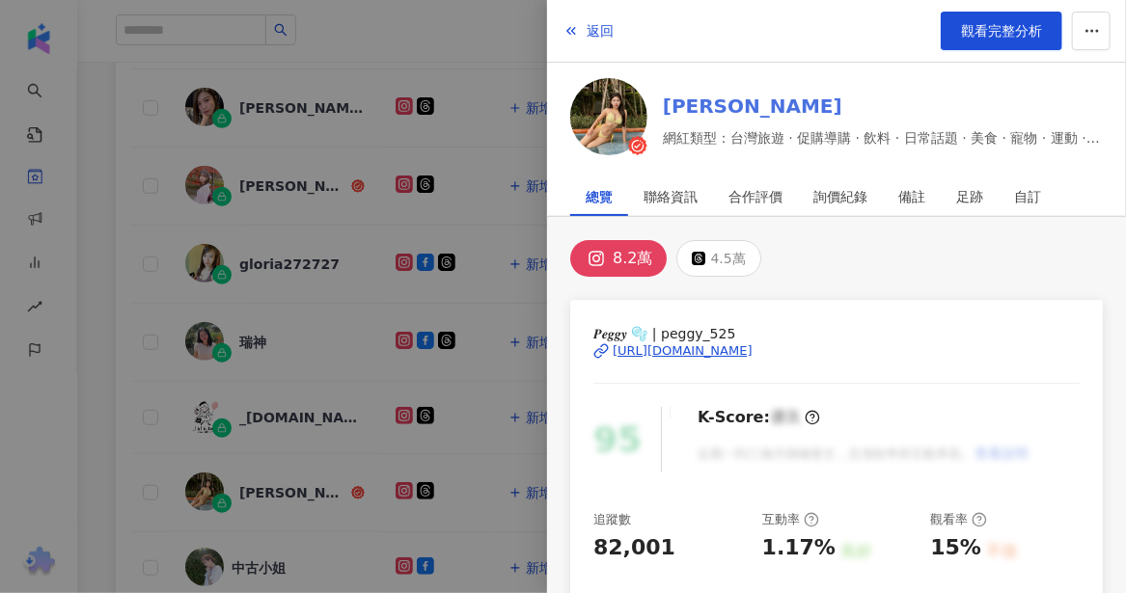
click at [689, 110] on link "PEGGY" at bounding box center [883, 106] width 440 height 27
click at [254, 554] on div at bounding box center [563, 296] width 1126 height 593
click at [254, 549] on div at bounding box center [563, 296] width 1126 height 593
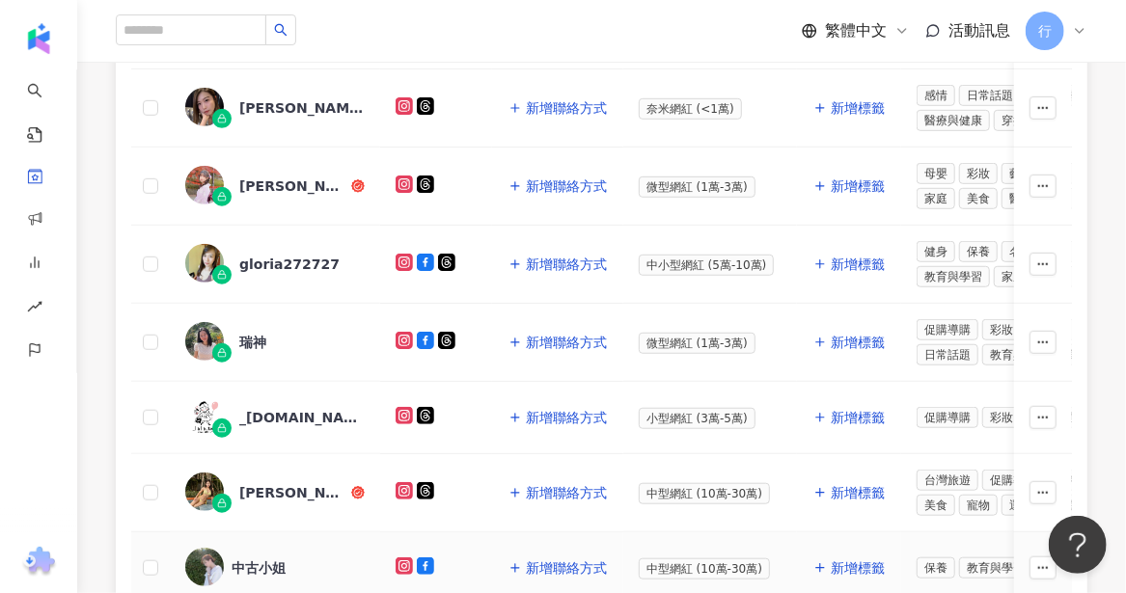
click at [254, 559] on div "中古小姐" at bounding box center [259, 568] width 54 height 19
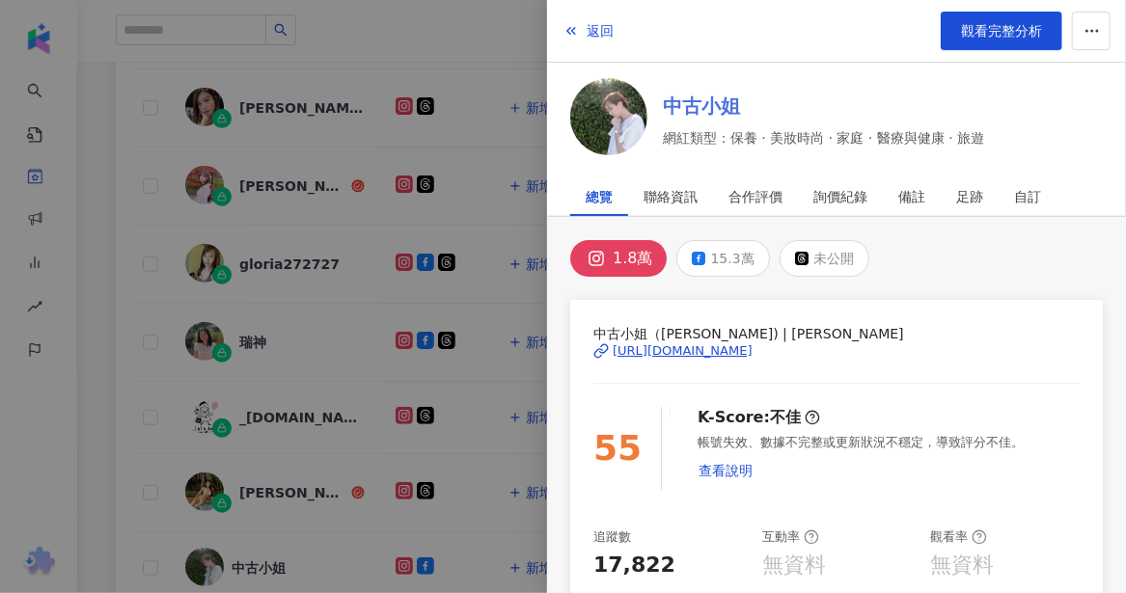
click at [698, 106] on link "中古小姐" at bounding box center [823, 106] width 321 height 27
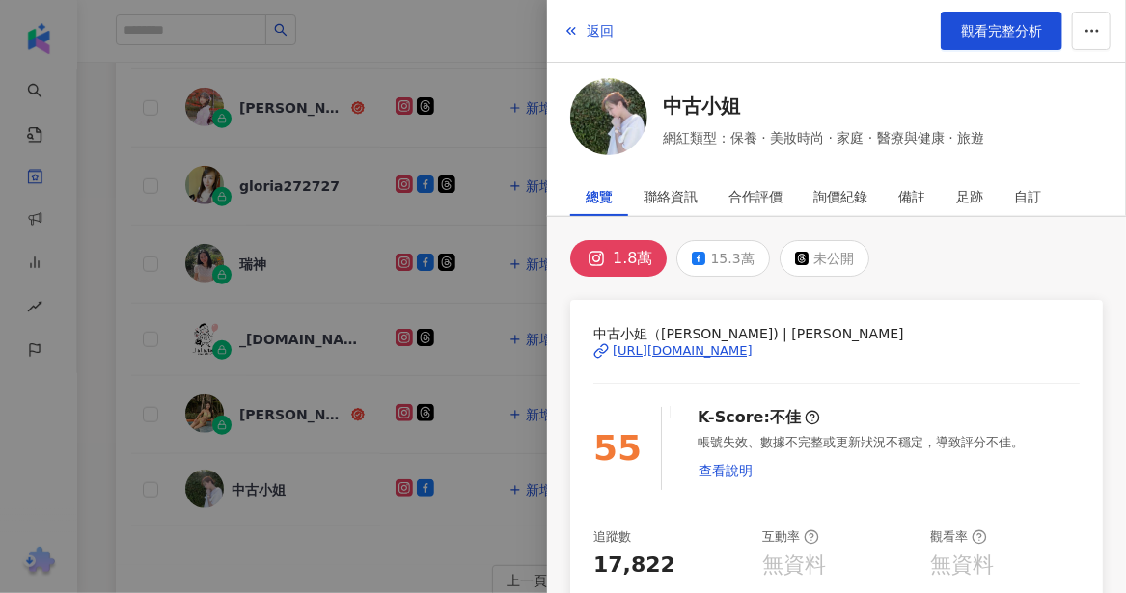
scroll to position [942, 0]
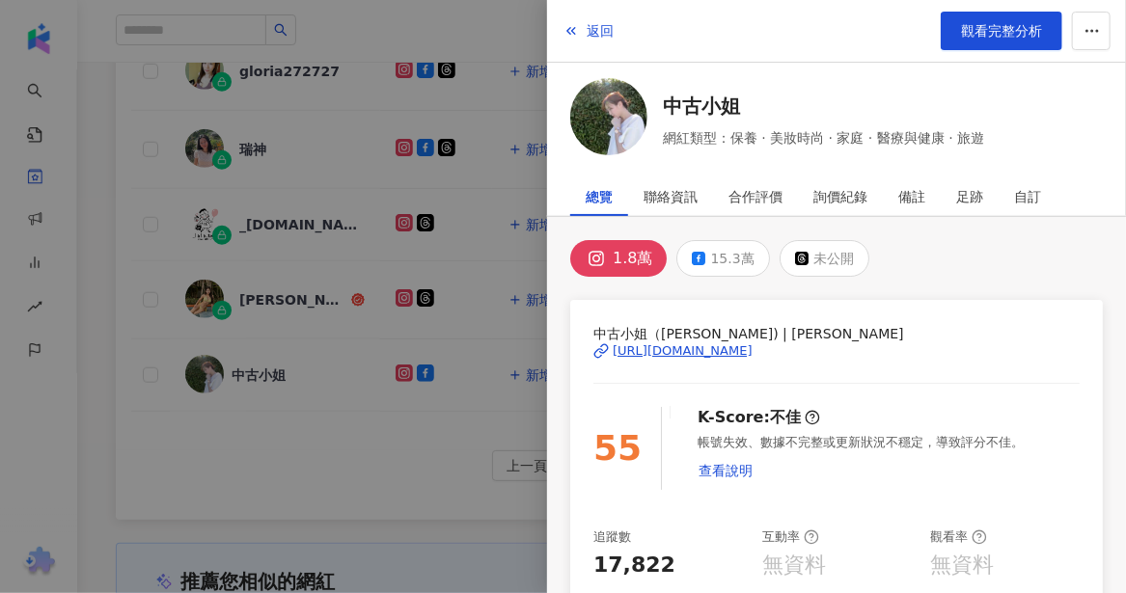
click at [300, 405] on div at bounding box center [563, 296] width 1126 height 593
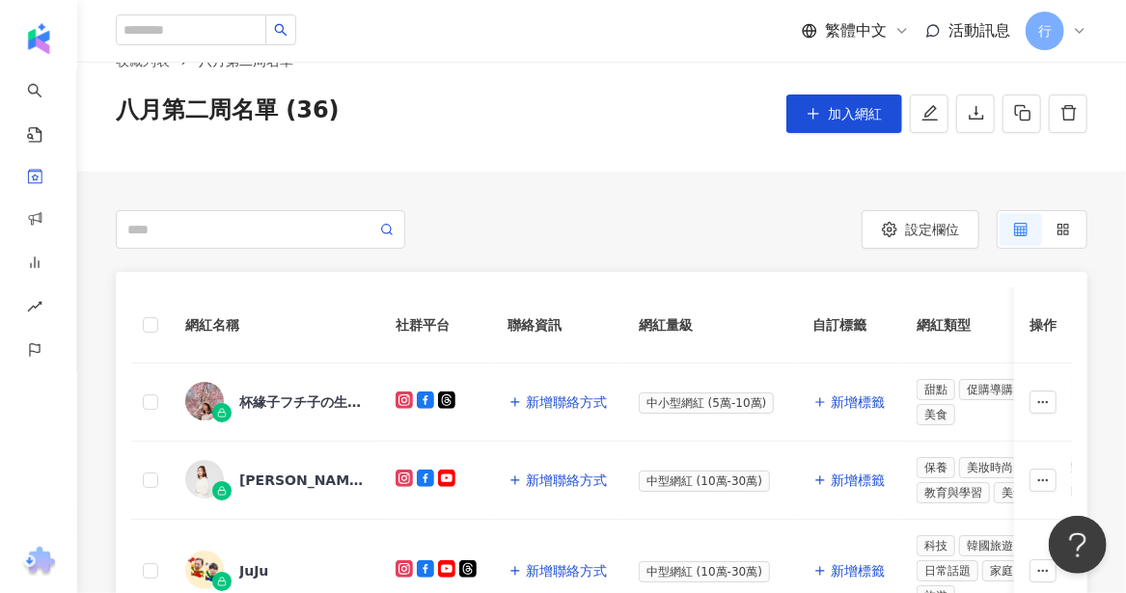
scroll to position [0, 0]
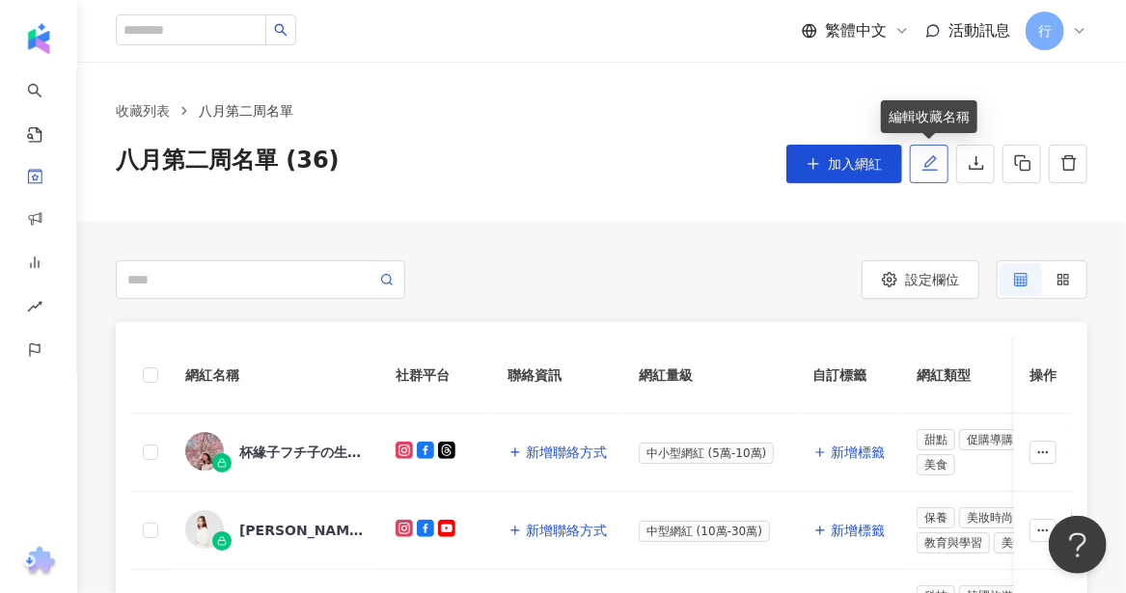
click at [918, 168] on button "button" at bounding box center [929, 164] width 39 height 39
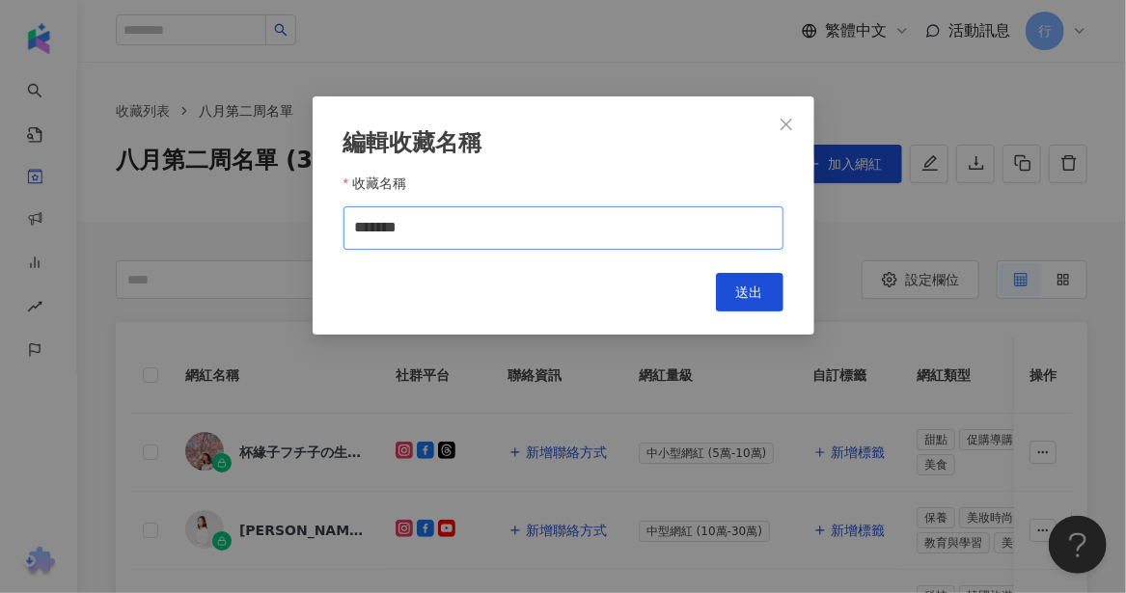
click at [489, 236] on input "*******" at bounding box center [563, 227] width 440 height 43
type input "**********"
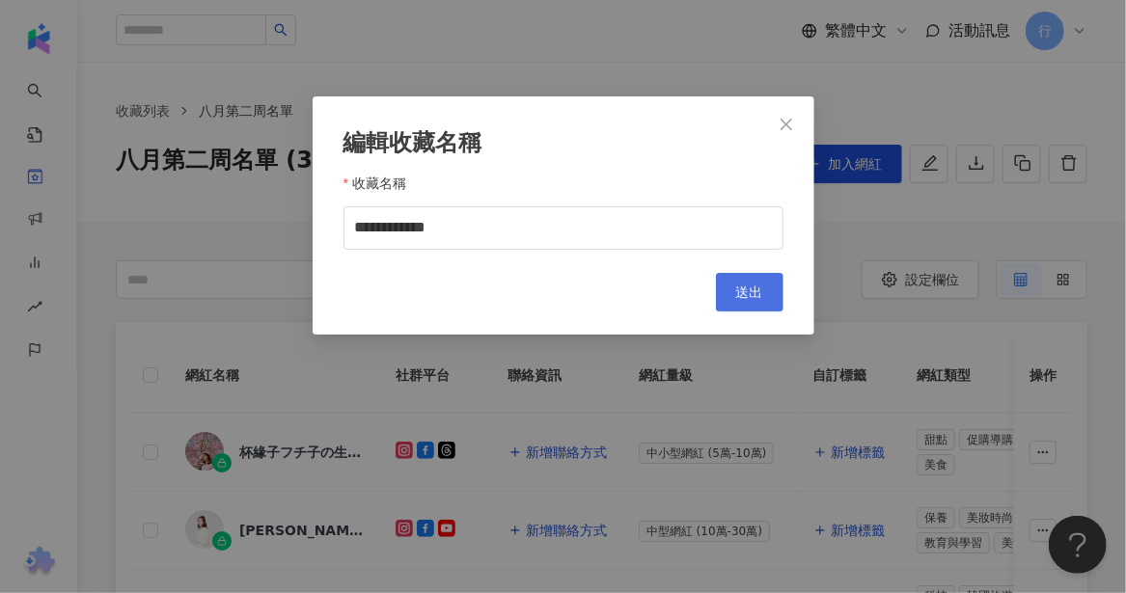
click at [739, 287] on span "送出" at bounding box center [749, 292] width 27 height 15
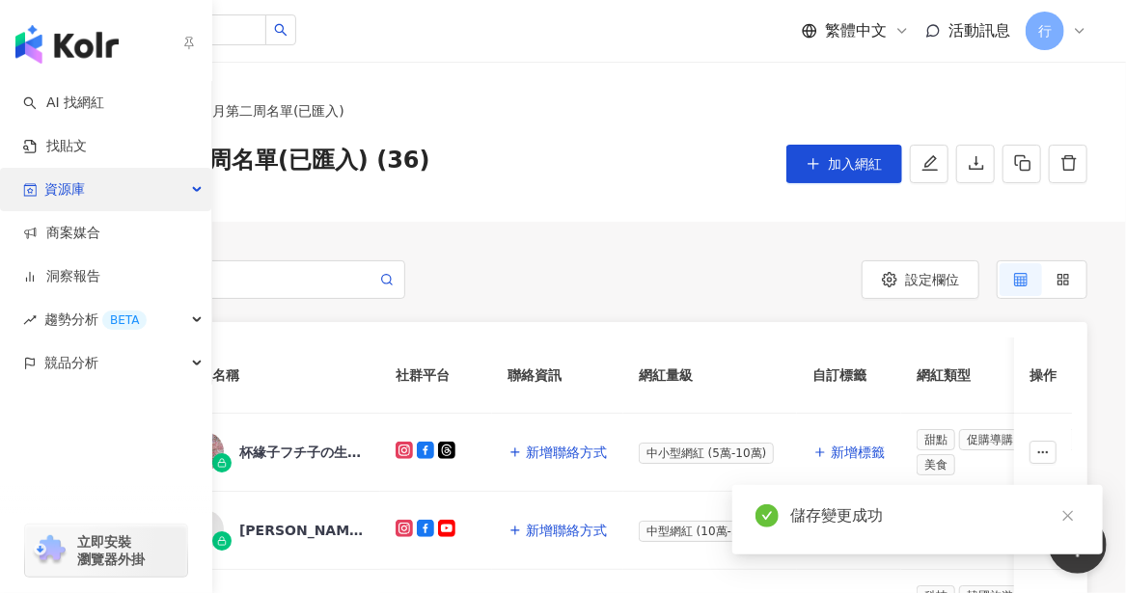
click at [180, 182] on div "資源庫" at bounding box center [105, 189] width 211 height 43
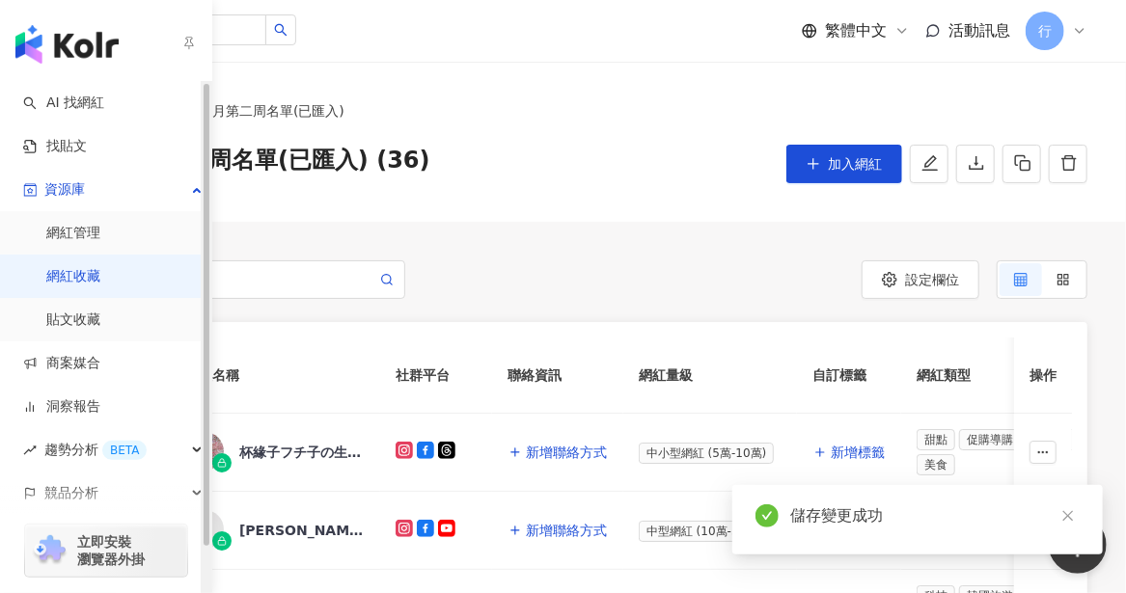
click at [97, 280] on link "網紅收藏" at bounding box center [73, 276] width 54 height 19
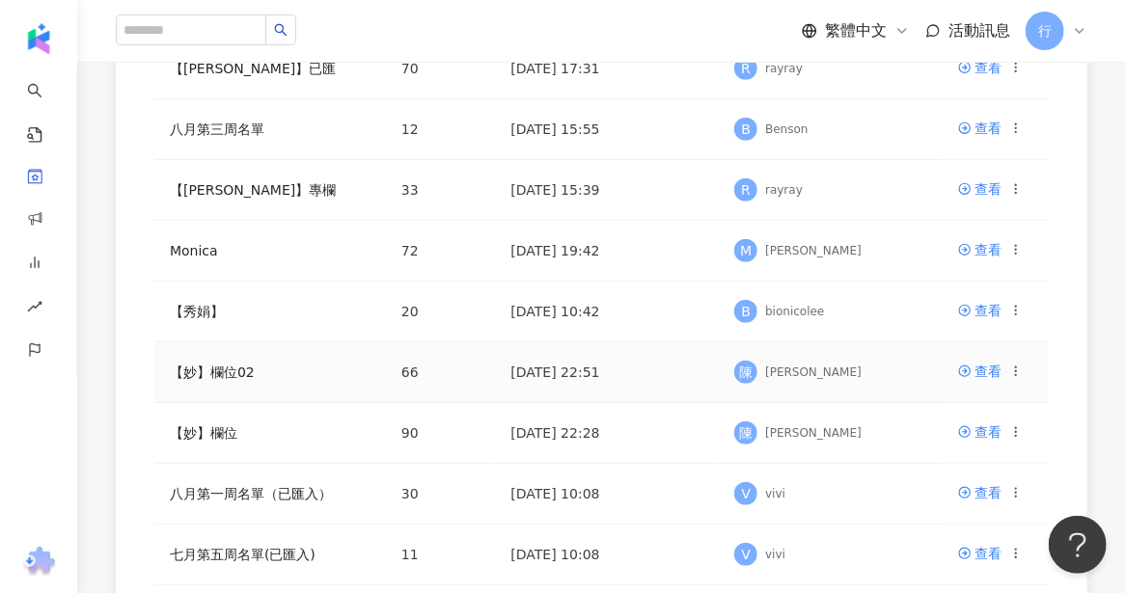
scroll to position [579, 0]
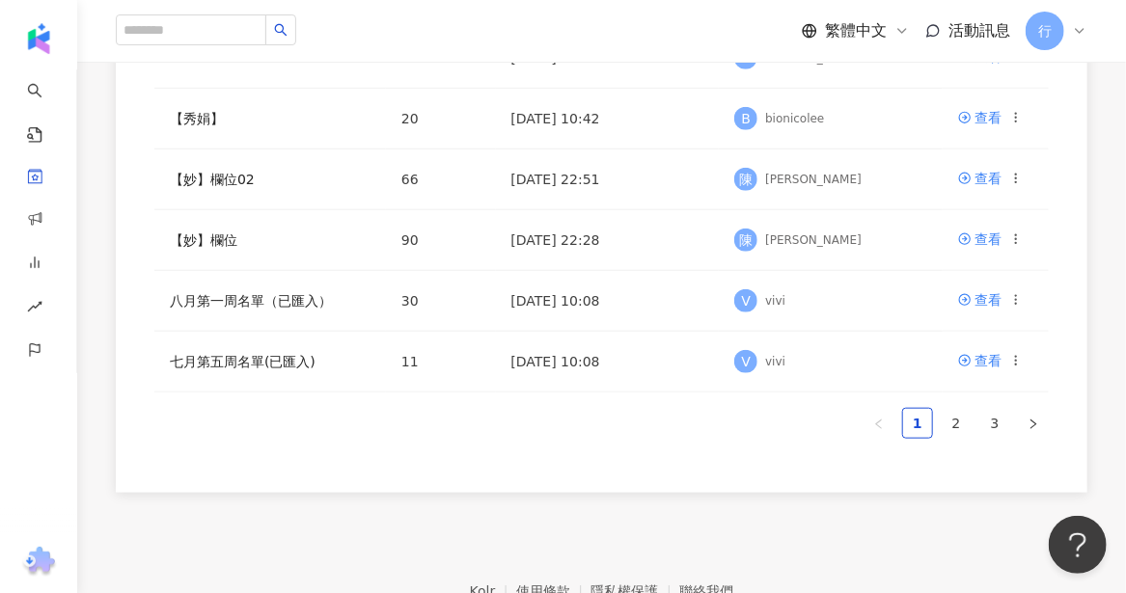
click at [340, 451] on div "網紅名稱 收藏名稱 網紅人數 最後編輯時間 建立者 操作 八月第二周名單(已匯入) 36 2025/8/19 17:43 V vivi 查看 【RAY】已匯 …" at bounding box center [602, 66] width 972 height 854
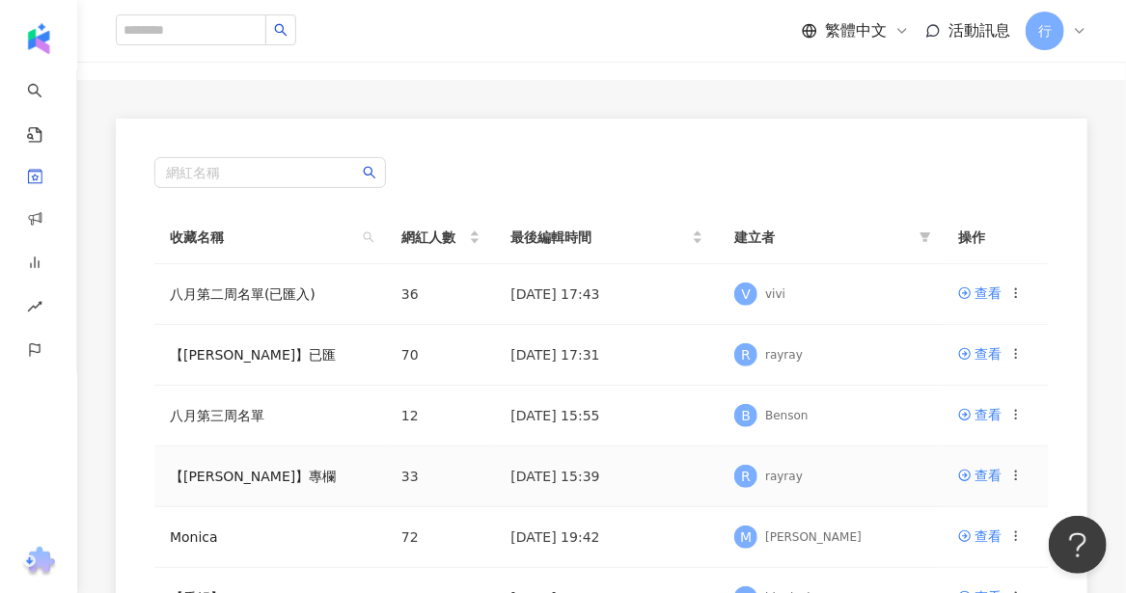
scroll to position [289, 0]
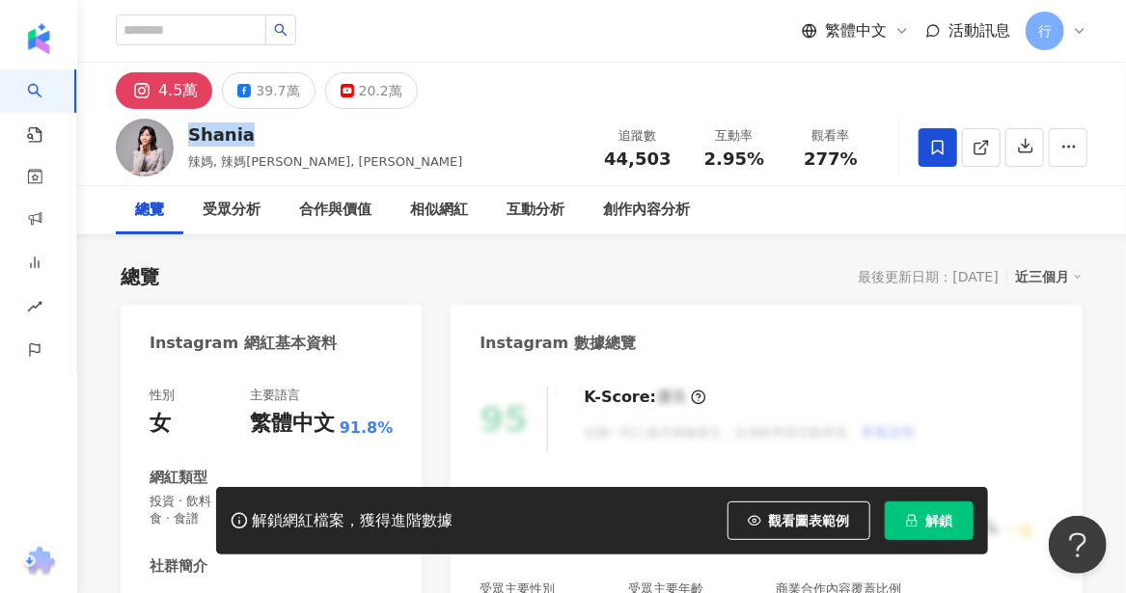
drag, startPoint x: 254, startPoint y: 130, endPoint x: 189, endPoint y: 135, distance: 64.8
click at [189, 135] on div "Shania" at bounding box center [325, 135] width 275 height 24
copy div "Shania"
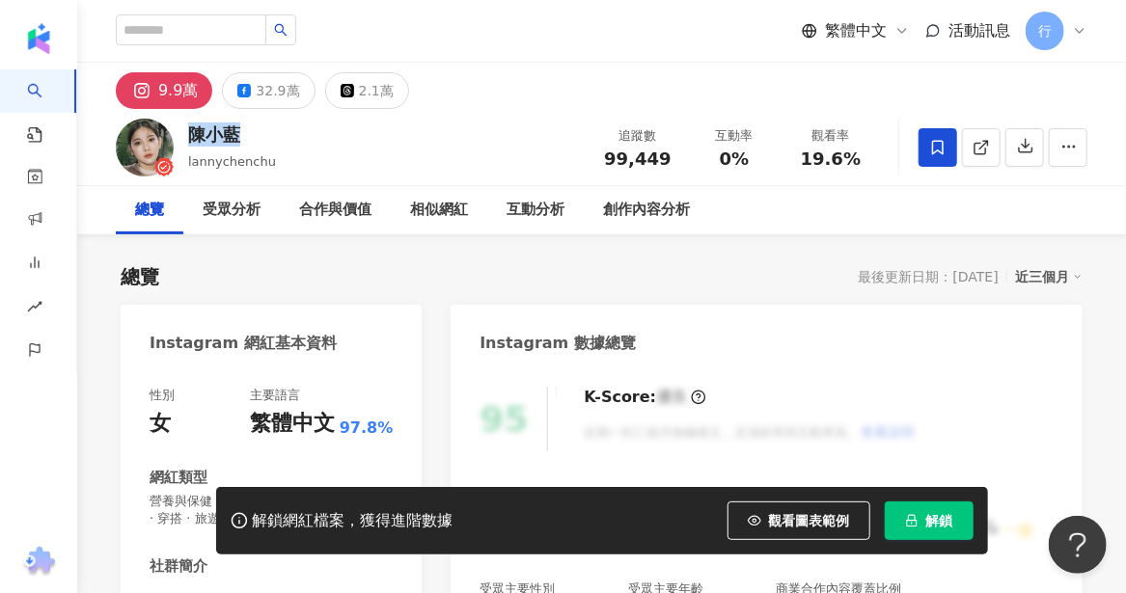
drag, startPoint x: 245, startPoint y: 139, endPoint x: 180, endPoint y: 136, distance: 64.7
click at [180, 136] on div "[PERSON_NAME] 追蹤數 99,449 互動率 0% 觀看率 19.6%" at bounding box center [601, 147] width 1049 height 76
copy div "陳小藍"
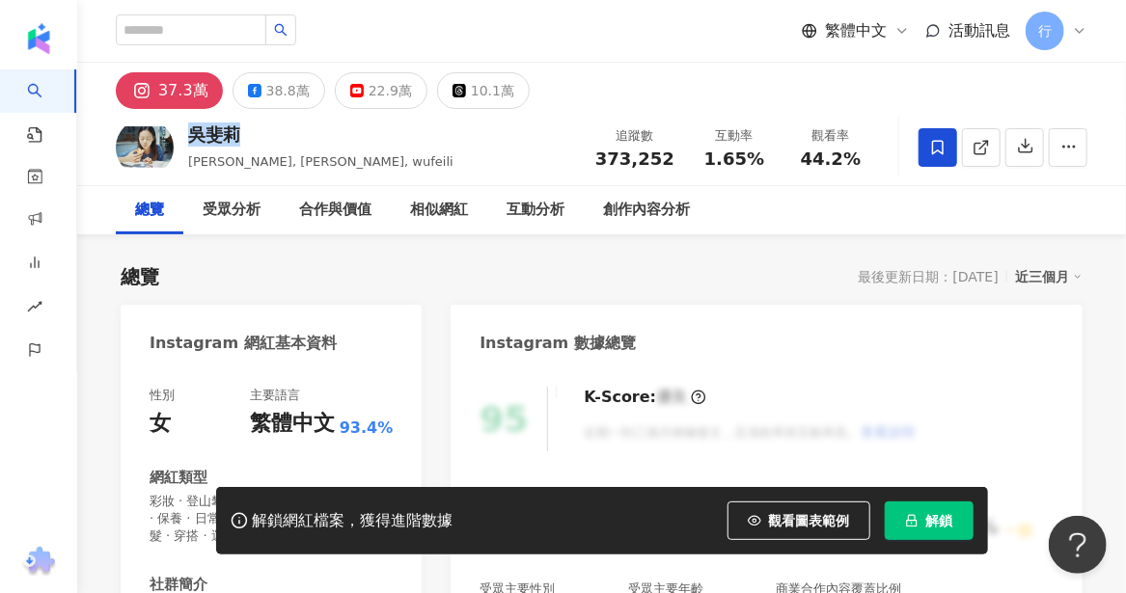
drag, startPoint x: 239, startPoint y: 135, endPoint x: 191, endPoint y: 134, distance: 48.2
click at [191, 134] on div "吳斐莉" at bounding box center [320, 135] width 265 height 24
copy div "吳斐莉"
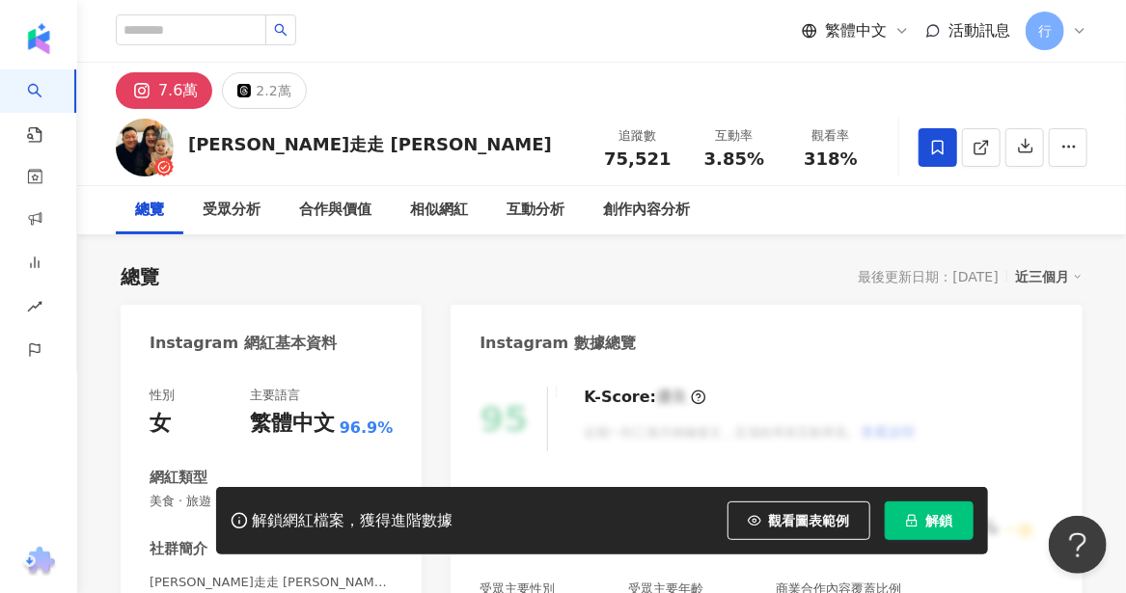
drag, startPoint x: 255, startPoint y: 137, endPoint x: 304, endPoint y: 138, distance: 49.2
click at [255, 138] on div "江軒走走 J.S Gogo" at bounding box center [370, 144] width 364 height 24
drag, startPoint x: 312, startPoint y: 144, endPoint x: 193, endPoint y: 149, distance: 118.8
click at [193, 149] on div "江軒走走 J.S Gogo 追蹤數 75,521 互動率 3.85% 觀看率 318%" at bounding box center [601, 147] width 1049 height 76
copy div "江軒走走 J.S Gogo"
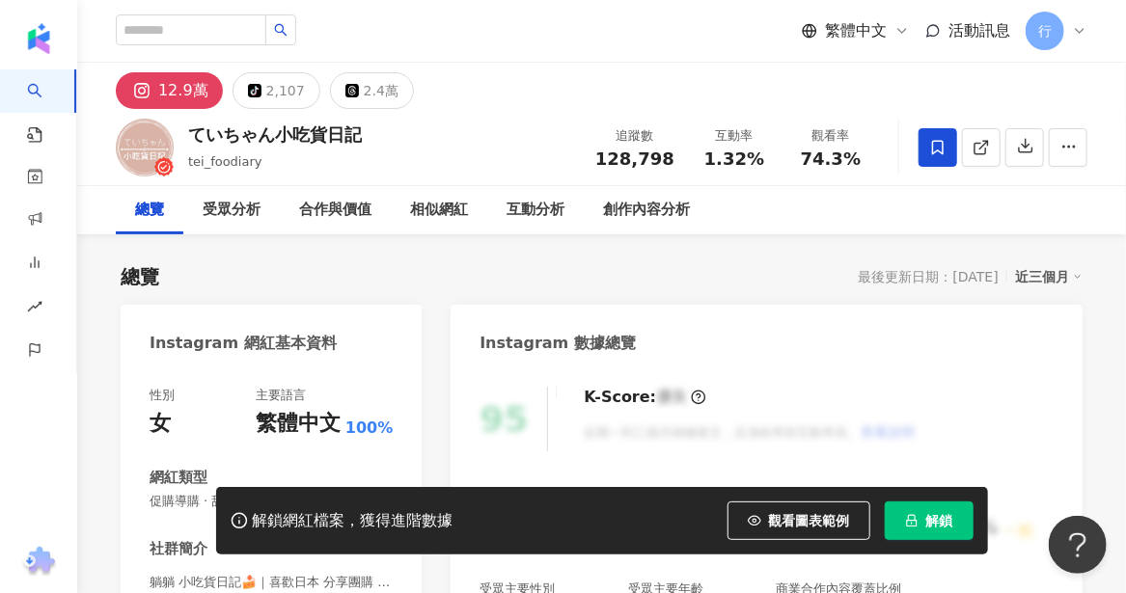
drag, startPoint x: 370, startPoint y: 136, endPoint x: 249, endPoint y: 138, distance: 121.6
click at [249, 138] on div "ていちゃん小吃貨日記 tei_foodiary 追蹤數 128,798 互動率 1.32% 觀看率 74.3%" at bounding box center [601, 147] width 1049 height 76
click at [403, 137] on div "ていちゃん小吃貨日記 tei_foodiary 追蹤數 128,798 互動率 1.32% 觀看率 74.3%" at bounding box center [601, 147] width 1049 height 76
drag, startPoint x: 363, startPoint y: 136, endPoint x: 189, endPoint y: 139, distance: 173.7
click at [189, 139] on div "ていちゃん小吃貨日記 tei_foodiary 追蹤數 128,798 互動率 1.32% 觀看率 74.3%" at bounding box center [601, 147] width 1049 height 76
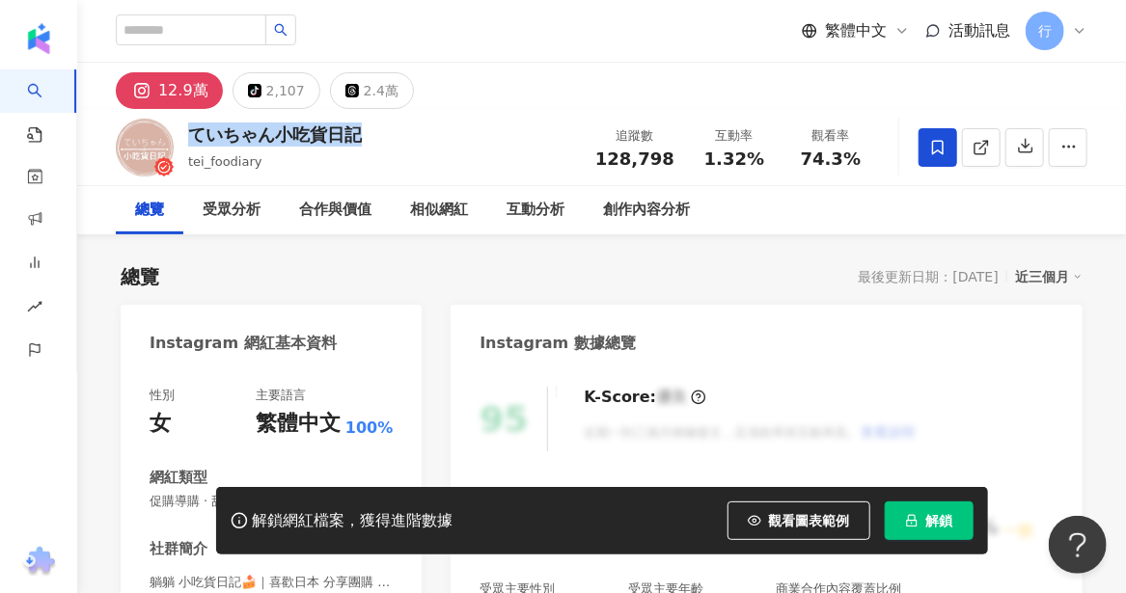
copy div "ていちゃん小吃貨日記"
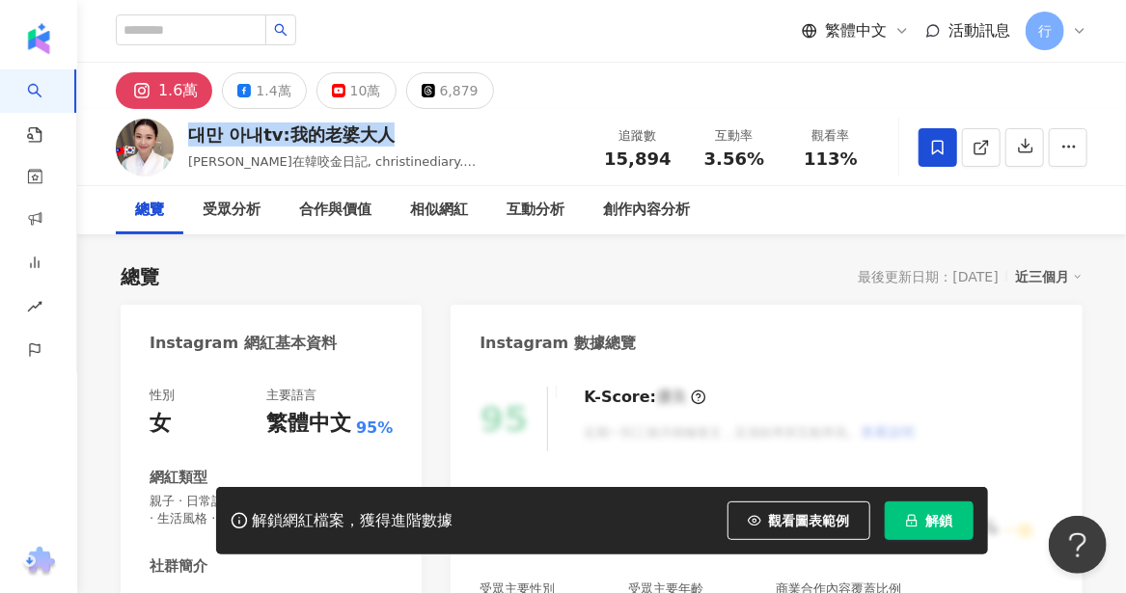
drag, startPoint x: 398, startPoint y: 136, endPoint x: 186, endPoint y: 141, distance: 212.3
click at [186, 141] on div "대만 아내tv:我的老婆大人 絲汀在韓咬金日記, christinediary.korea 追蹤數 15,894 互動率 3.56% 觀看率 113%" at bounding box center [601, 147] width 1049 height 76
copy div "대만 아내tv:我的老婆大人"
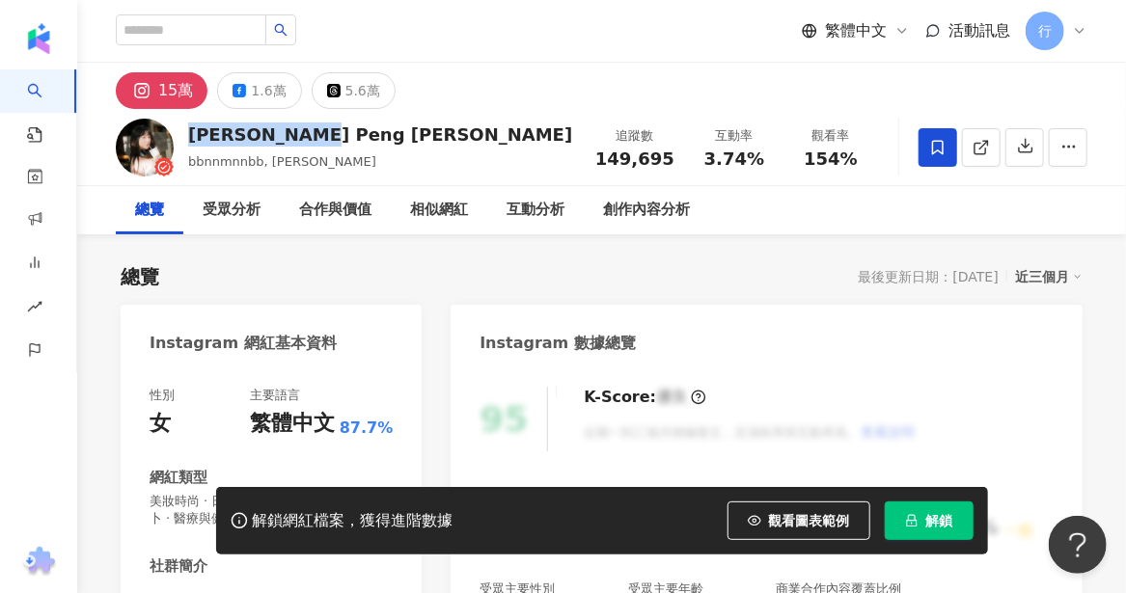
drag, startPoint x: 325, startPoint y: 134, endPoint x: 186, endPoint y: 130, distance: 139.0
click at [186, 130] on div "[PERSON_NAME] Peng [PERSON_NAME] bbnnmnnbb, [PERSON_NAME] 追蹤數 149,695 互動率 3.74%…" at bounding box center [601, 147] width 1049 height 76
copy div "[PERSON_NAME] Peng [PERSON_NAME]"
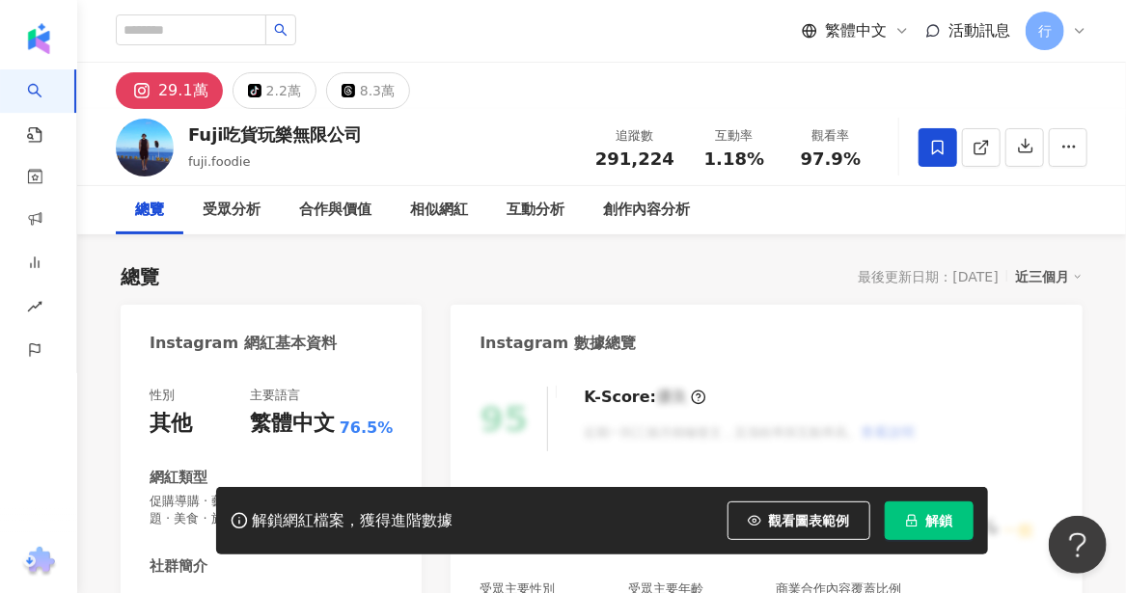
click at [552, 15] on div "繁體中文 活動訊息 行" at bounding box center [602, 31] width 972 height 62
drag, startPoint x: 362, startPoint y: 138, endPoint x: 187, endPoint y: 132, distance: 174.7
click at [187, 132] on div "Fuji吃貨玩樂無限公司 fuji.foodie 追蹤數 291,224 互動率 1.18% 觀看率 97.9%" at bounding box center [601, 147] width 1049 height 76
copy div "Fuji吃貨玩樂無限公司"
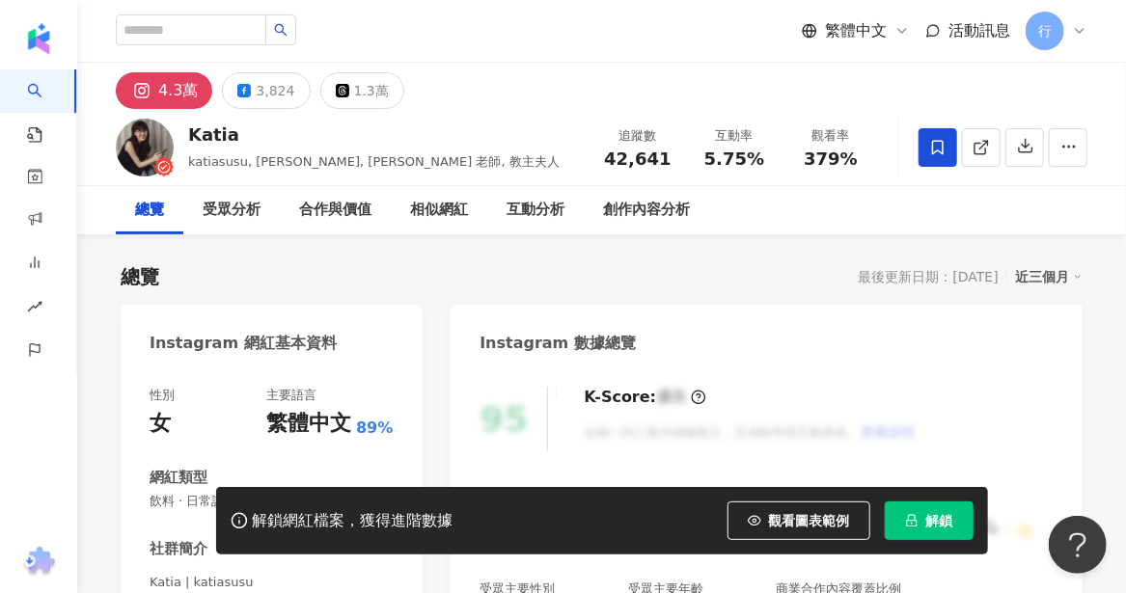
click at [180, 133] on div "[PERSON_NAME], [PERSON_NAME], [PERSON_NAME] 老師, 教主夫人 追蹤數 42,641 互動率 5.75% 觀看率 3…" at bounding box center [601, 147] width 1049 height 76
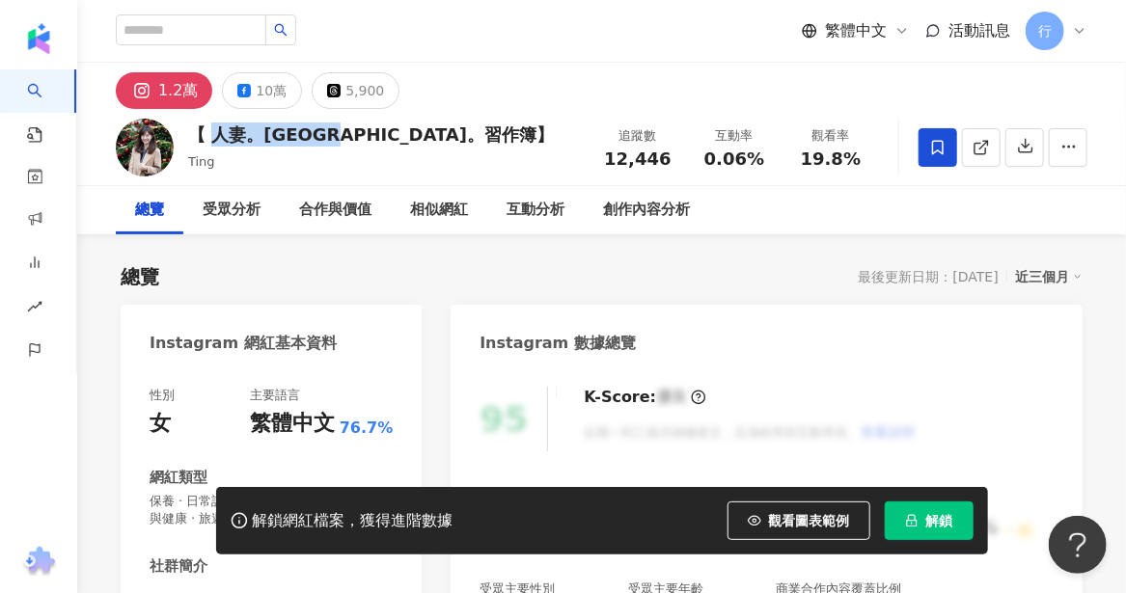
drag, startPoint x: 214, startPoint y: 134, endPoint x: 359, endPoint y: 131, distance: 144.7
click at [359, 131] on div "【 人妻。[GEOGRAPHIC_DATA]。習作簿】" at bounding box center [371, 135] width 366 height 24
copy div "人妻。[GEOGRAPHIC_DATA]。習作簿"
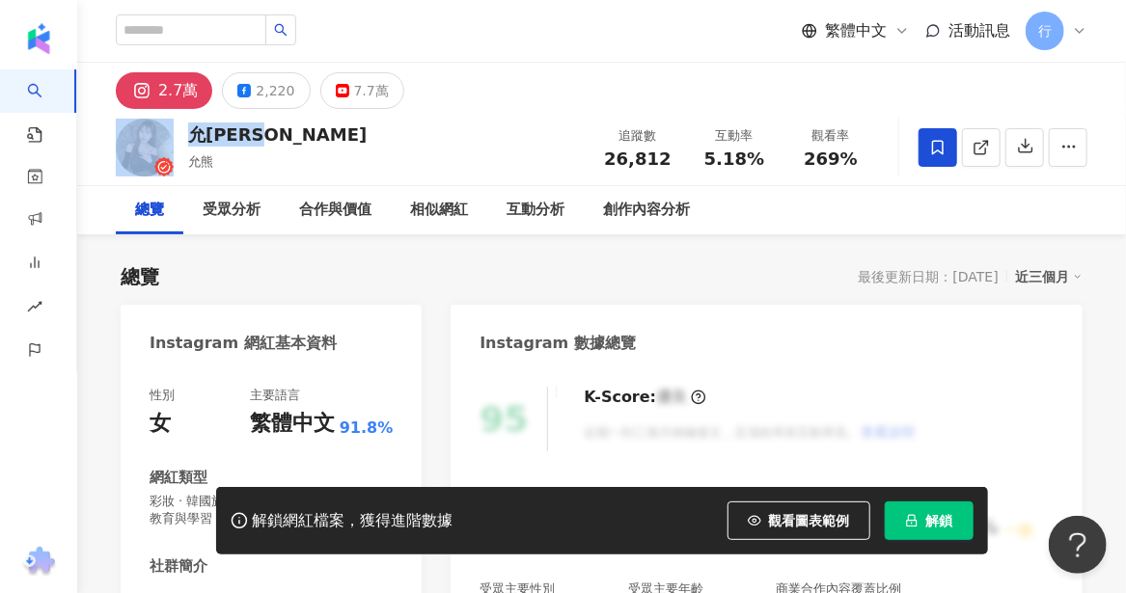
click at [178, 138] on div "允[PERSON_NAME] 允熊 追蹤數 26,812 互動率 5.18% 觀看率 269%" at bounding box center [601, 147] width 1049 height 76
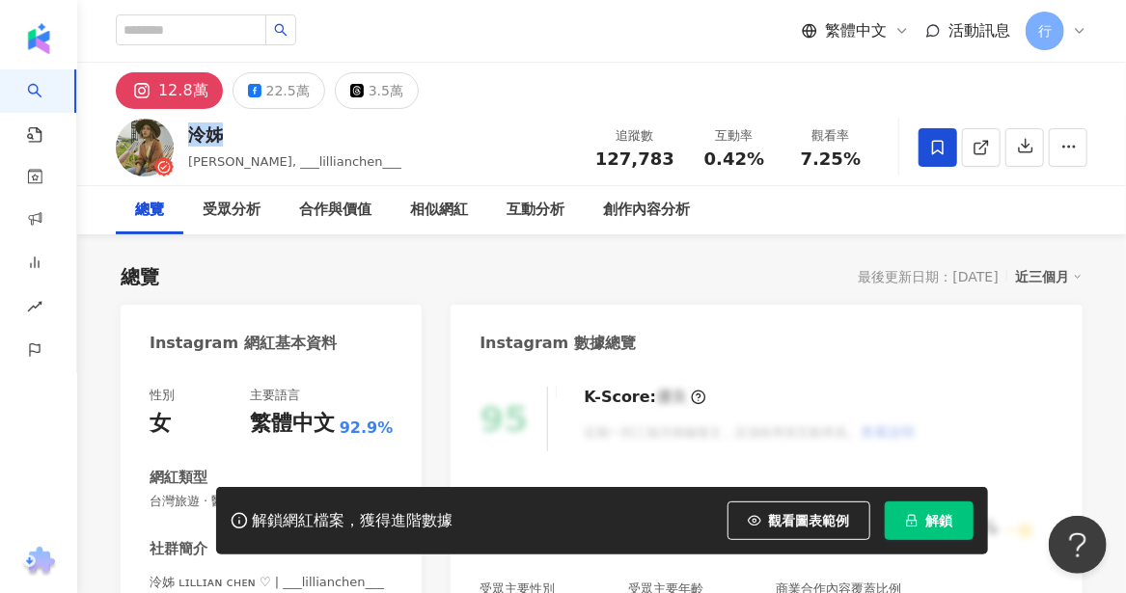
drag, startPoint x: 225, startPoint y: 132, endPoint x: 190, endPoint y: 139, distance: 35.4
click at [190, 139] on div "泠姊" at bounding box center [294, 135] width 213 height 24
copy div "泠姊"
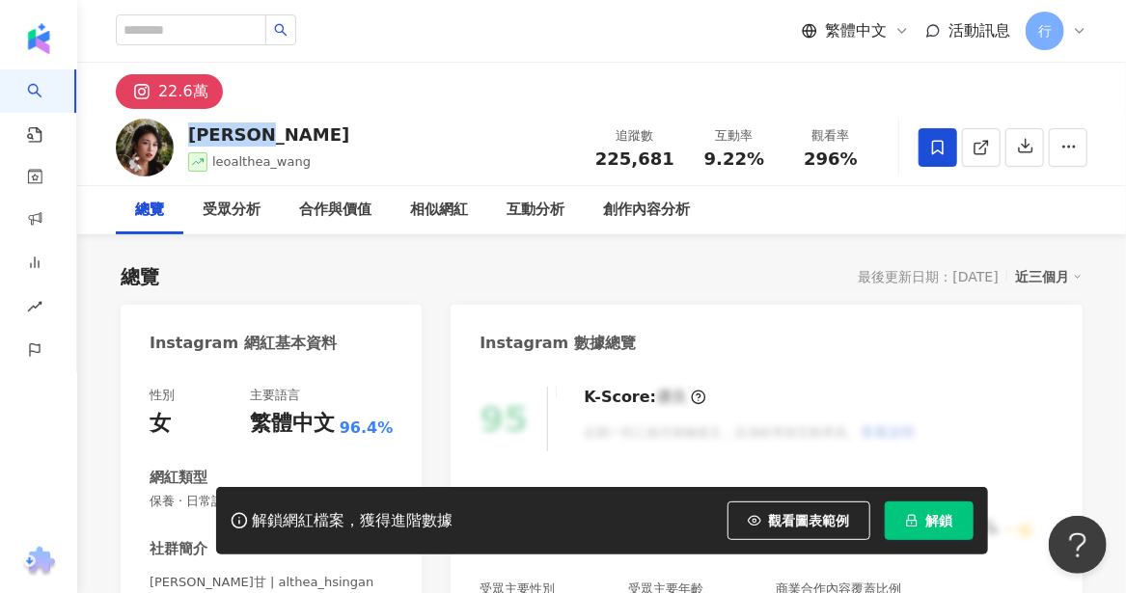
drag, startPoint x: 261, startPoint y: 133, endPoint x: 181, endPoint y: 131, distance: 80.1
click at [181, 131] on div "[PERSON_NAME] leoalthea_wang 追蹤數 225,681 互動率 9.22% 觀看率 296%" at bounding box center [601, 147] width 1049 height 76
copy div "[PERSON_NAME]"
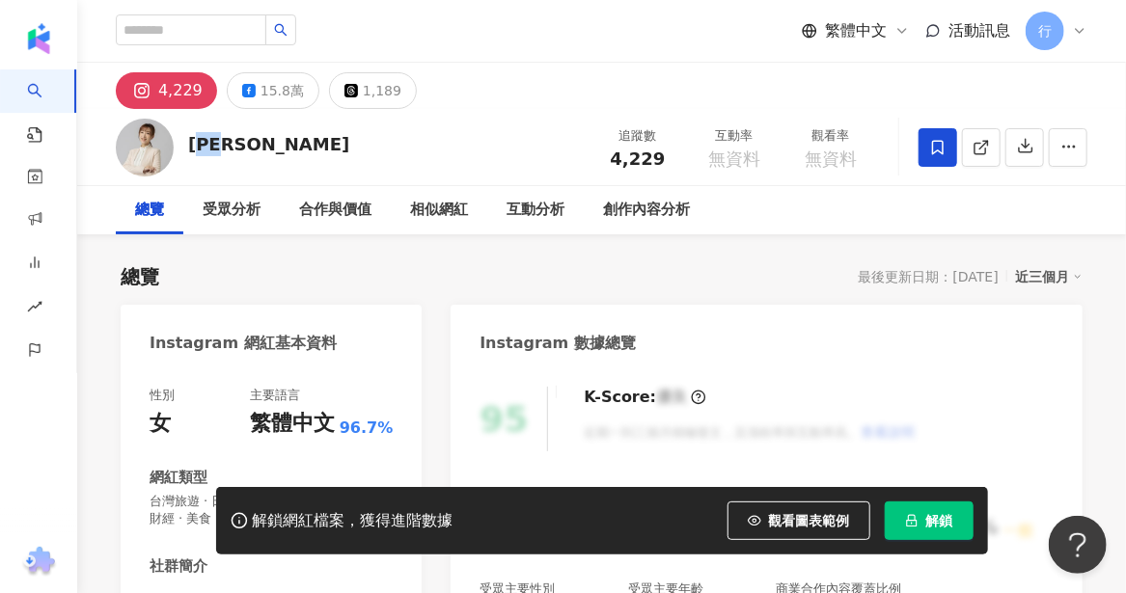
click at [207, 152] on div "廖廷娟" at bounding box center [268, 144] width 161 height 24
click at [236, 147] on div "廖廷娟" at bounding box center [268, 144] width 161 height 24
click at [242, 148] on div "廖廷娟 追蹤數 4,229 互動率 無資料 觀看率 無資料" at bounding box center [601, 147] width 1049 height 76
drag, startPoint x: 191, startPoint y: 147, endPoint x: 238, endPoint y: 146, distance: 47.3
click at [238, 146] on div "廖廷娟" at bounding box center [268, 144] width 161 height 24
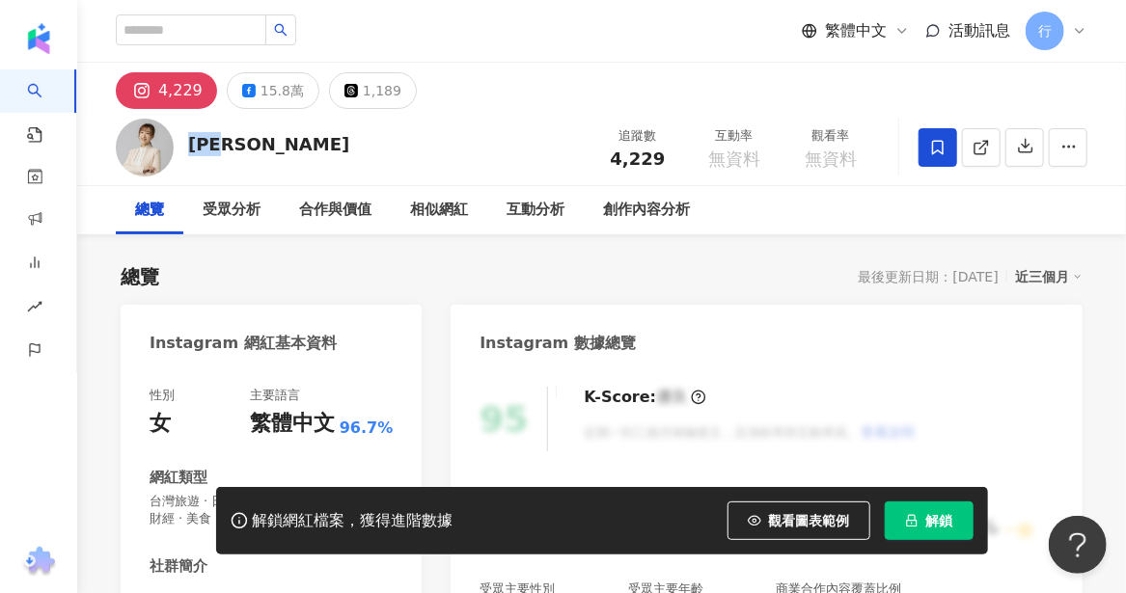
copy div "廖廷娟"
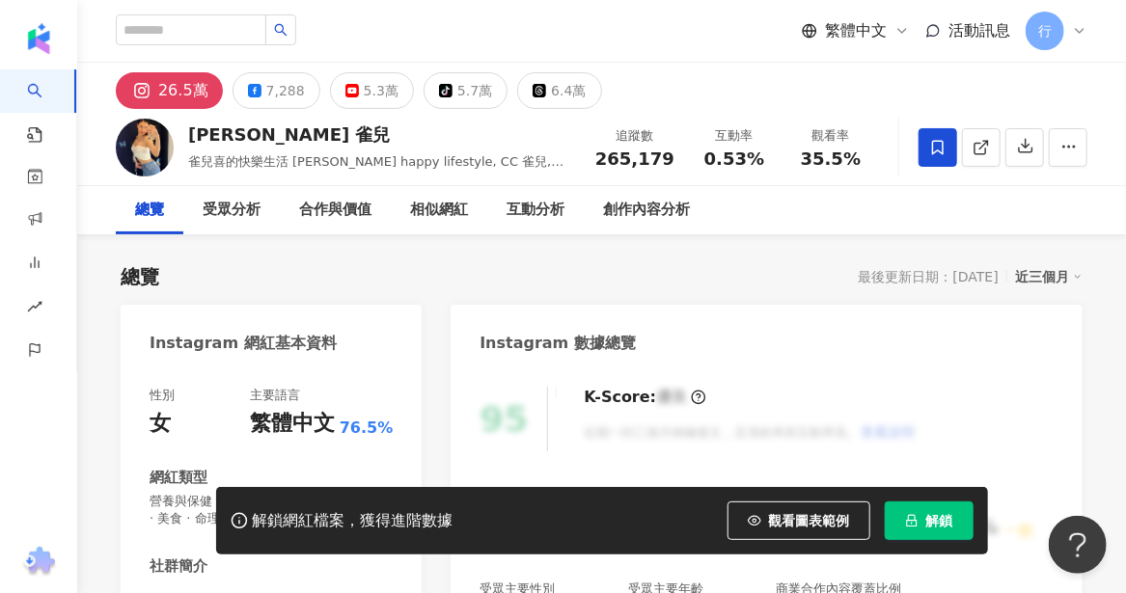
drag, startPoint x: 373, startPoint y: 133, endPoint x: 190, endPoint y: 134, distance: 183.3
click at [190, 134] on div "CHELSEA CHIANG 雀兒" at bounding box center [381, 135] width 386 height 24
copy div "CHELSEA CHIANG 雀兒"
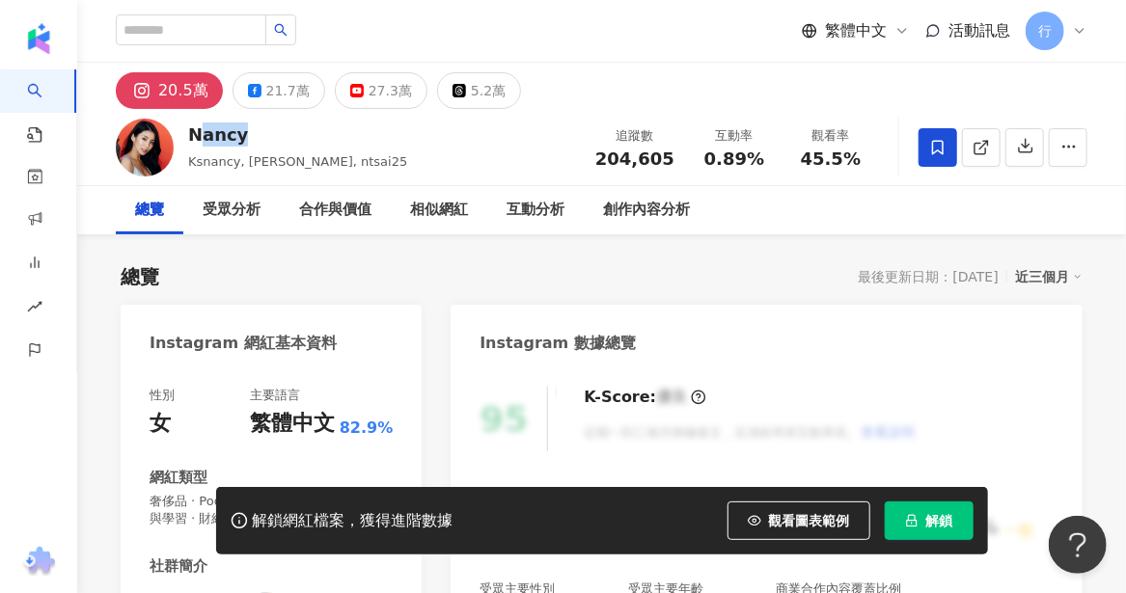
drag, startPoint x: 243, startPoint y: 141, endPoint x: 185, endPoint y: 127, distance: 59.4
click at [186, 127] on div "[PERSON_NAME], [PERSON_NAME], ntsai25 追蹤數 204,605 互動率 0.89% 觀看率 45.5%" at bounding box center [601, 147] width 1049 height 76
copy div "ancy"
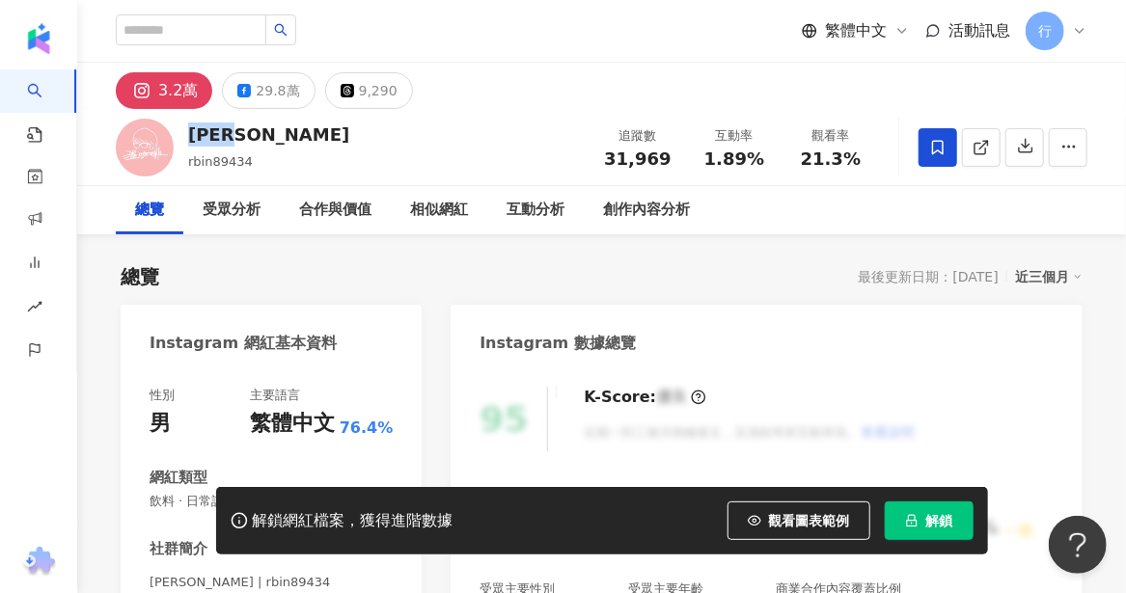
drag, startPoint x: 243, startPoint y: 136, endPoint x: 185, endPoint y: 133, distance: 58.0
click at [185, 133] on div "[PERSON_NAME] rbin89434 追蹤數 31,969 互動率 1.89% 觀看率 21.3%" at bounding box center [601, 147] width 1049 height 76
copy div "[PERSON_NAME]"
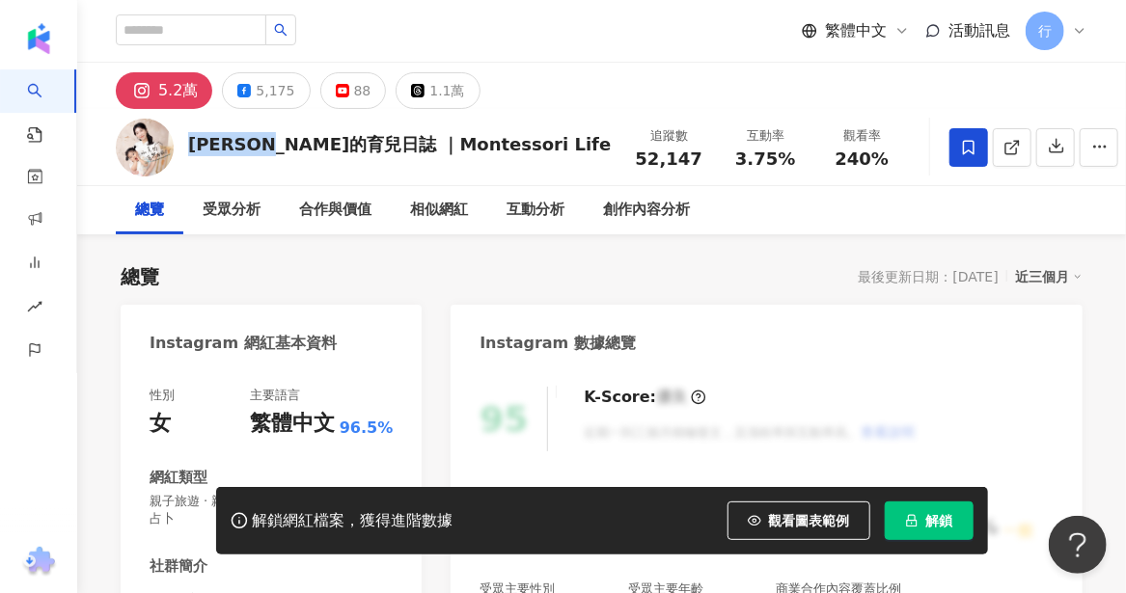
drag, startPoint x: 304, startPoint y: 148, endPoint x: 185, endPoint y: 149, distance: 118.7
click at [185, 149] on div "小艾的育兒日誌 ｜Montessori Life 追蹤數 52,147 互動率 3.75% 觀看率 240%" at bounding box center [601, 147] width 1049 height 76
copy div "小艾的育兒日誌"
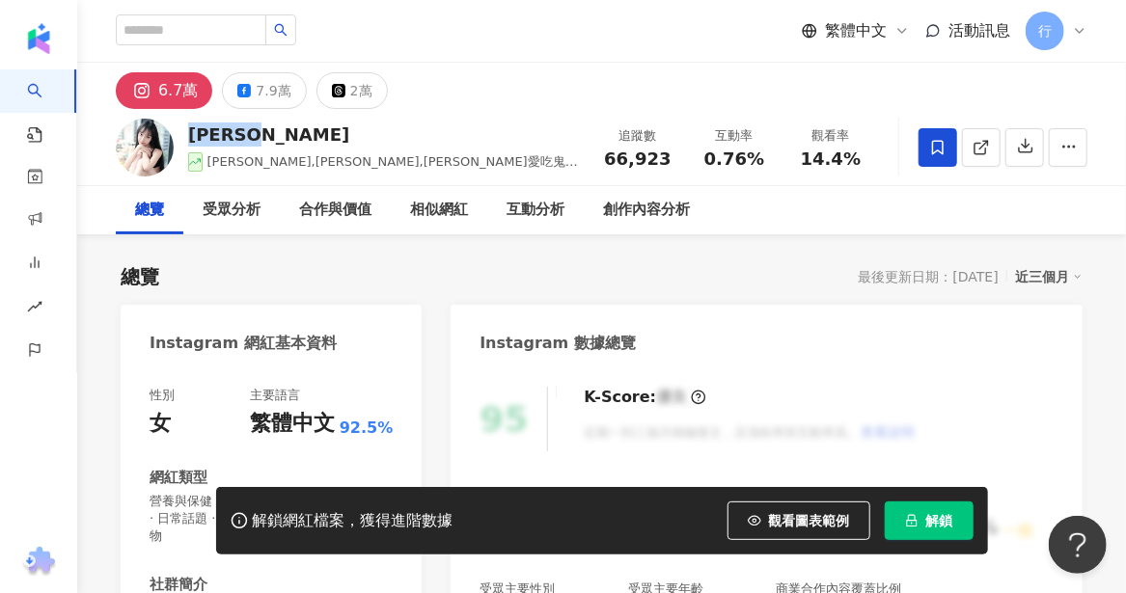
drag, startPoint x: 260, startPoint y: 131, endPoint x: 193, endPoint y: 131, distance: 67.5
click at [193, 131] on div "[PERSON_NAME]" at bounding box center [384, 135] width 392 height 24
copy div "[PERSON_NAME]"
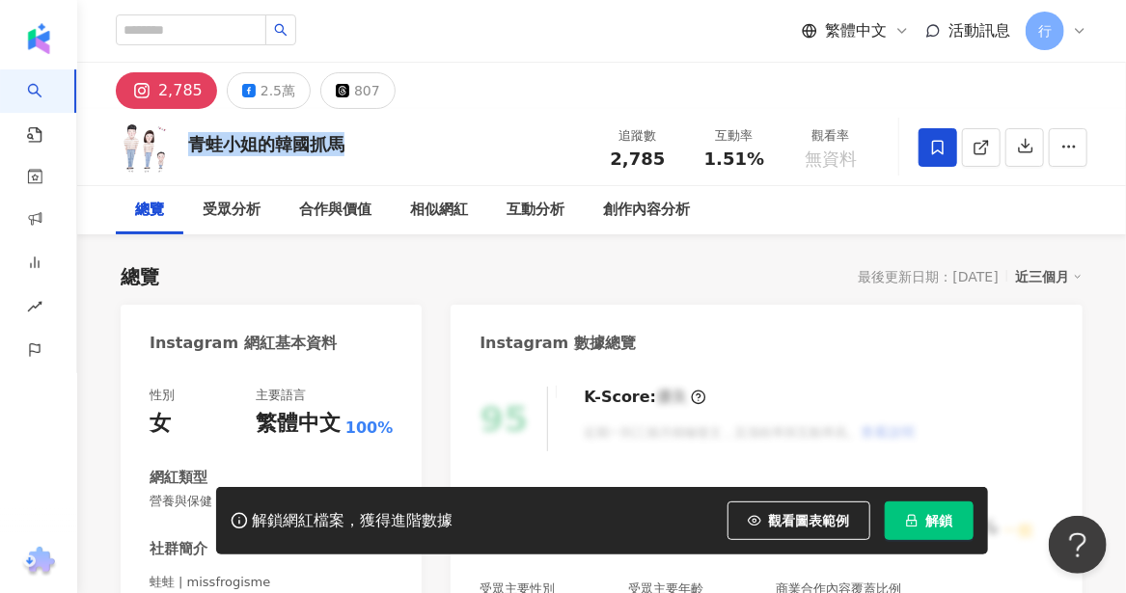
drag, startPoint x: 342, startPoint y: 151, endPoint x: 191, endPoint y: 148, distance: 150.6
click at [191, 148] on div "青蛙小姐的韓國抓馬" at bounding box center [266, 144] width 156 height 24
copy div "青蛙小姐的韓國抓馬"
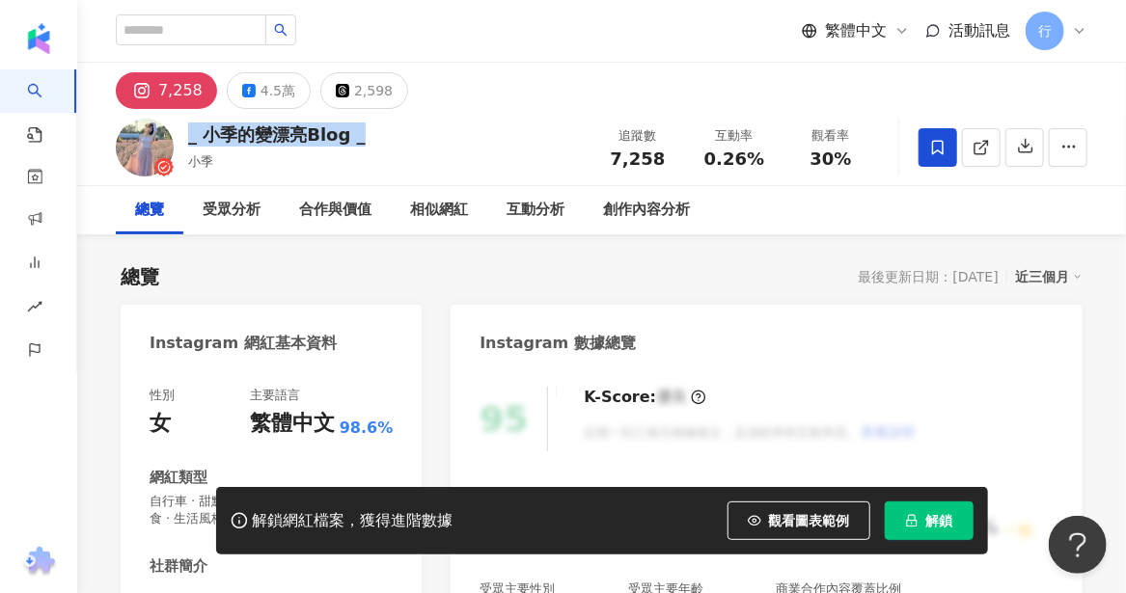
drag, startPoint x: 364, startPoint y: 138, endPoint x: 193, endPoint y: 145, distance: 170.9
click at [193, 145] on div "_ 小季的變漂亮Blog _ 小季 追蹤數 7,258 互動率 0.26% 觀看率 30%" at bounding box center [601, 147] width 1049 height 76
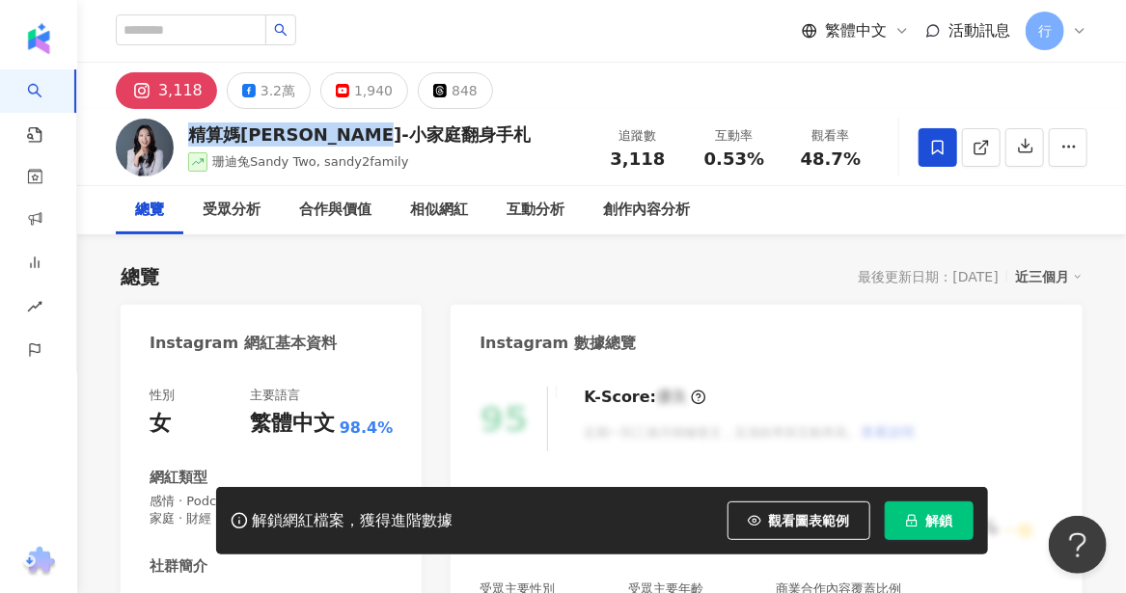
drag, startPoint x: 192, startPoint y: 136, endPoint x: 432, endPoint y: 124, distance: 240.5
click at [432, 124] on div "精算媽咪珊迪兔-小家庭翻身手札" at bounding box center [359, 135] width 342 height 24
copy div "精算媽咪珊迪兔-小家庭翻身手札"
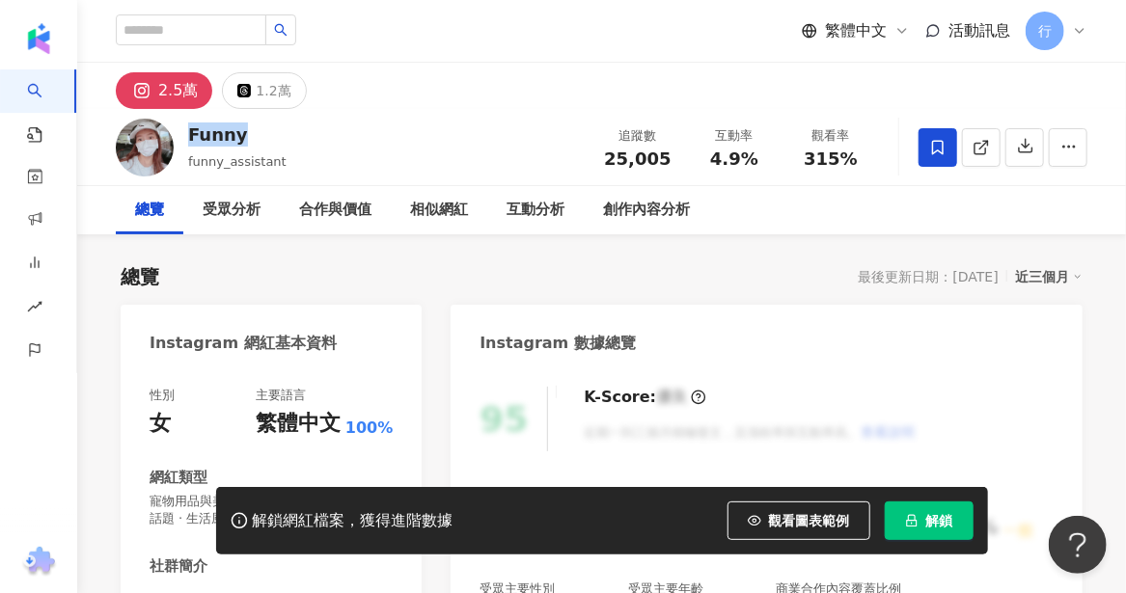
drag, startPoint x: 235, startPoint y: 139, endPoint x: 190, endPoint y: 139, distance: 45.3
click at [190, 139] on div "Funny" at bounding box center [237, 135] width 98 height 24
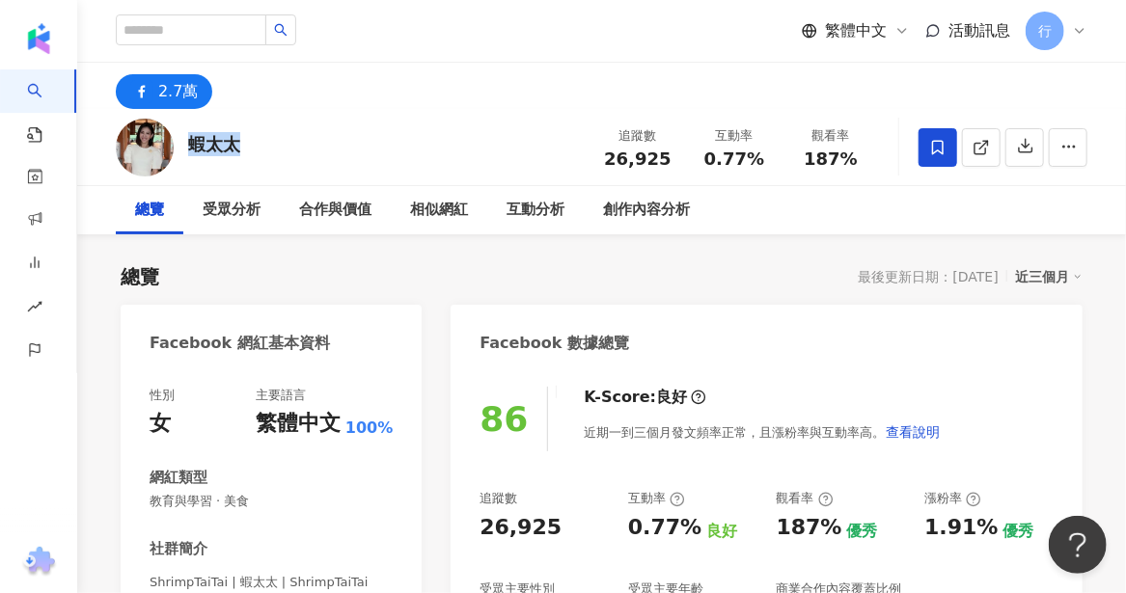
drag, startPoint x: 238, startPoint y: 144, endPoint x: 187, endPoint y: 146, distance: 51.2
click at [188, 146] on div "蝦太太" at bounding box center [214, 144] width 52 height 24
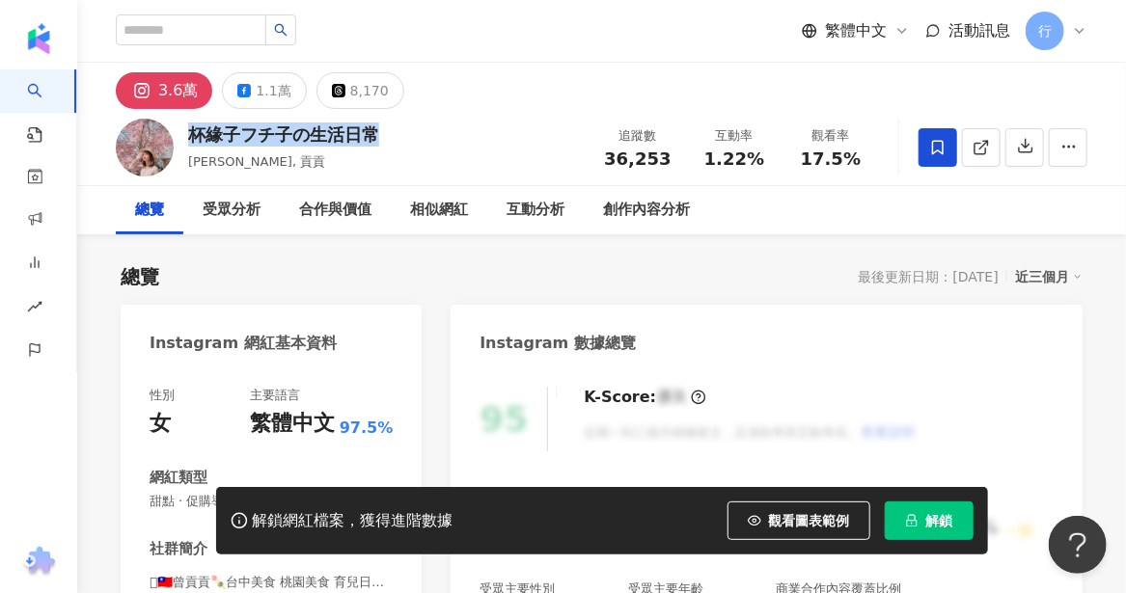
drag, startPoint x: 379, startPoint y: 135, endPoint x: 184, endPoint y: 145, distance: 195.1
click at [184, 145] on div "杯緣子フチ子の生活日常 曾貢貢, 貢貢 追蹤數 36,253 互動率 1.22% 觀看率 17.5%" at bounding box center [601, 147] width 1049 height 76
copy div "杯緣子フチ子の生活日常"
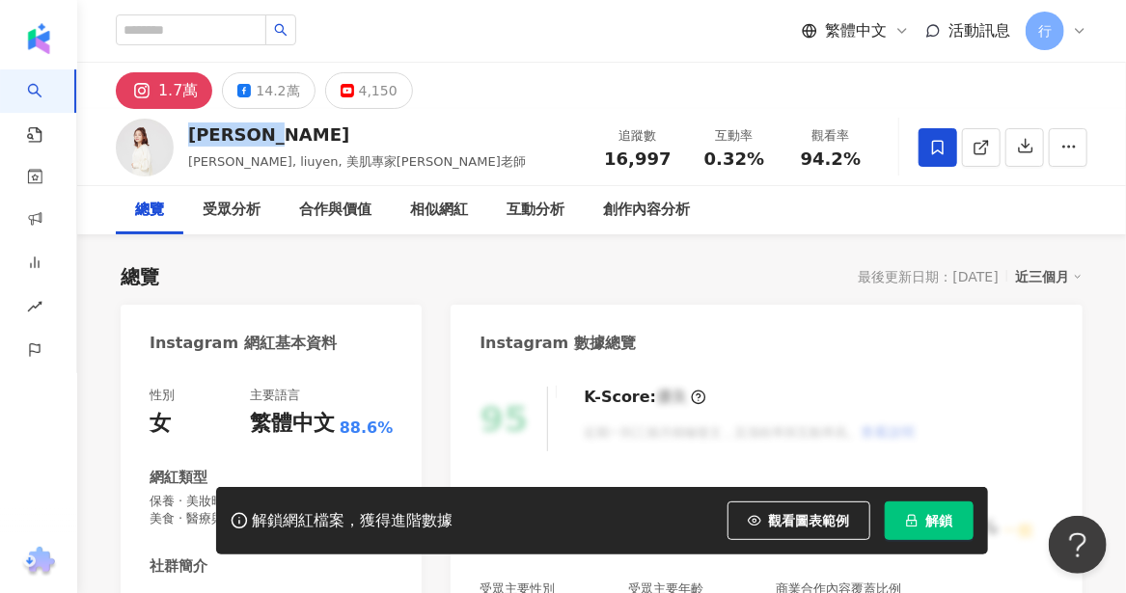
drag, startPoint x: 273, startPoint y: 136, endPoint x: 195, endPoint y: 140, distance: 78.2
click at [195, 140] on div "[PERSON_NAME]" at bounding box center [357, 135] width 338 height 24
copy div "[PERSON_NAME]"
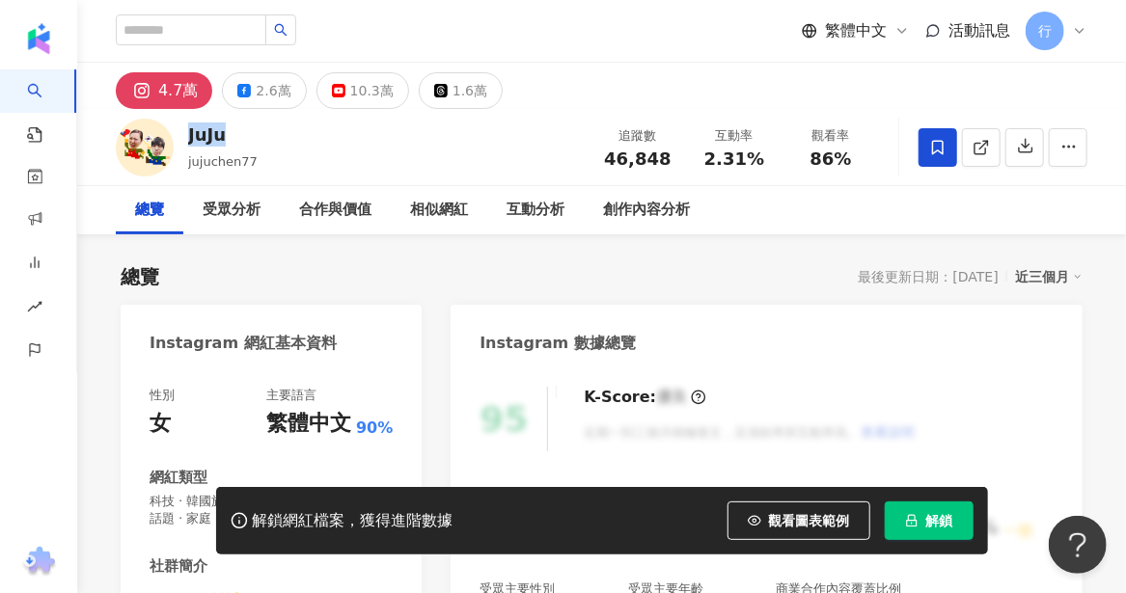
drag, startPoint x: 234, startPoint y: 138, endPoint x: 186, endPoint y: 138, distance: 48.2
click at [186, 138] on div "JuJu jujuchen77 追蹤數 46,848 互動率 2.31% 觀看率 86%" at bounding box center [601, 147] width 1049 height 76
copy div "JuJu"
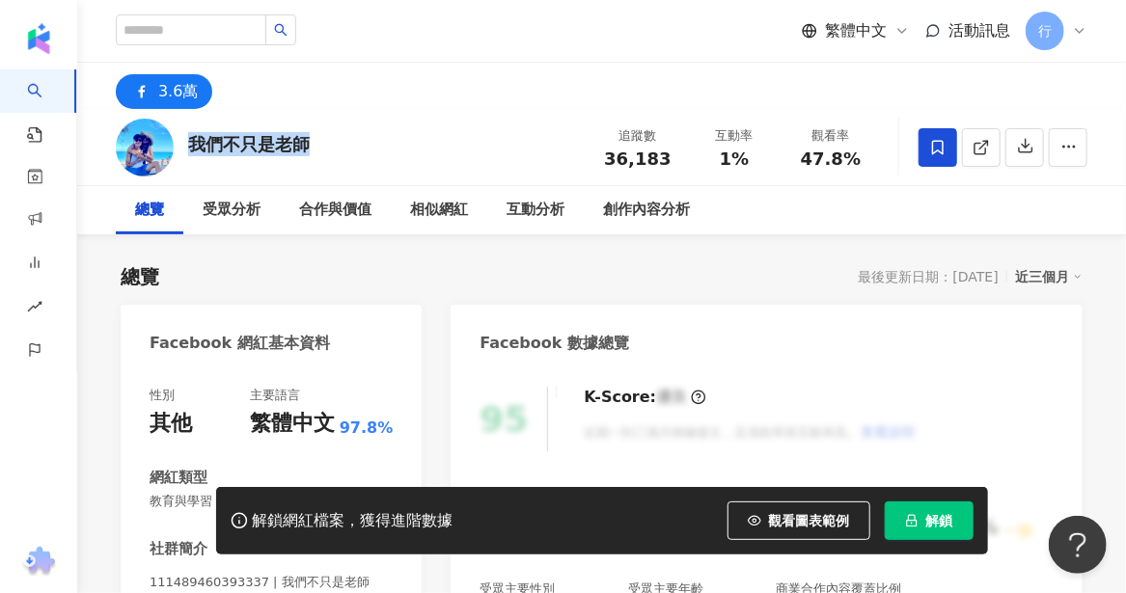
drag, startPoint x: 312, startPoint y: 146, endPoint x: 184, endPoint y: 137, distance: 127.6
click at [184, 137] on div "我們不只是老師 追蹤數 36,183 互動率 1% 觀看率 47.8%" at bounding box center [601, 147] width 1049 height 76
copy div "我們不只是老師"
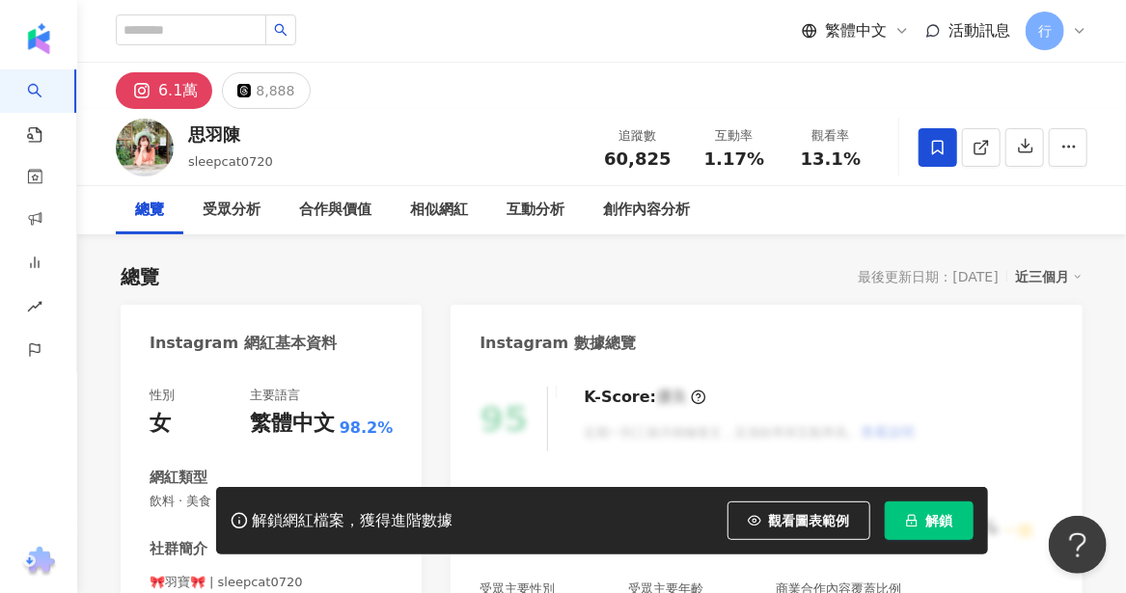
click at [195, 134] on div "思羽陳" at bounding box center [230, 135] width 85 height 24
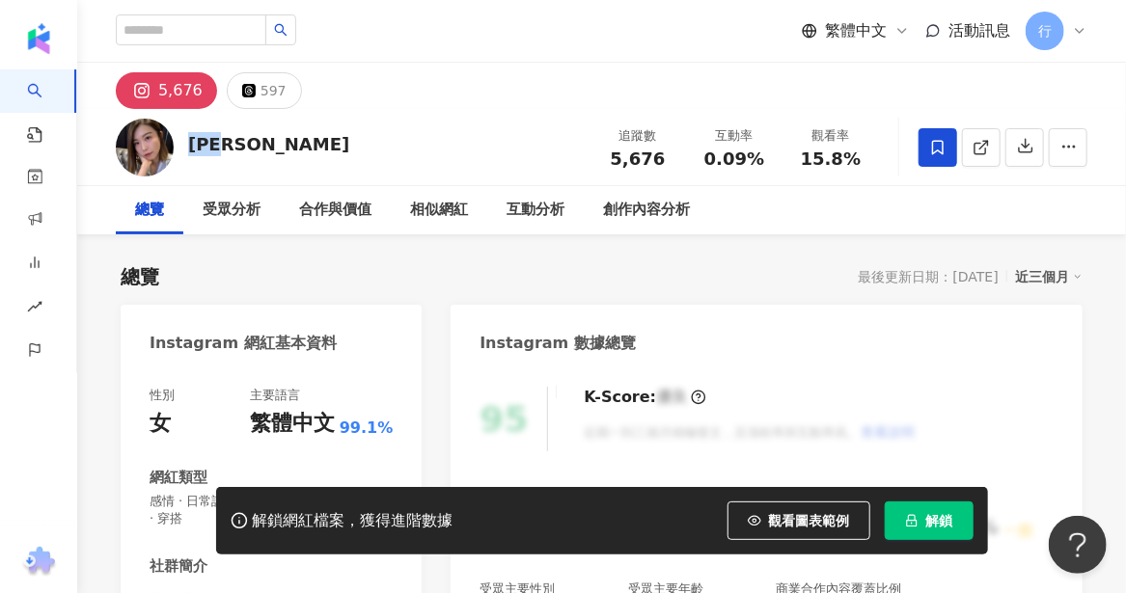
drag, startPoint x: 242, startPoint y: 145, endPoint x: 189, endPoint y: 144, distance: 53.1
click at [189, 144] on div "邱小涵 追蹤數 5,676 互動率 0.09% 觀看率 15.8%" at bounding box center [601, 147] width 1049 height 76
copy div "邱小涵"
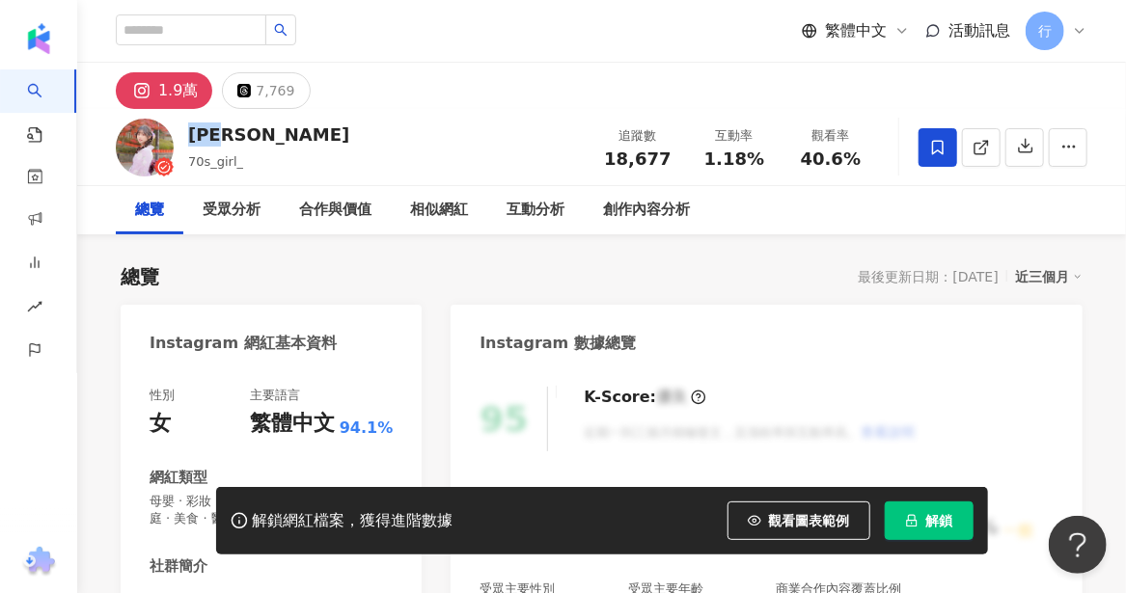
drag, startPoint x: 239, startPoint y: 138, endPoint x: 189, endPoint y: 141, distance: 50.3
click at [189, 141] on div "王旖暄" at bounding box center [268, 135] width 161 height 24
copy div "王旖暄"
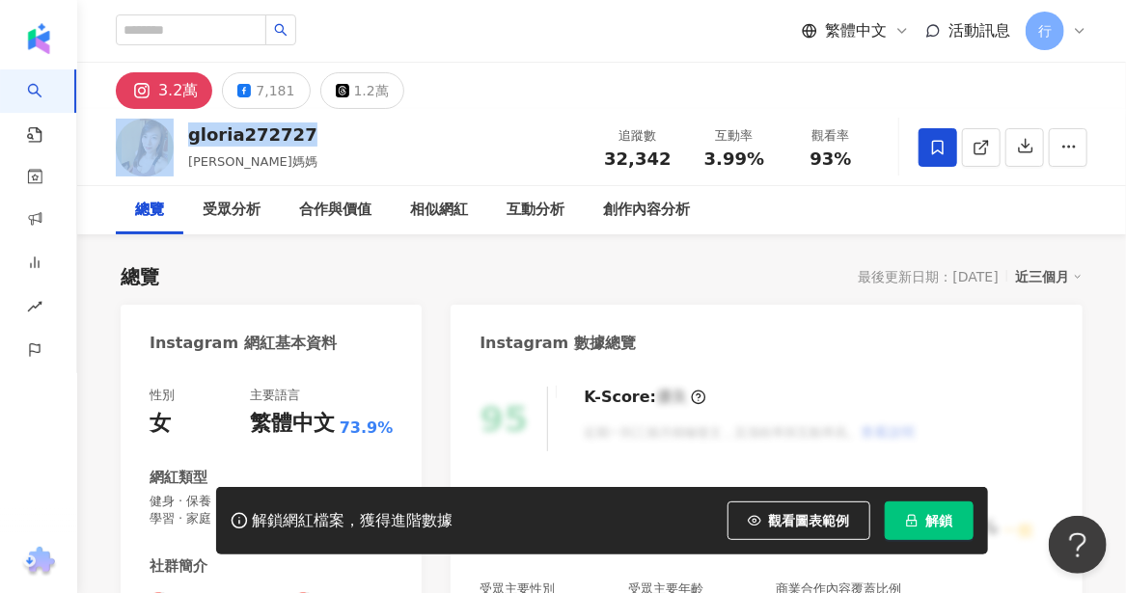
drag, startPoint x: 295, startPoint y: 139, endPoint x: 178, endPoint y: 134, distance: 116.8
click at [178, 134] on div "gloria272727 [PERSON_NAME]媽媽 追蹤數 32,342 互動率 3.99% 觀看率 93%" at bounding box center [601, 147] width 1049 height 76
copy div "gloria272727"
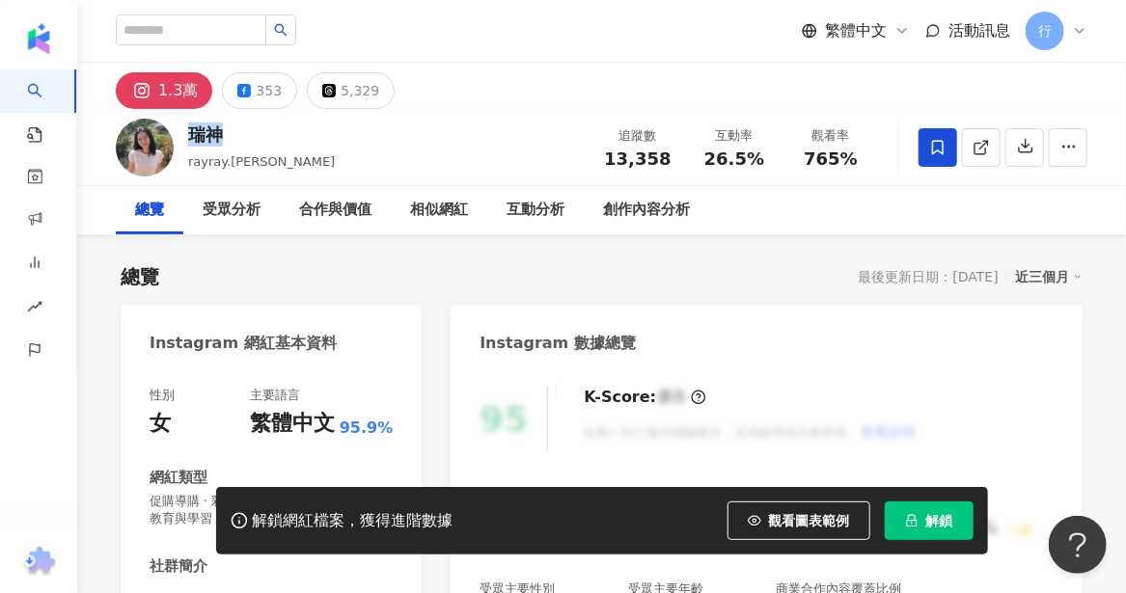
drag, startPoint x: 233, startPoint y: 132, endPoint x: 192, endPoint y: 136, distance: 40.7
click at [192, 136] on div "瑞神" at bounding box center [261, 135] width 147 height 24
copy div "瑞神"
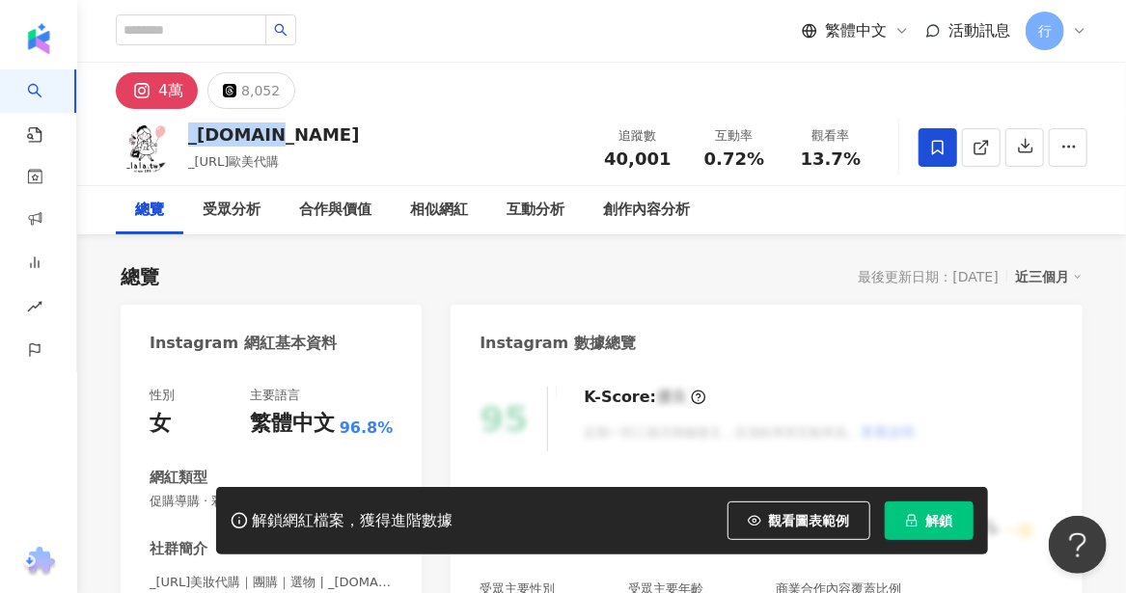
drag, startPoint x: 261, startPoint y: 137, endPoint x: 185, endPoint y: 141, distance: 76.3
click at [185, 141] on div "_lala.tw _lala.tw歐美代購 追蹤數 40,001 互動率 0.72% 觀看率 13.7%" at bounding box center [601, 147] width 1049 height 76
copy div "_lala.tw"
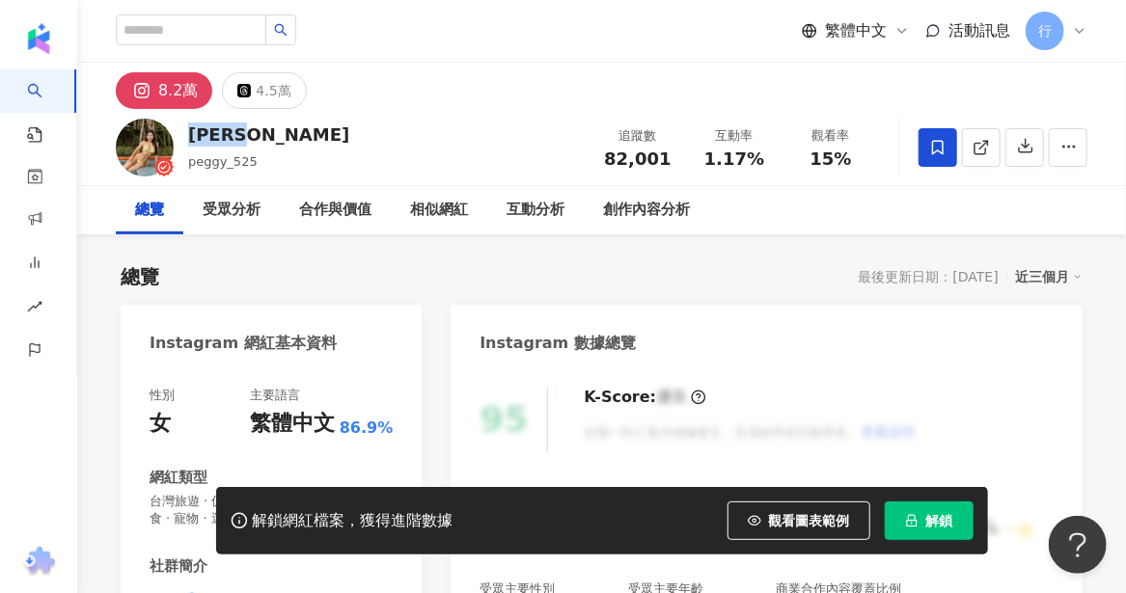
drag, startPoint x: 253, startPoint y: 127, endPoint x: 191, endPoint y: 130, distance: 61.8
click at [191, 130] on div "PEGGY peggy_525 追蹤數 82,001 互動率 1.17% 觀看率 15%" at bounding box center [601, 147] width 1049 height 76
copy div "PEGGY"
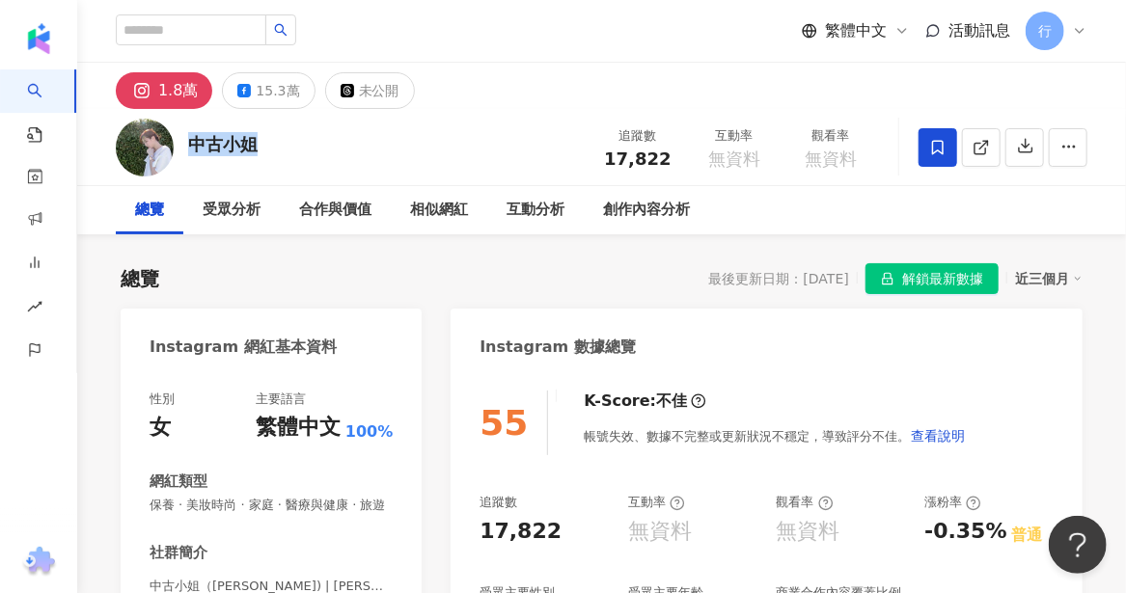
drag, startPoint x: 251, startPoint y: 146, endPoint x: 193, endPoint y: 146, distance: 57.9
click at [193, 146] on div "中古小姐 追蹤數 17,822 互動率 無資料 觀看率 無資料" at bounding box center [601, 147] width 1049 height 76
copy div "中古小姐"
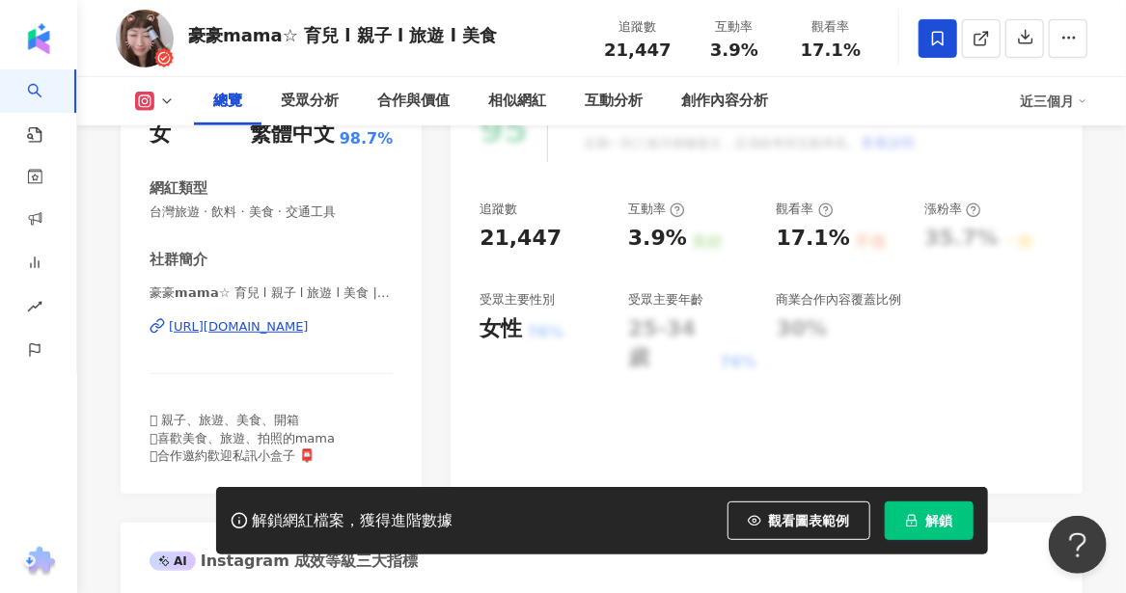
click at [245, 326] on div "[URL][DOMAIN_NAME]" at bounding box center [239, 326] width 140 height 17
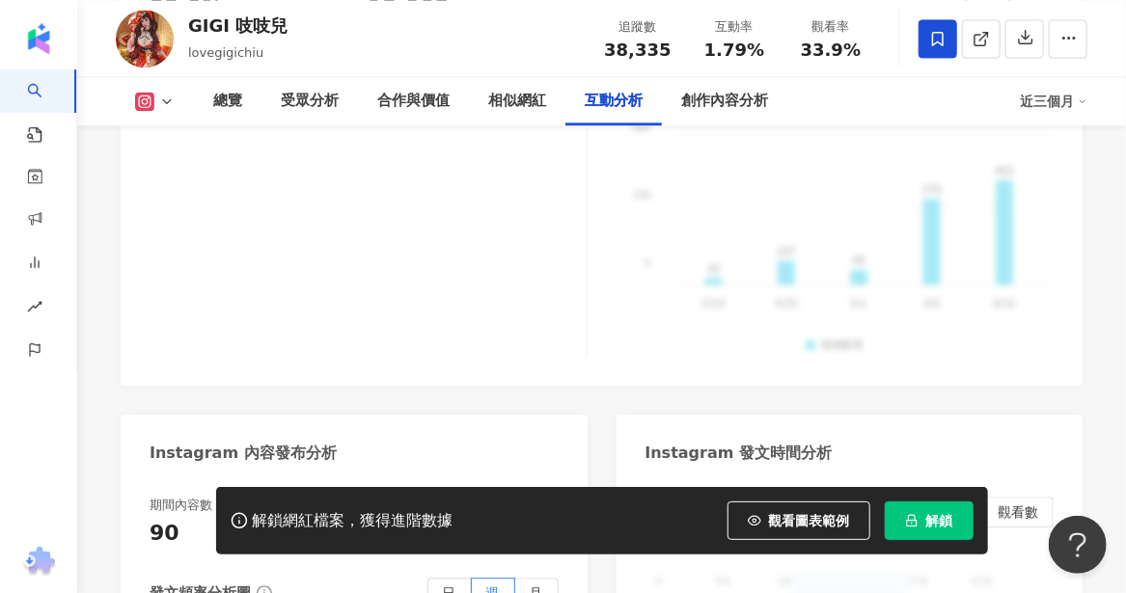
scroll to position [6191, 0]
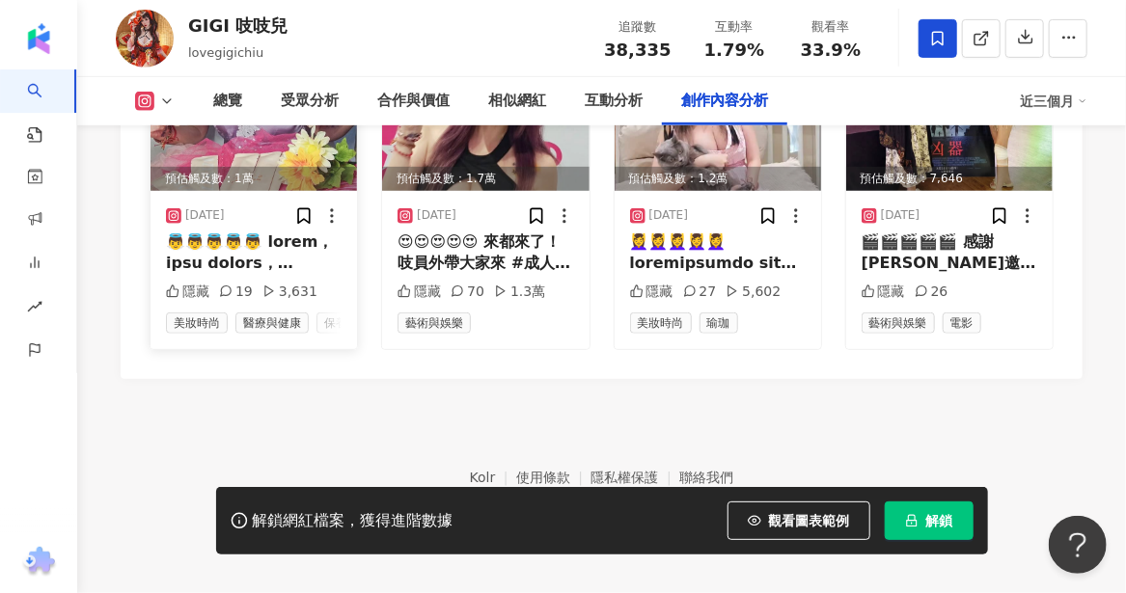
click at [310, 256] on div at bounding box center [254, 253] width 176 height 43
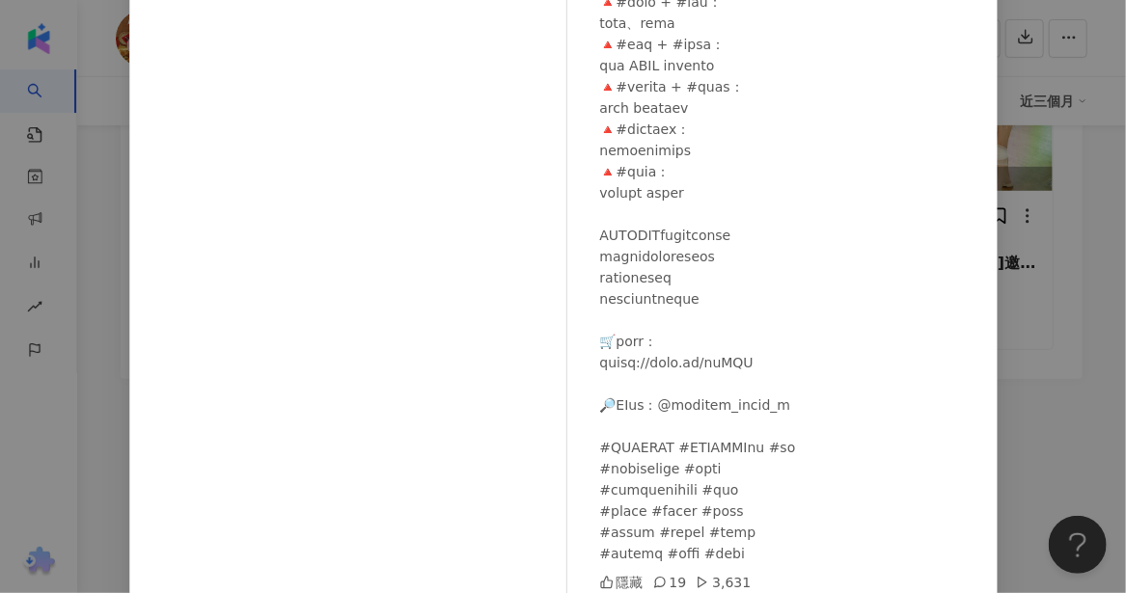
scroll to position [272, 0]
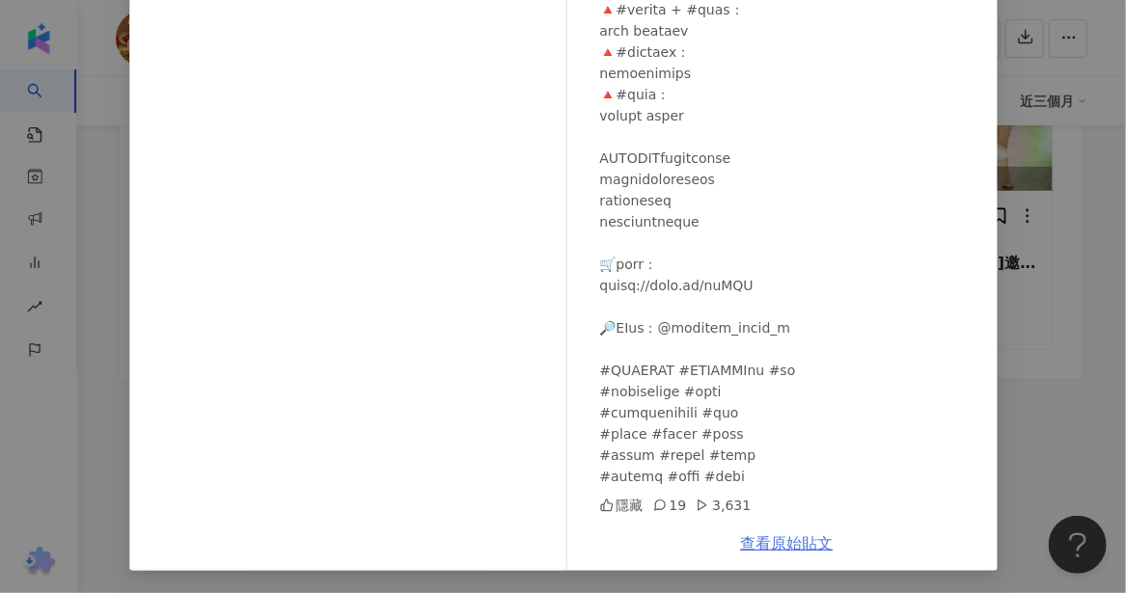
click at [780, 542] on link "查看原始貼文" at bounding box center [787, 543] width 93 height 18
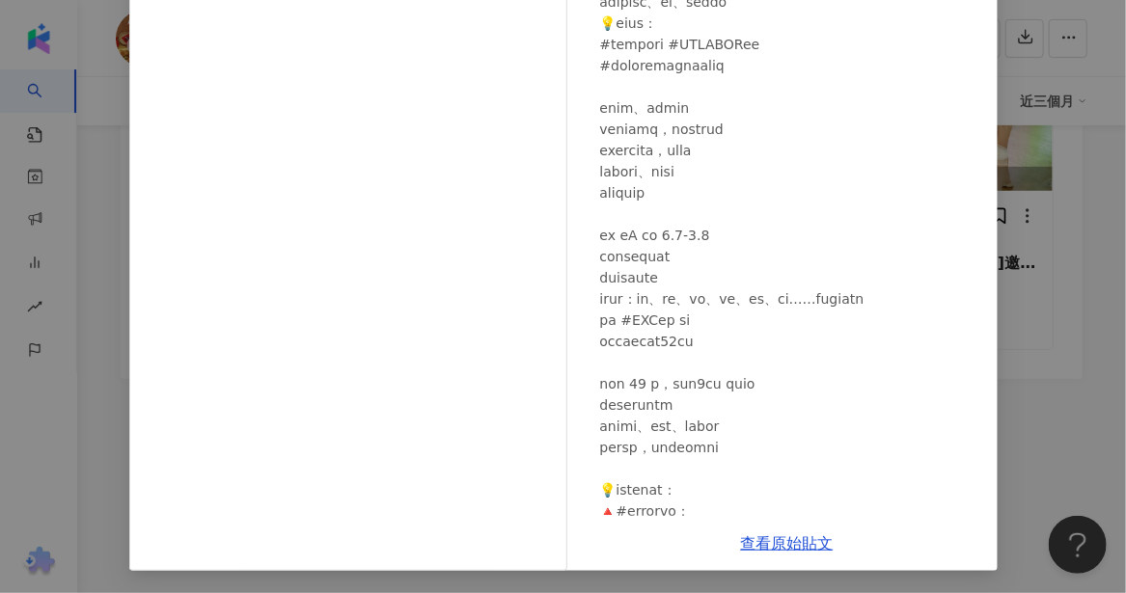
scroll to position [0, 0]
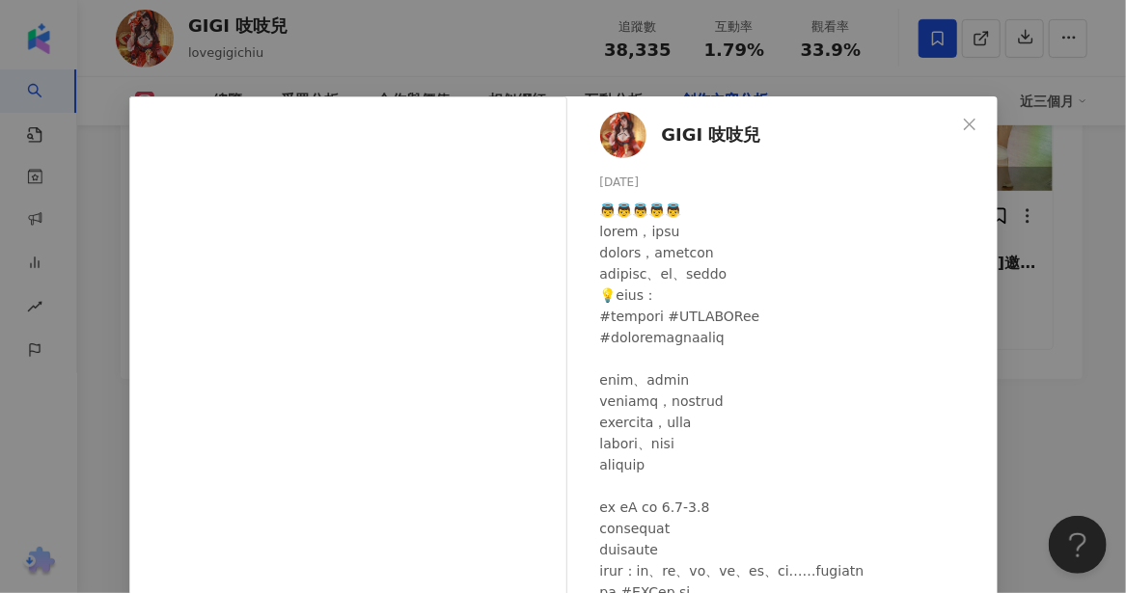
drag, startPoint x: 958, startPoint y: 128, endPoint x: 824, endPoint y: 119, distance: 134.4
click at [964, 128] on icon "close" at bounding box center [970, 124] width 12 height 12
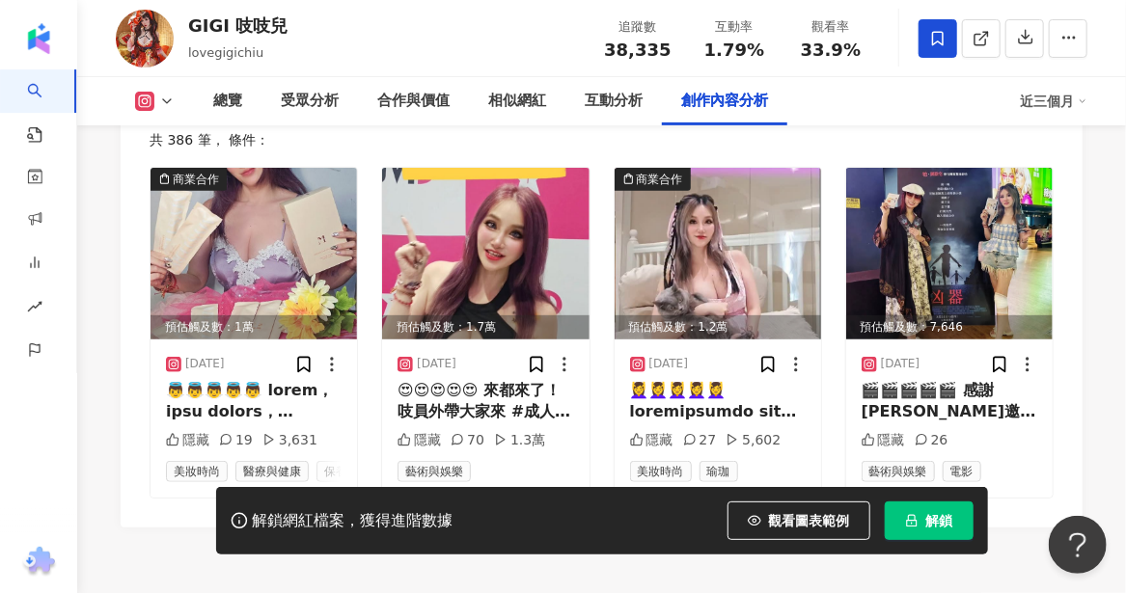
scroll to position [5998, 0]
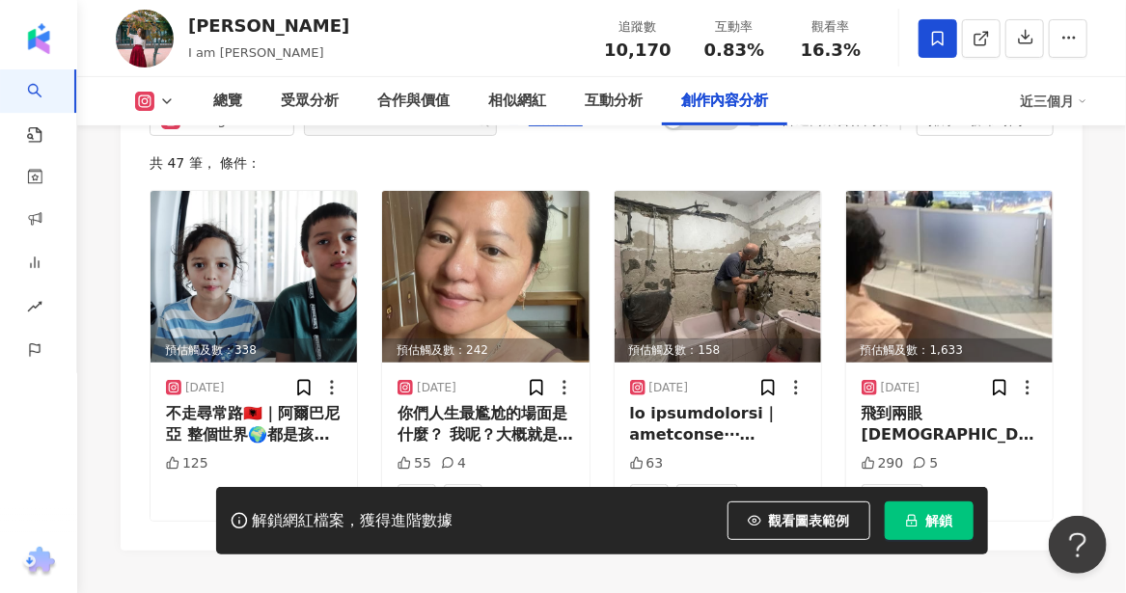
scroll to position [6078, 0]
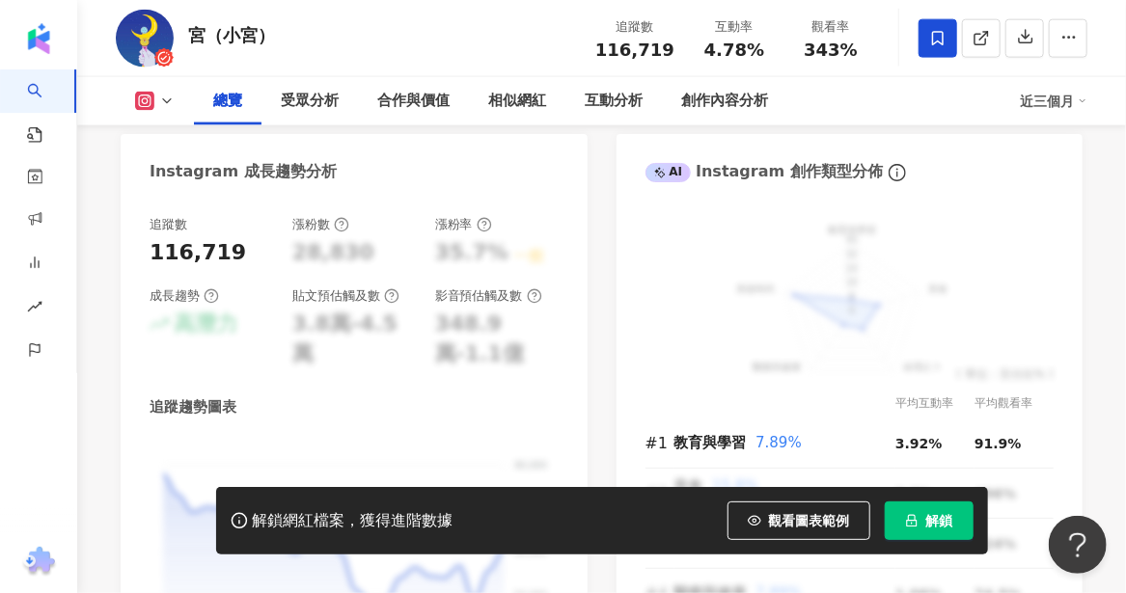
scroll to position [289, 0]
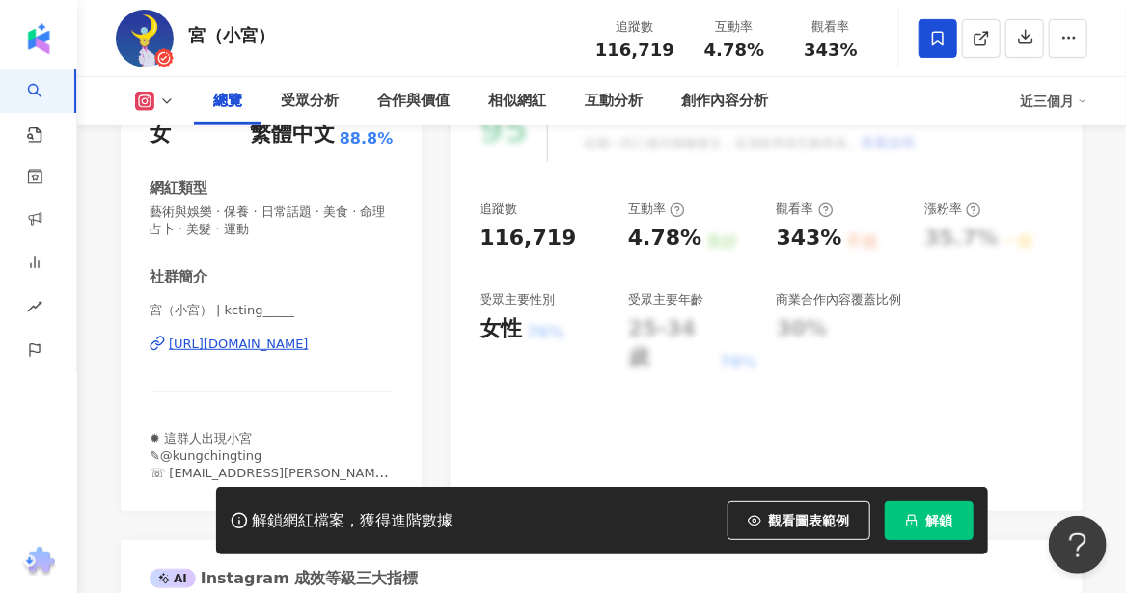
click at [242, 346] on div "https://www.instagram.com/kcting_____/" at bounding box center [239, 344] width 140 height 17
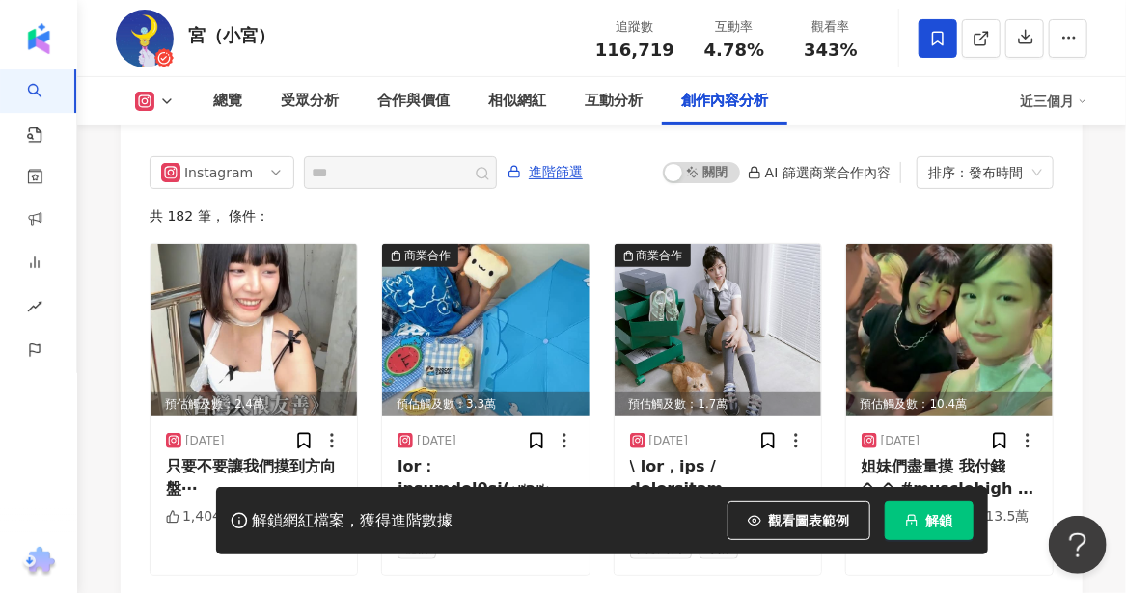
scroll to position [5944, 0]
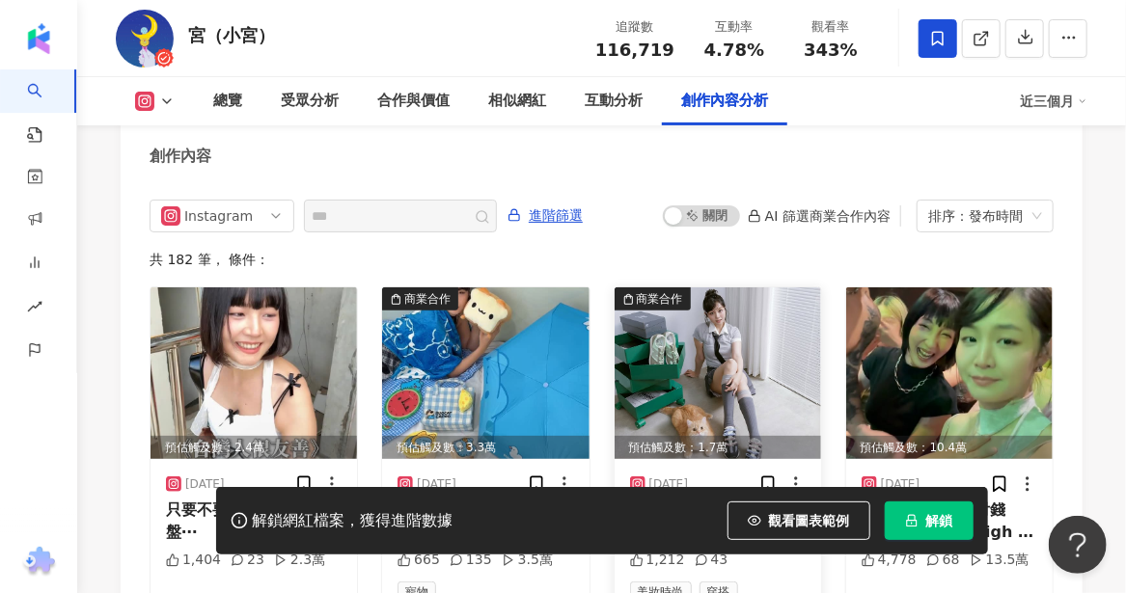
click at [704, 500] on div at bounding box center [718, 521] width 176 height 43
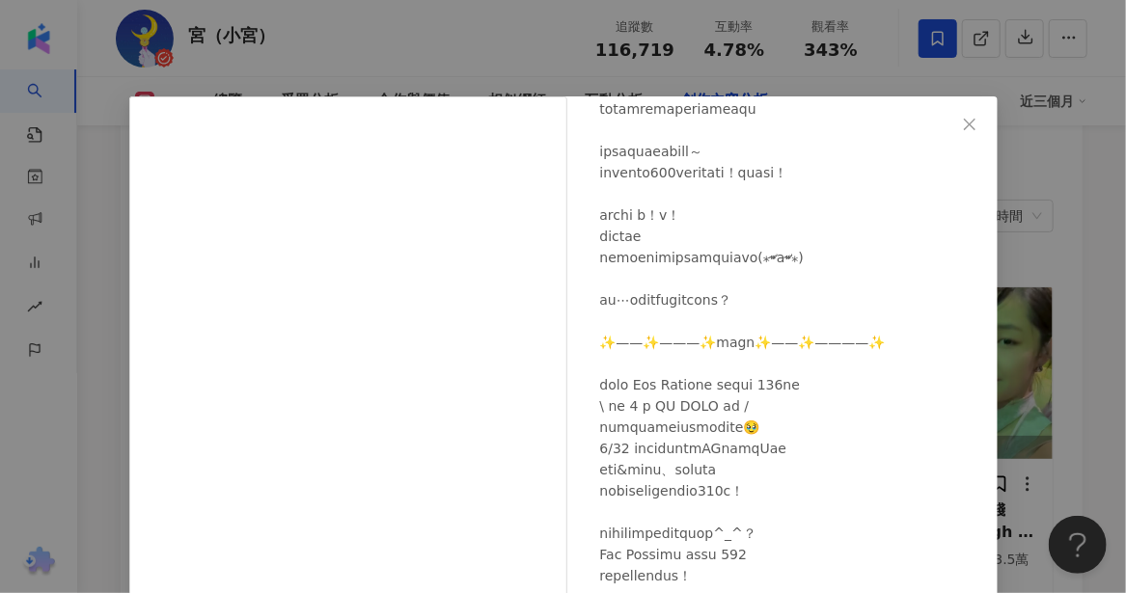
scroll to position [163, 0]
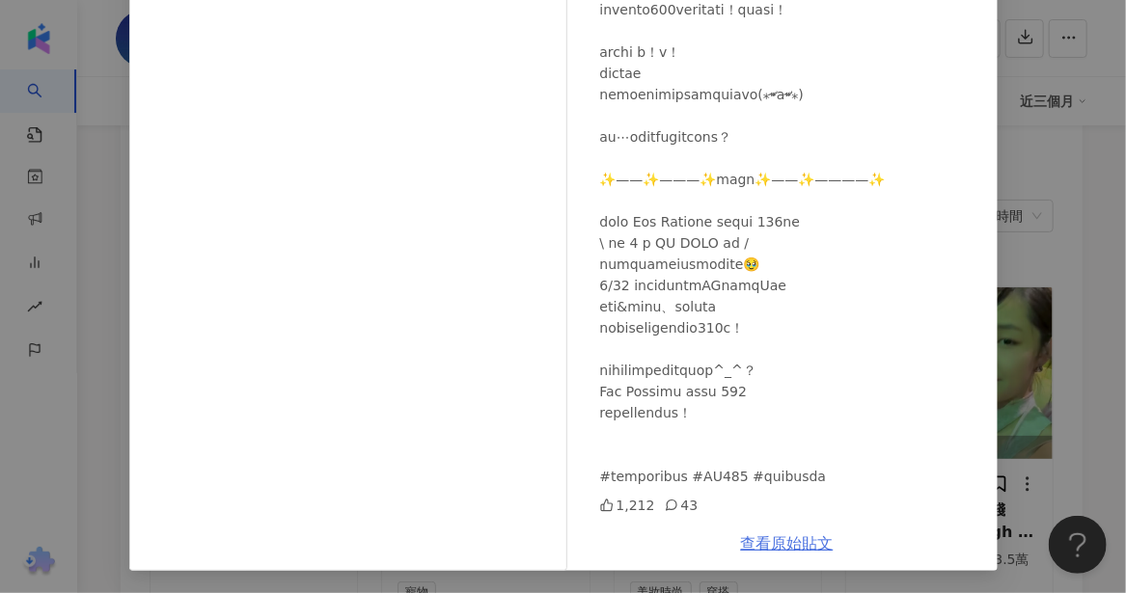
click at [767, 543] on link "查看原始貼文" at bounding box center [787, 543] width 93 height 18
